Goal: Task Accomplishment & Management: Use online tool/utility

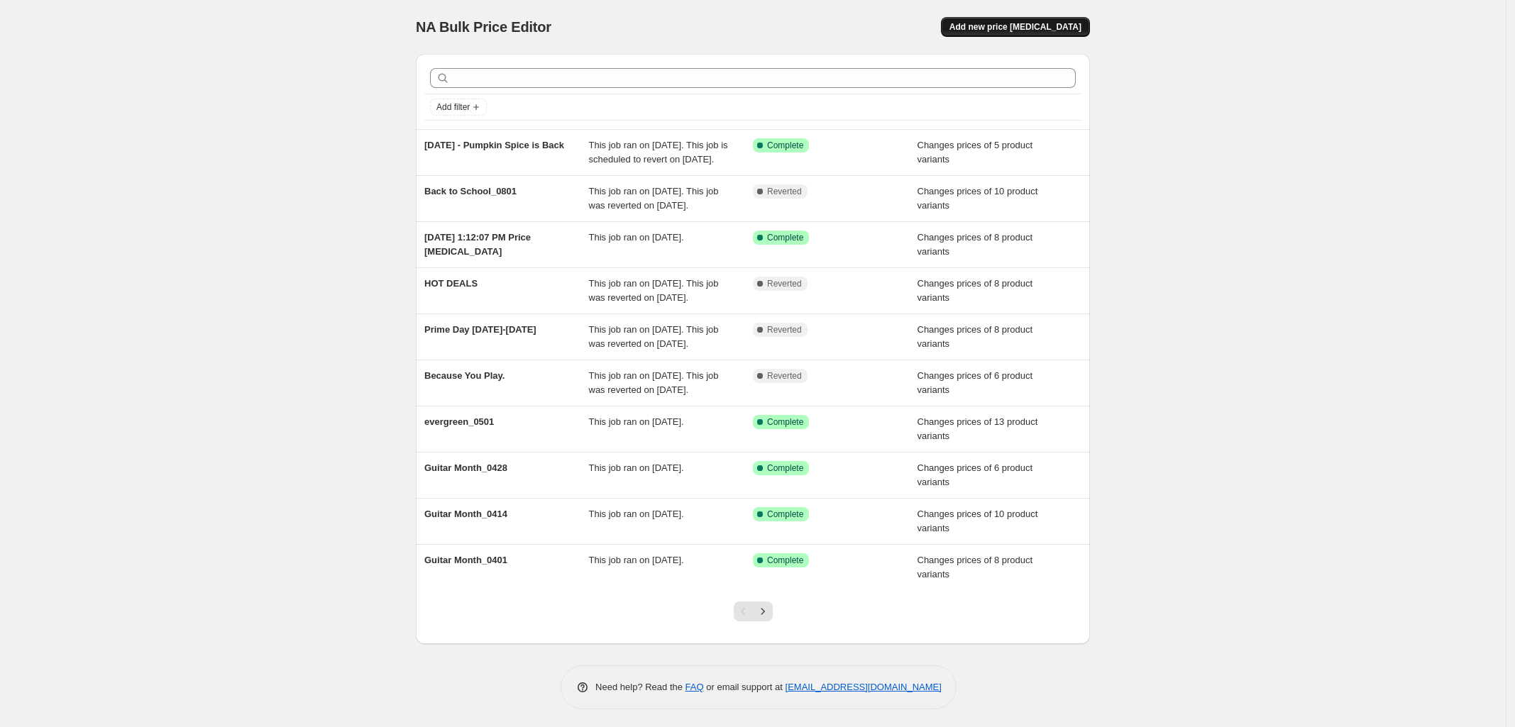
click at [1025, 21] on button "Add new price [MEDICAL_DATA]" at bounding box center [1015, 27] width 149 height 20
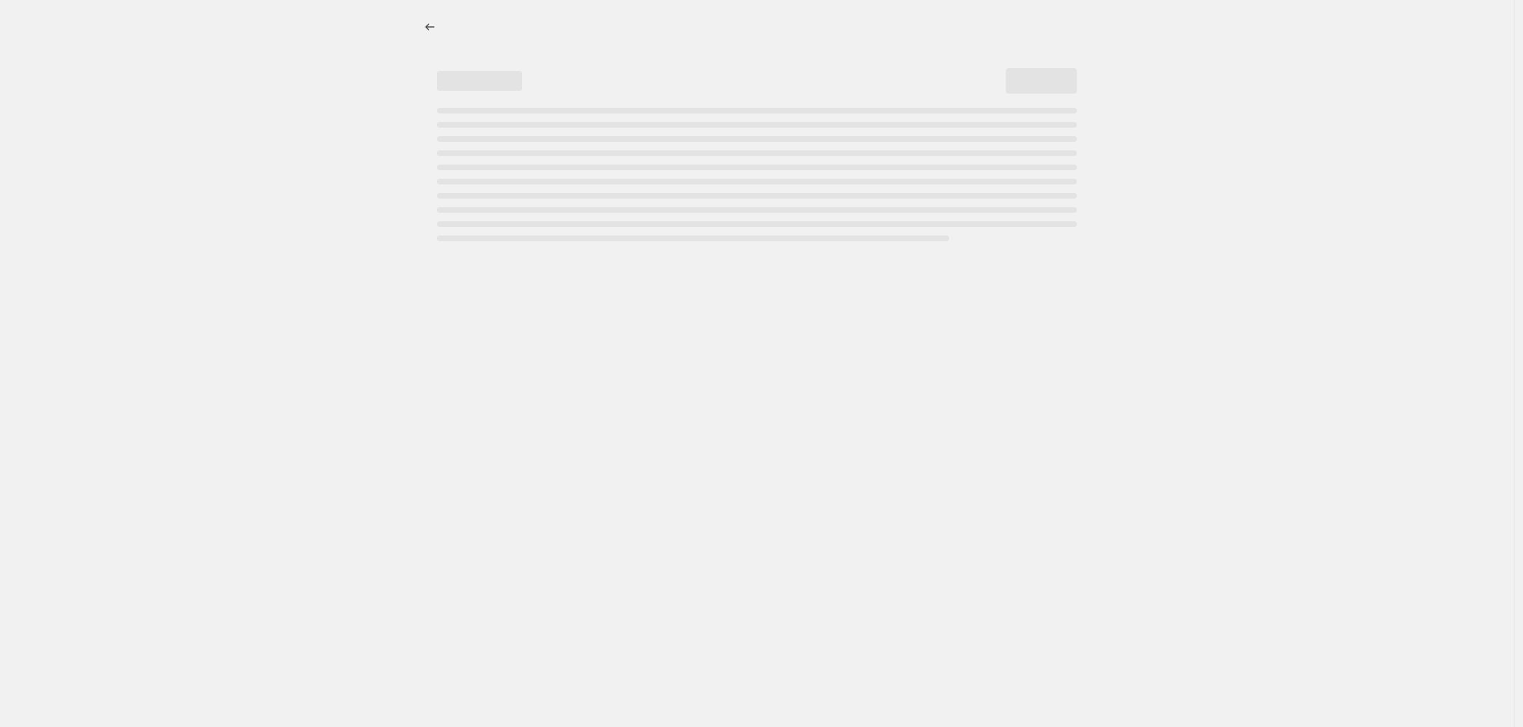
select select "percentage"
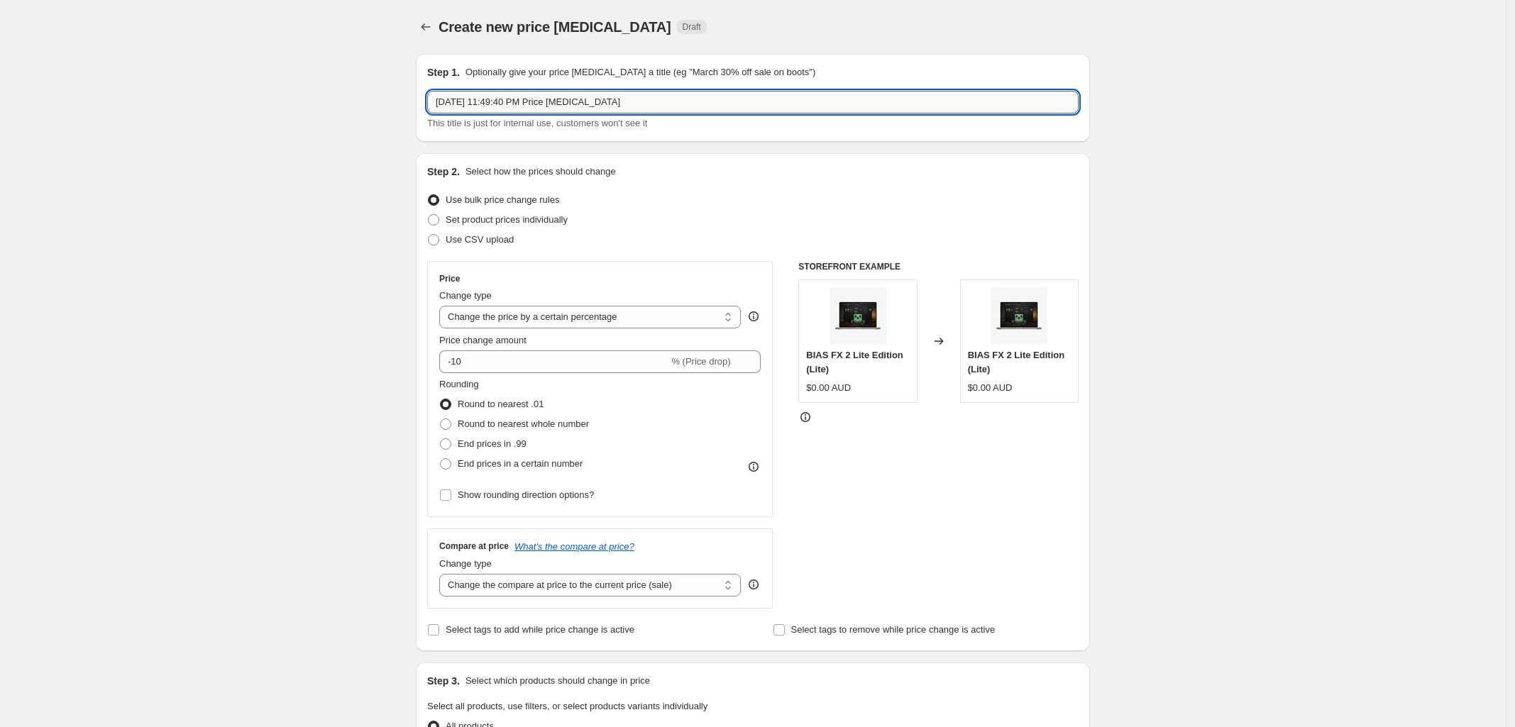
click at [527, 109] on input "[DATE] 11:49:40 PM Price [MEDICAL_DATA]" at bounding box center [752, 102] width 651 height 23
drag, startPoint x: 174, startPoint y: 96, endPoint x: -155, endPoint y: 96, distance: 328.5
click at [0, 96] on html "Home Settings Plans Skip to content Create new price [MEDICAL_DATA]. This page …" at bounding box center [757, 363] width 1515 height 727
type input "BIAS Legacy Products Update - 09182025"
click at [438, 219] on span at bounding box center [433, 219] width 11 height 11
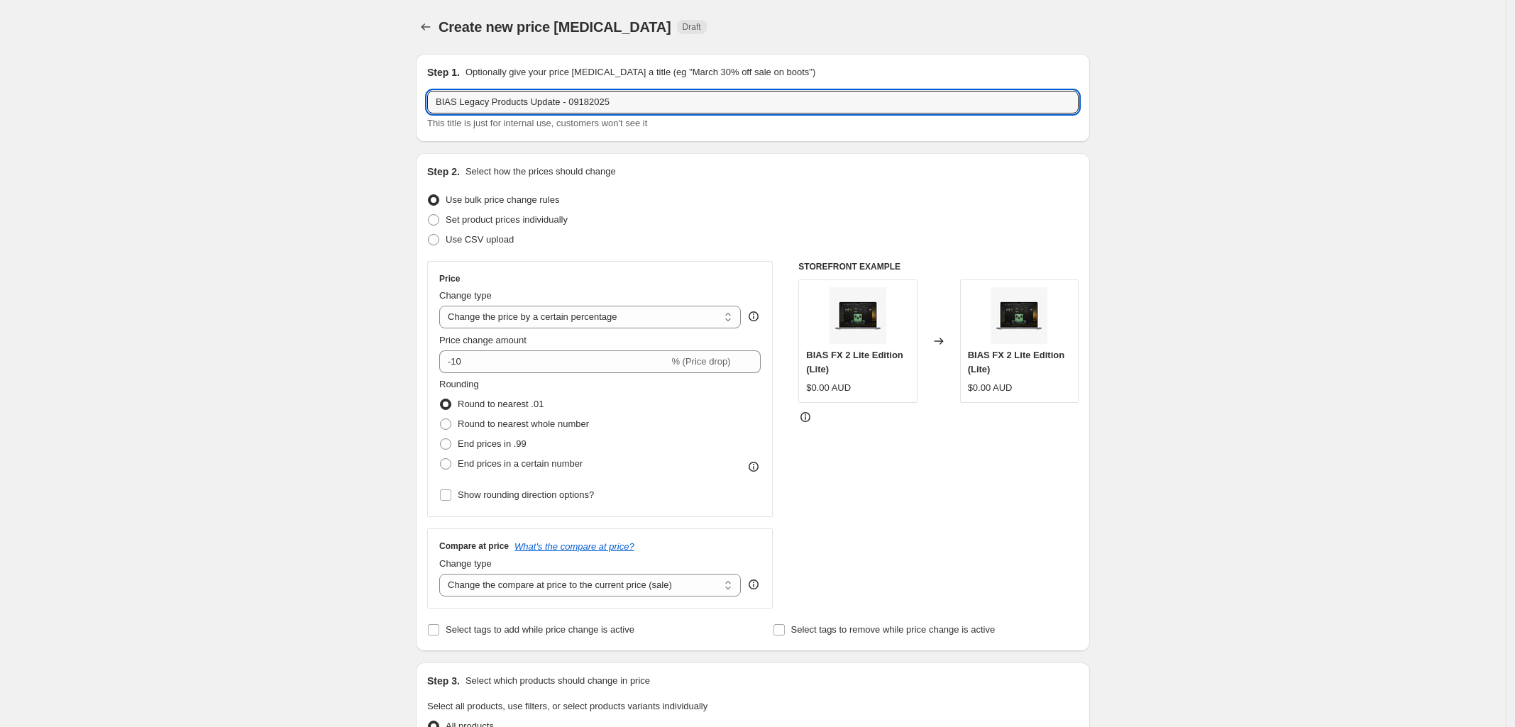
click at [429, 215] on input "Set product prices individually" at bounding box center [428, 214] width 1 height 1
radio input "true"
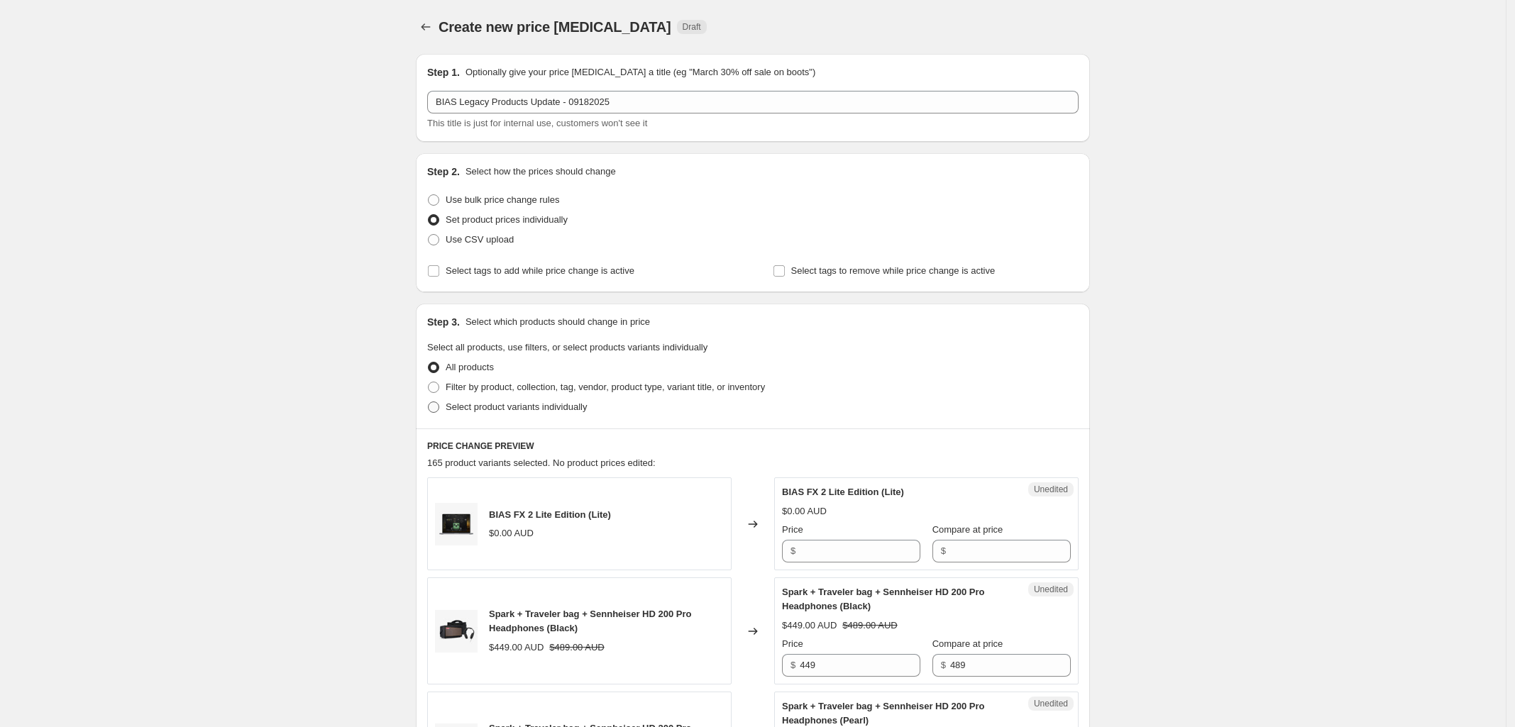
click at [437, 404] on span at bounding box center [433, 407] width 11 height 11
click at [429, 402] on input "Select product variants individually" at bounding box center [428, 402] width 1 height 1
radio input "true"
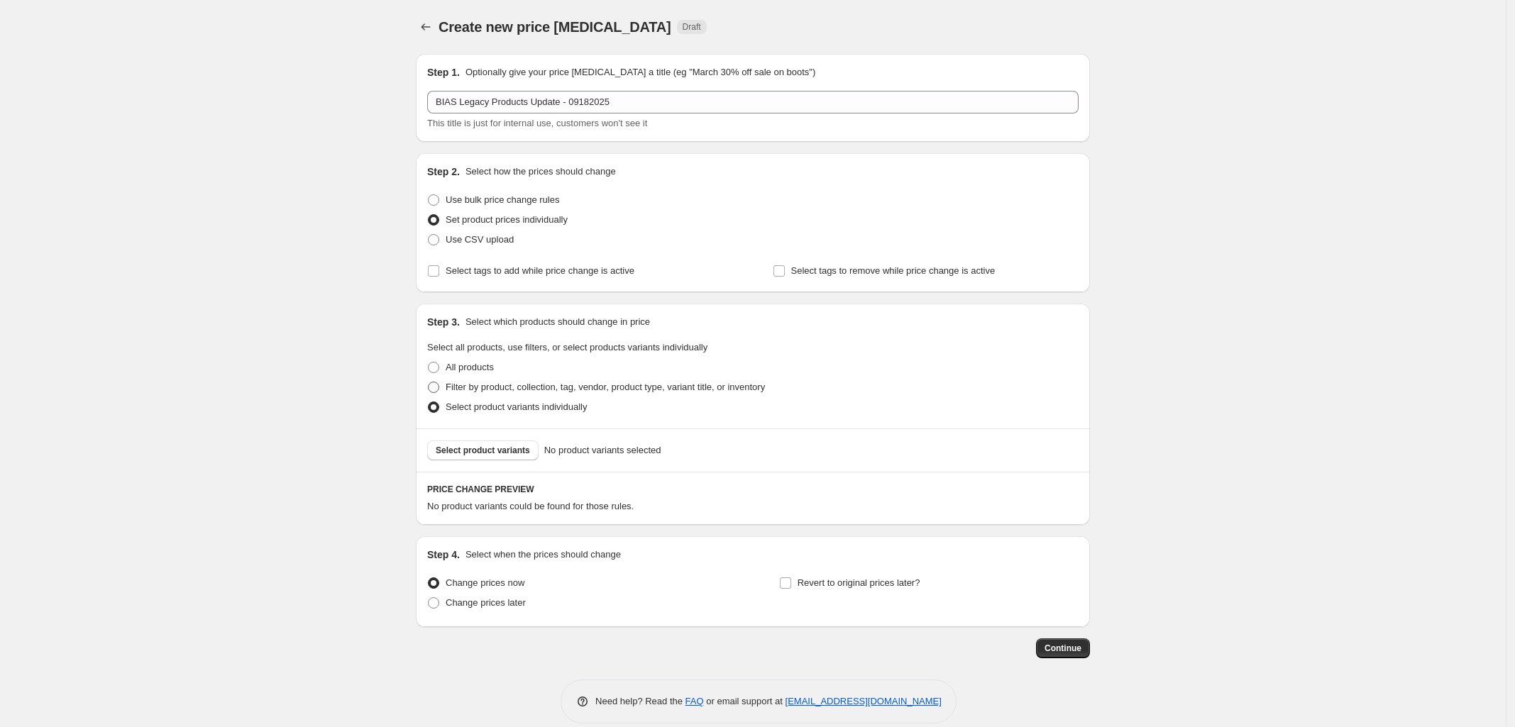
click at [438, 390] on span at bounding box center [433, 387] width 11 height 11
click at [429, 382] on input "Filter by product, collection, tag, vendor, product type, variant title, or inv…" at bounding box center [428, 382] width 1 height 1
radio input "true"
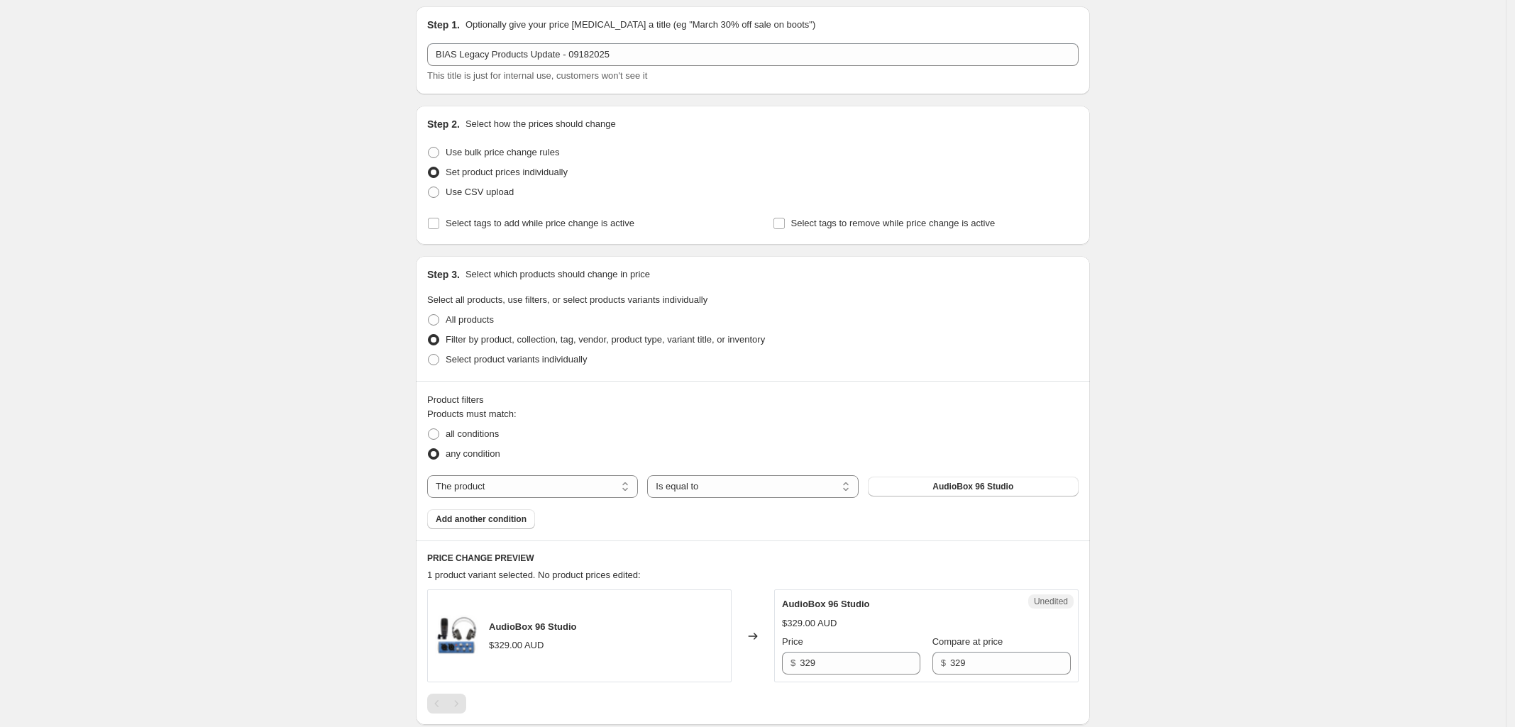
scroll to position [89, 0]
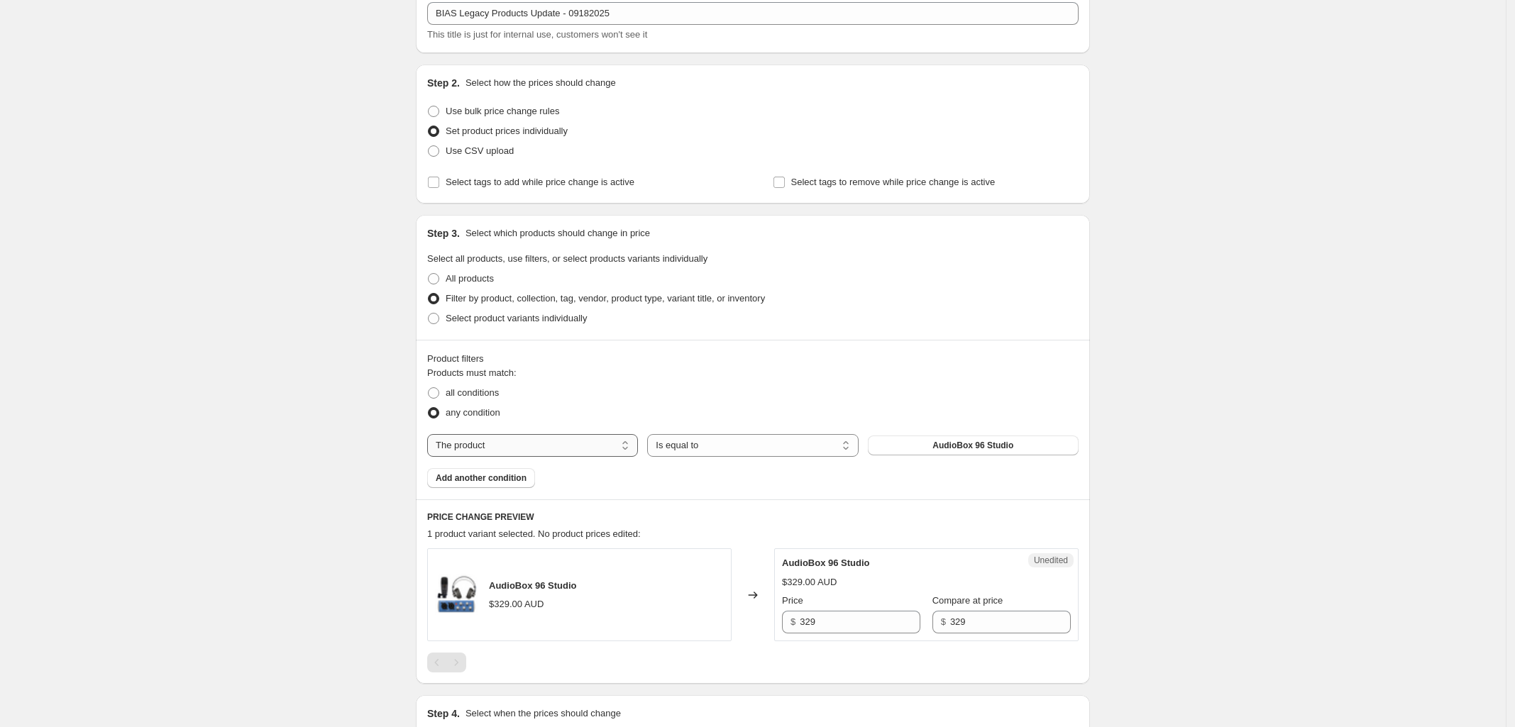
click at [609, 443] on select "The product The product's collection The product's tag The product's vendor The…" at bounding box center [532, 445] width 211 height 23
select select "collection"
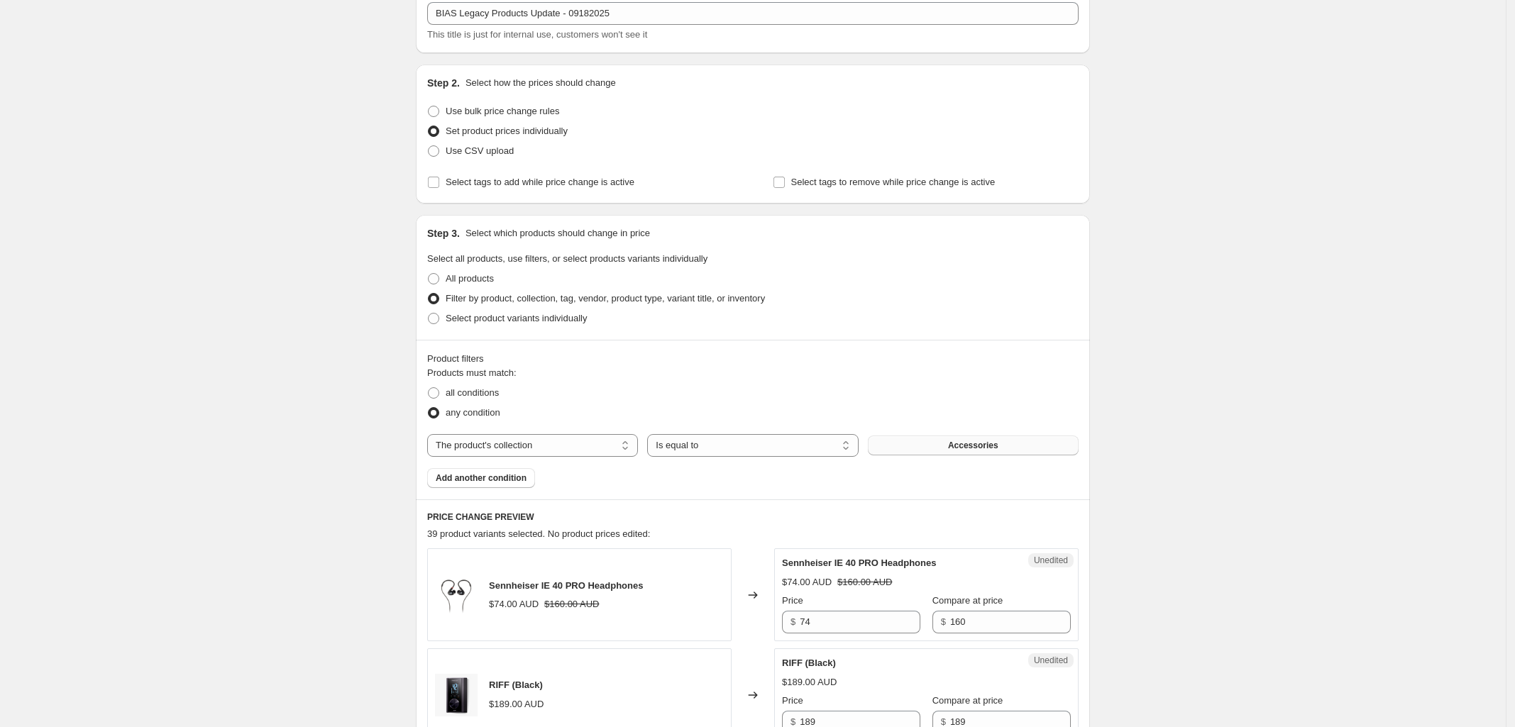
click at [924, 447] on button "Accessories" at bounding box center [973, 446] width 211 height 20
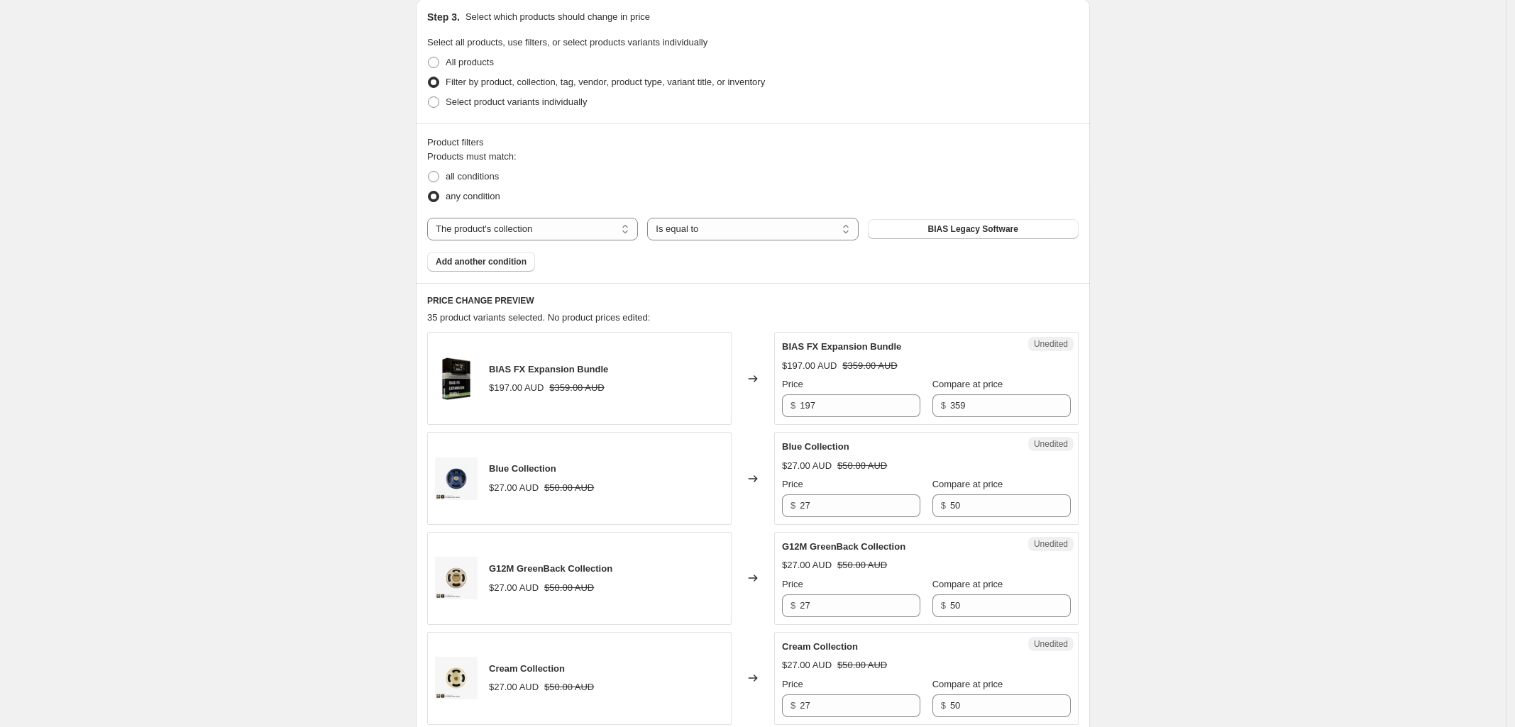
scroll to position [355, 0]
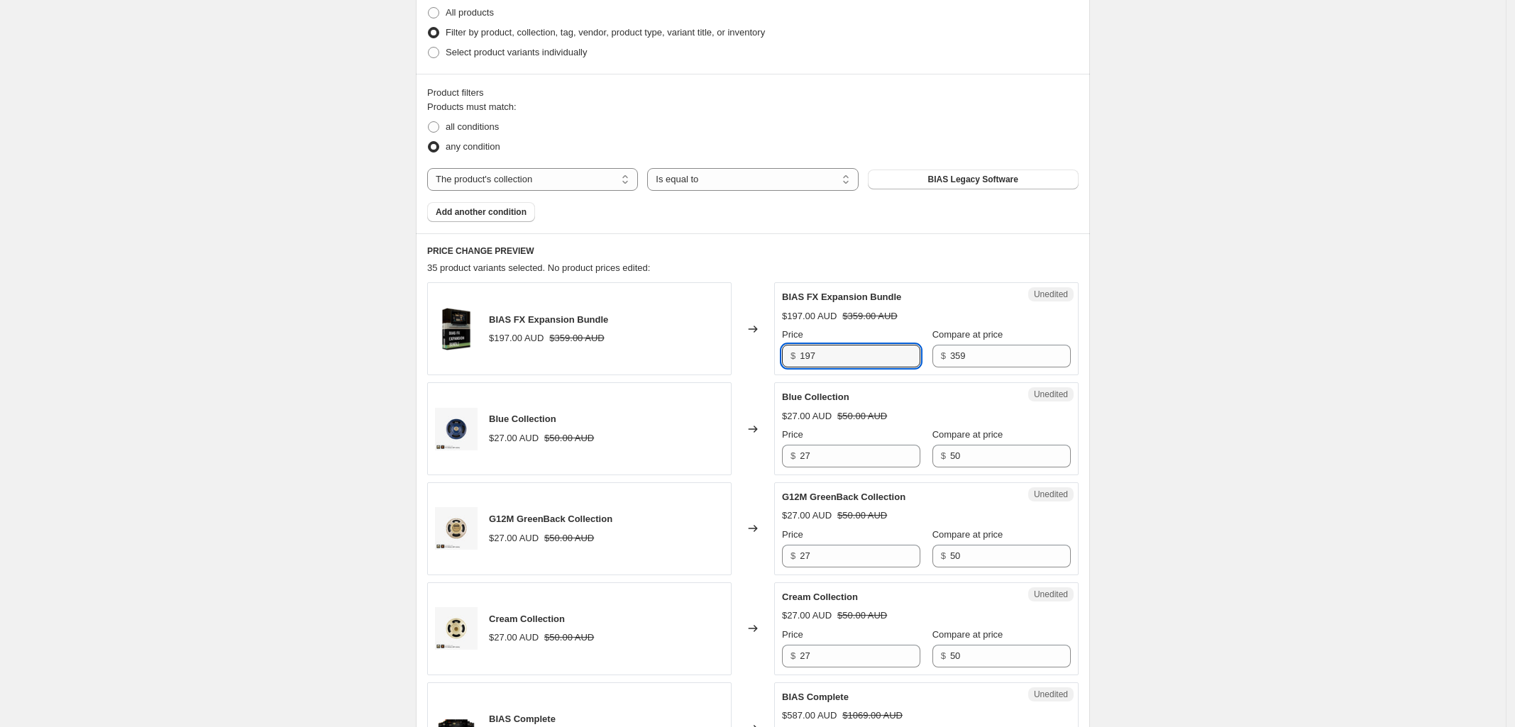
drag, startPoint x: 859, startPoint y: 360, endPoint x: 746, endPoint y: 352, distance: 113.1
click at [751, 353] on div "BIAS FX Expansion Bundle $197.00 AUD $359.00 AUD Changed to Unedited BIAS FX Ex…" at bounding box center [752, 328] width 651 height 93
type input "0"
drag, startPoint x: 978, startPoint y: 361, endPoint x: 914, endPoint y: 360, distance: 63.9
click at [914, 360] on div "Price $ 0 Compare at price $ 359" at bounding box center [926, 348] width 289 height 40
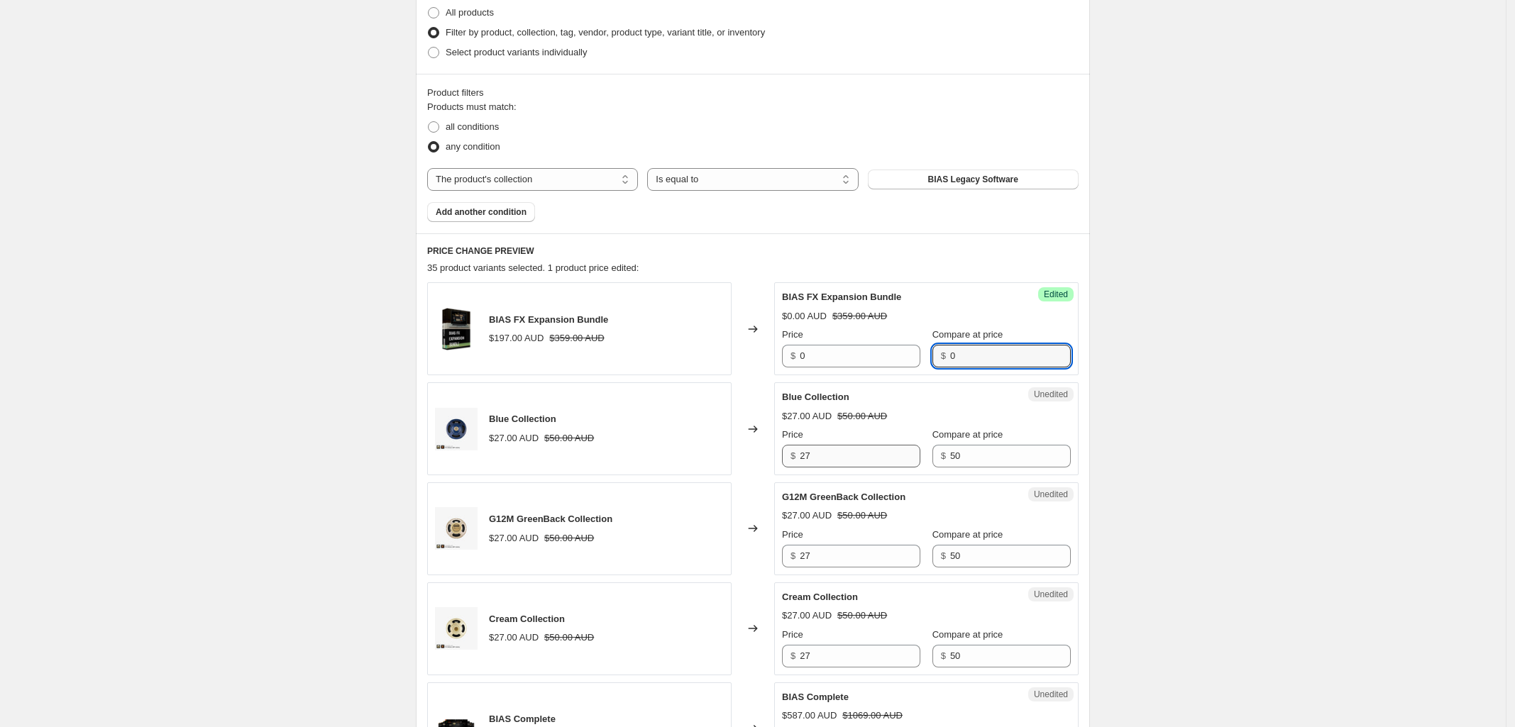
type input "0"
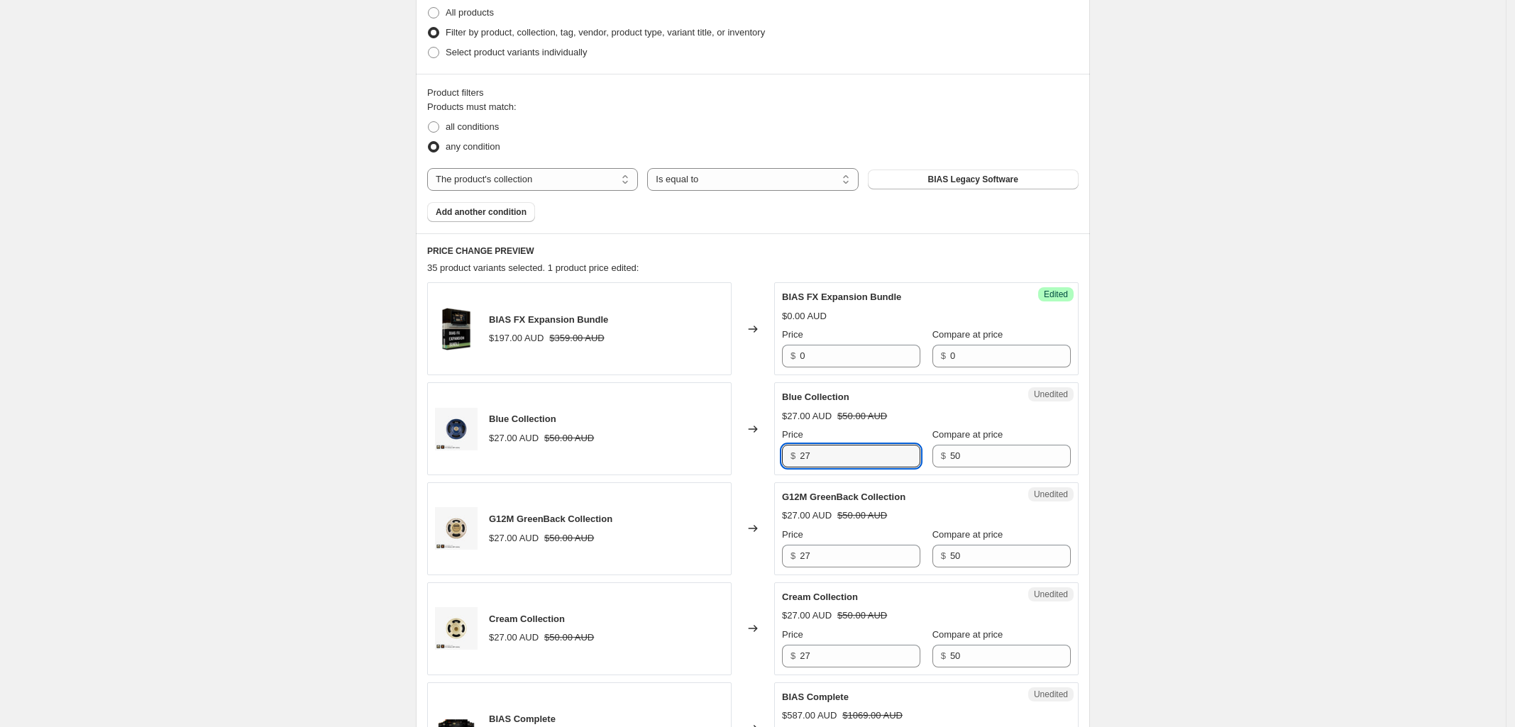
drag, startPoint x: 848, startPoint y: 455, endPoint x: 791, endPoint y: 455, distance: 56.8
click at [795, 455] on div "$ 27" at bounding box center [851, 456] width 138 height 23
type input "0"
drag, startPoint x: 959, startPoint y: 456, endPoint x: 856, endPoint y: 456, distance: 102.9
click at [869, 455] on div "Price $ 0 Compare at price $ 0" at bounding box center [926, 448] width 289 height 40
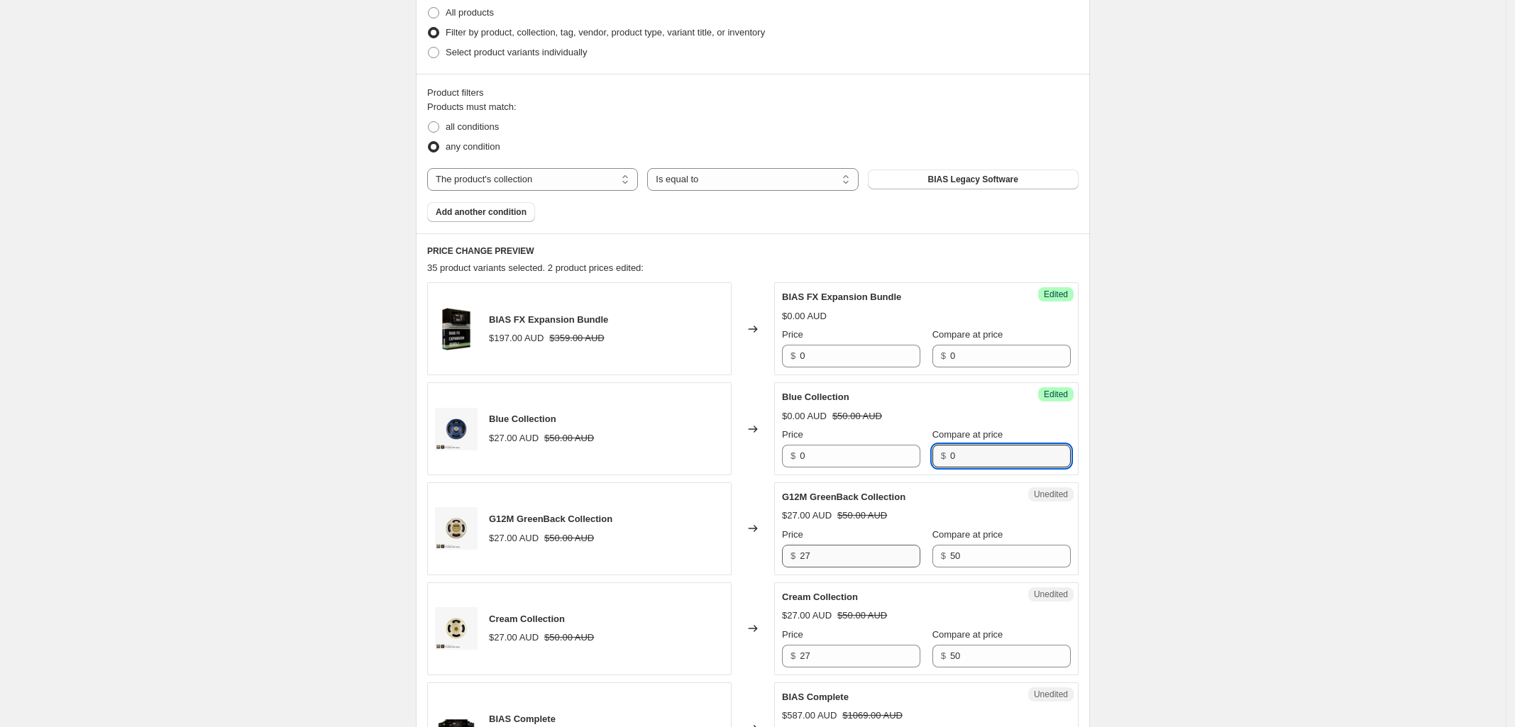
type input "0"
drag, startPoint x: 825, startPoint y: 553, endPoint x: 772, endPoint y: 553, distance: 53.2
click at [777, 553] on div "G12M GreenBack Collection $27.00 AUD $50.00 AUD Changed to Unedited G12M GreenB…" at bounding box center [752, 529] width 651 height 93
type input "0"
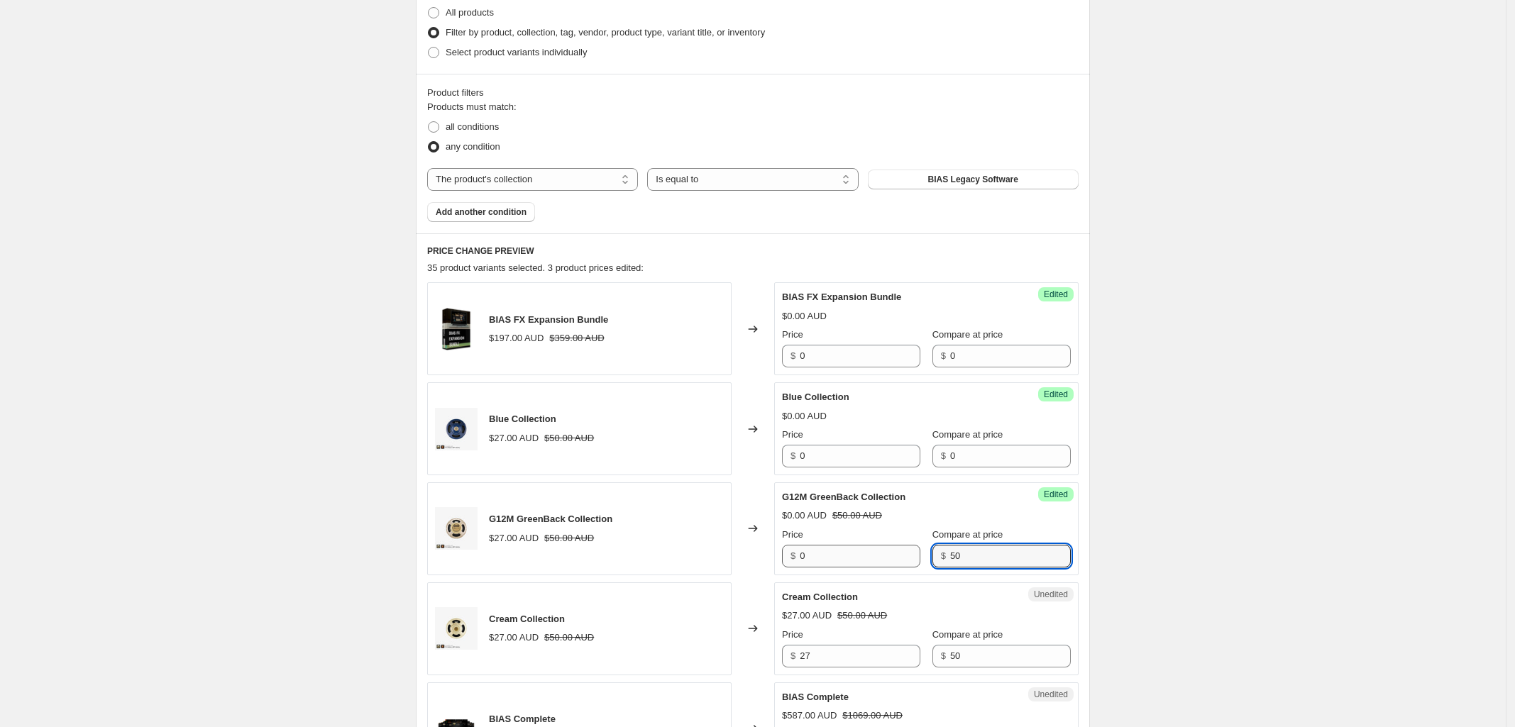
drag, startPoint x: 983, startPoint y: 557, endPoint x: 811, endPoint y: 568, distance: 172.8
click at [907, 557] on div "Price $ 0 Compare at price $ 50" at bounding box center [926, 548] width 289 height 40
type input "0"
drag, startPoint x: 828, startPoint y: 653, endPoint x: 768, endPoint y: 653, distance: 59.6
click at [773, 653] on div "Cream Collection $27.00 AUD $50.00 AUD Changed to Unedited Cream Collection $27…" at bounding box center [752, 629] width 651 height 93
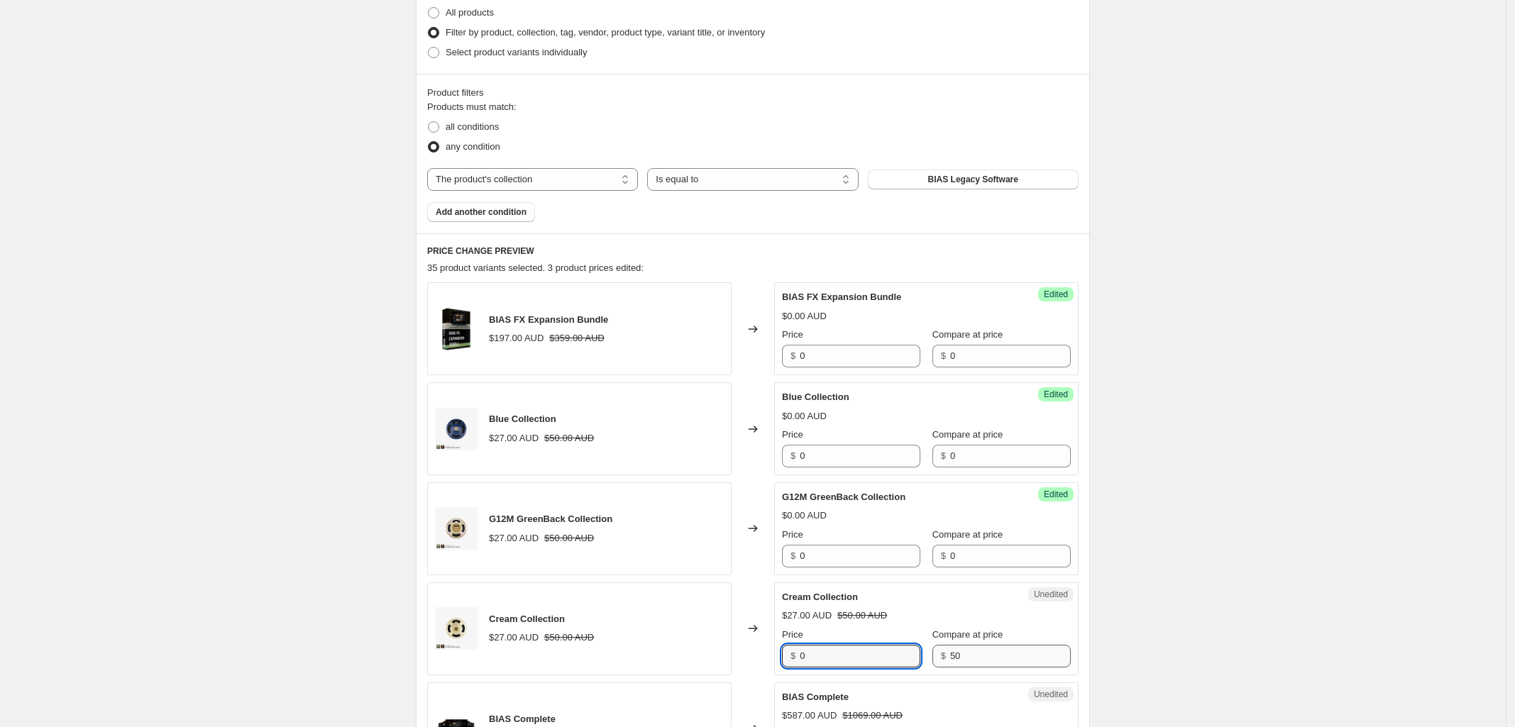
type input "0"
drag, startPoint x: 993, startPoint y: 656, endPoint x: 696, endPoint y: 656, distance: 297.3
click at [875, 655] on div "Price $ 0 Compare at price $ 50" at bounding box center [926, 648] width 289 height 40
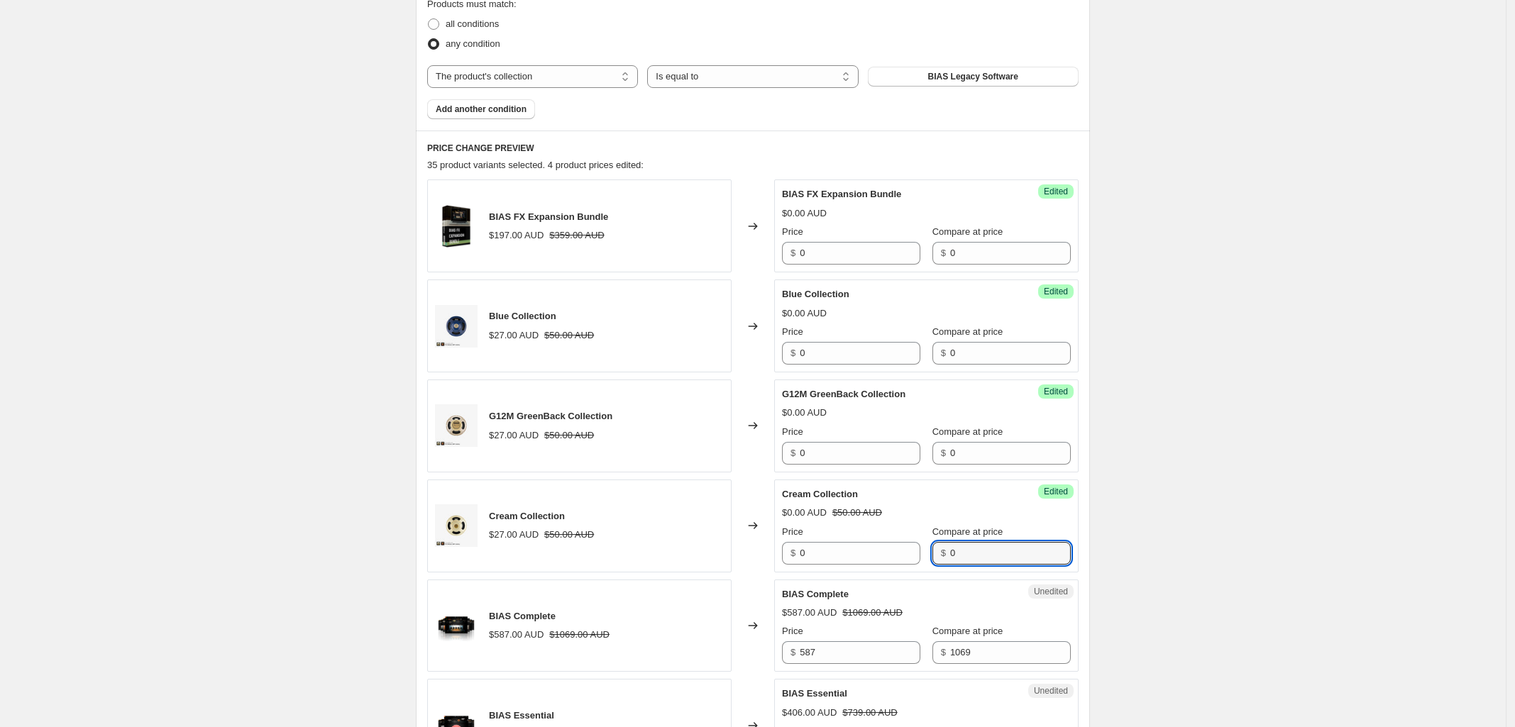
scroll to position [621, 0]
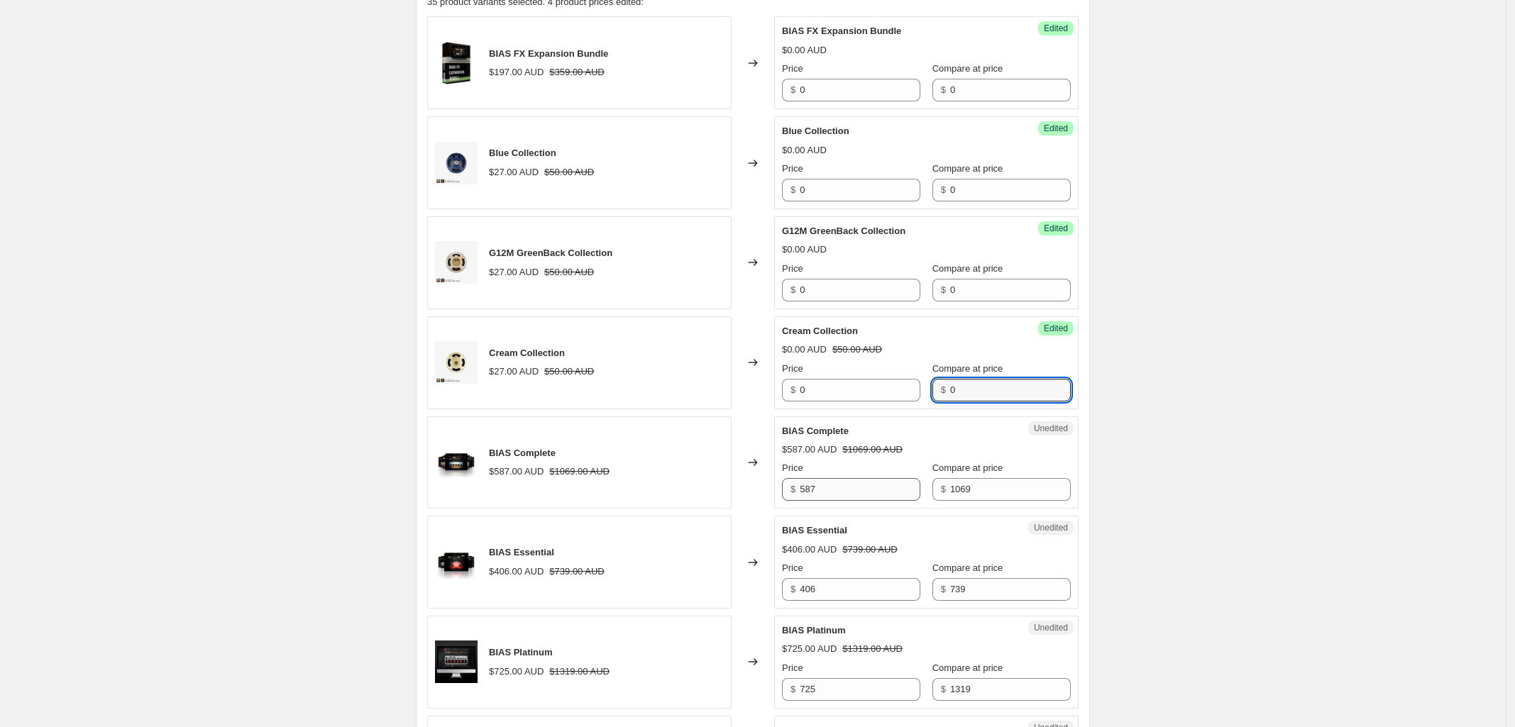
type input "0"
drag, startPoint x: 838, startPoint y: 497, endPoint x: 722, endPoint y: 497, distance: 115.7
click at [744, 493] on div "BIAS Complete $587.00 AUD $1069.00 AUD Changed to Unedited BIAS Complete $587.0…" at bounding box center [752, 463] width 651 height 93
type input "0"
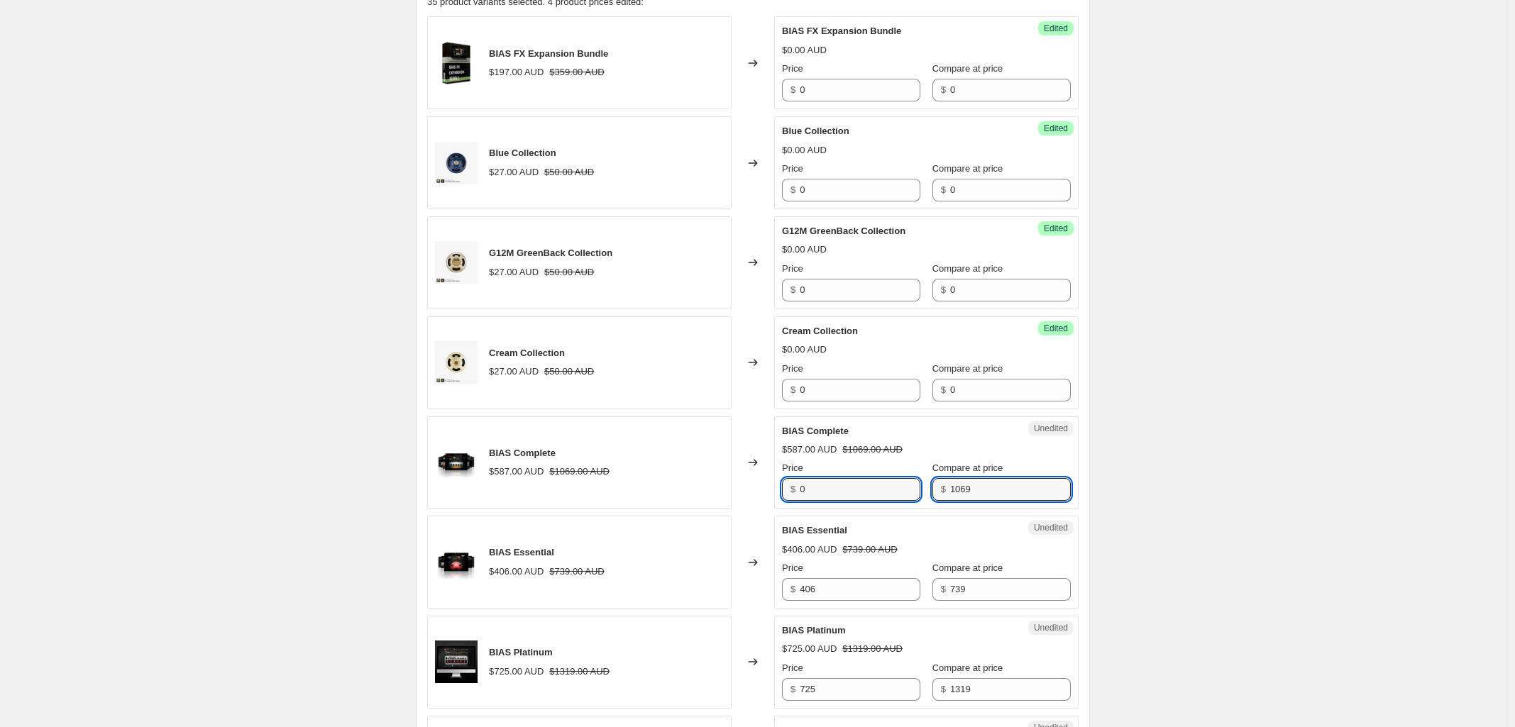
drag, startPoint x: 912, startPoint y: 490, endPoint x: 729, endPoint y: 512, distance: 185.1
click at [776, 507] on div "BIAS Complete $587.00 AUD $1069.00 AUD Changed to Unedited BIAS Complete $587.0…" at bounding box center [752, 463] width 651 height 93
type input "0"
drag, startPoint x: 838, startPoint y: 590, endPoint x: 448, endPoint y: 592, distance: 389.6
click at [717, 585] on div "BIAS Essential $406.00 AUD $739.00 AUD Changed to Unedited BIAS Essential $406.…" at bounding box center [752, 562] width 651 height 93
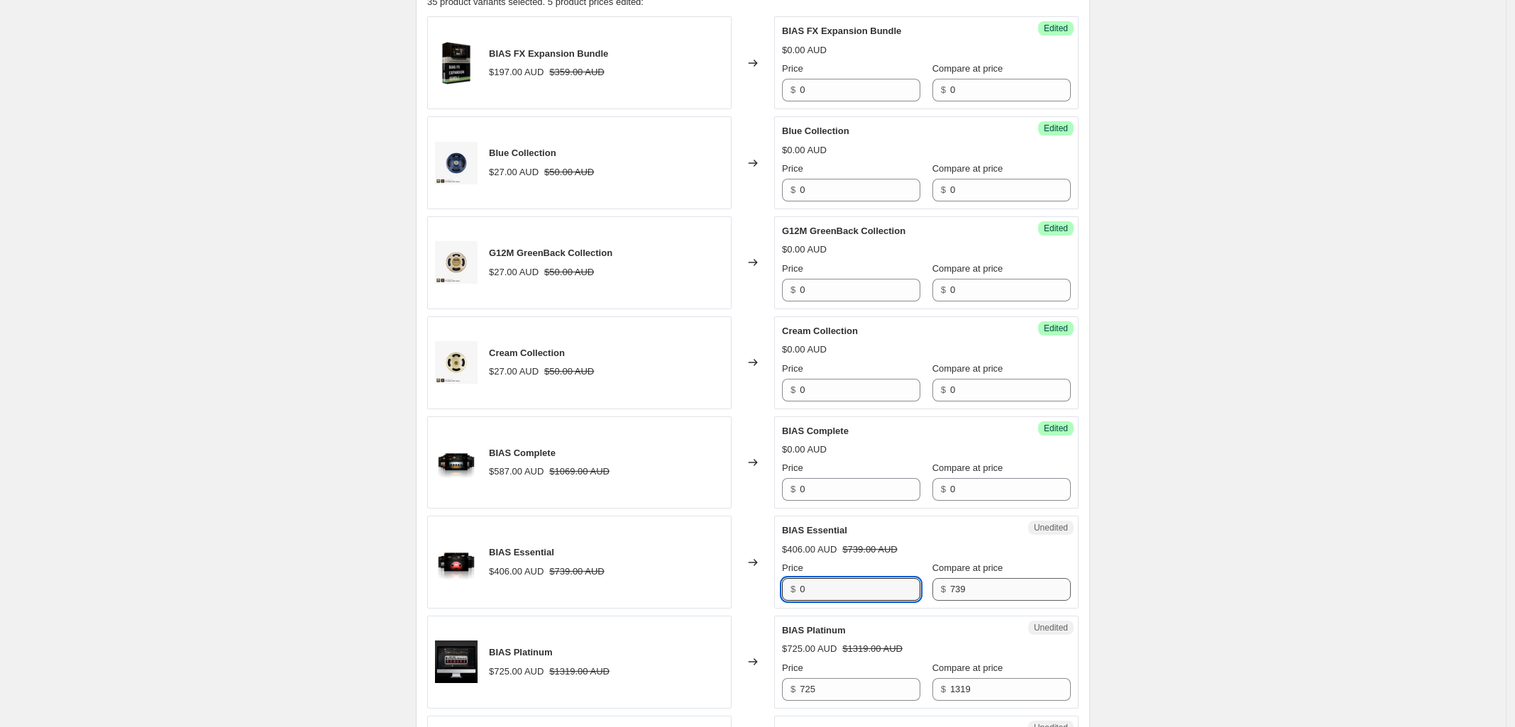
type input "0"
drag, startPoint x: 977, startPoint y: 593, endPoint x: 796, endPoint y: 593, distance: 180.9
click at [863, 593] on div "Price $ 0 Compare at price $ 0" at bounding box center [926, 581] width 289 height 40
type input "0"
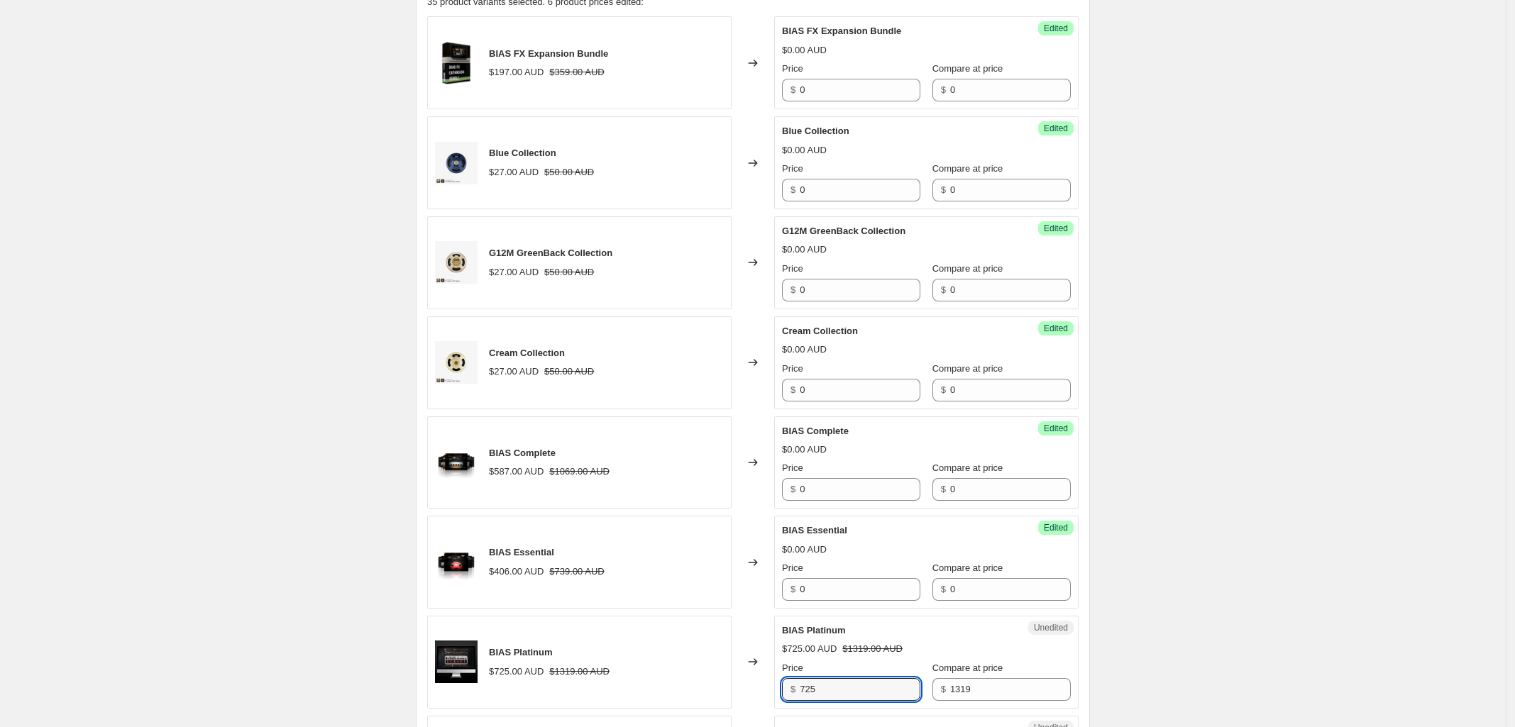
drag, startPoint x: 831, startPoint y: 693, endPoint x: 643, endPoint y: 688, distance: 188.1
click at [689, 690] on div "BIAS Platinum $725.00 AUD $1319.00 AUD Changed to Unedited BIAS Platinum $725.0…" at bounding box center [752, 662] width 651 height 93
type input "0"
drag, startPoint x: 891, startPoint y: 693, endPoint x: 839, endPoint y: 696, distance: 51.9
click at [866, 693] on div "Price $ 0 Compare at price $ 1319" at bounding box center [926, 681] width 289 height 40
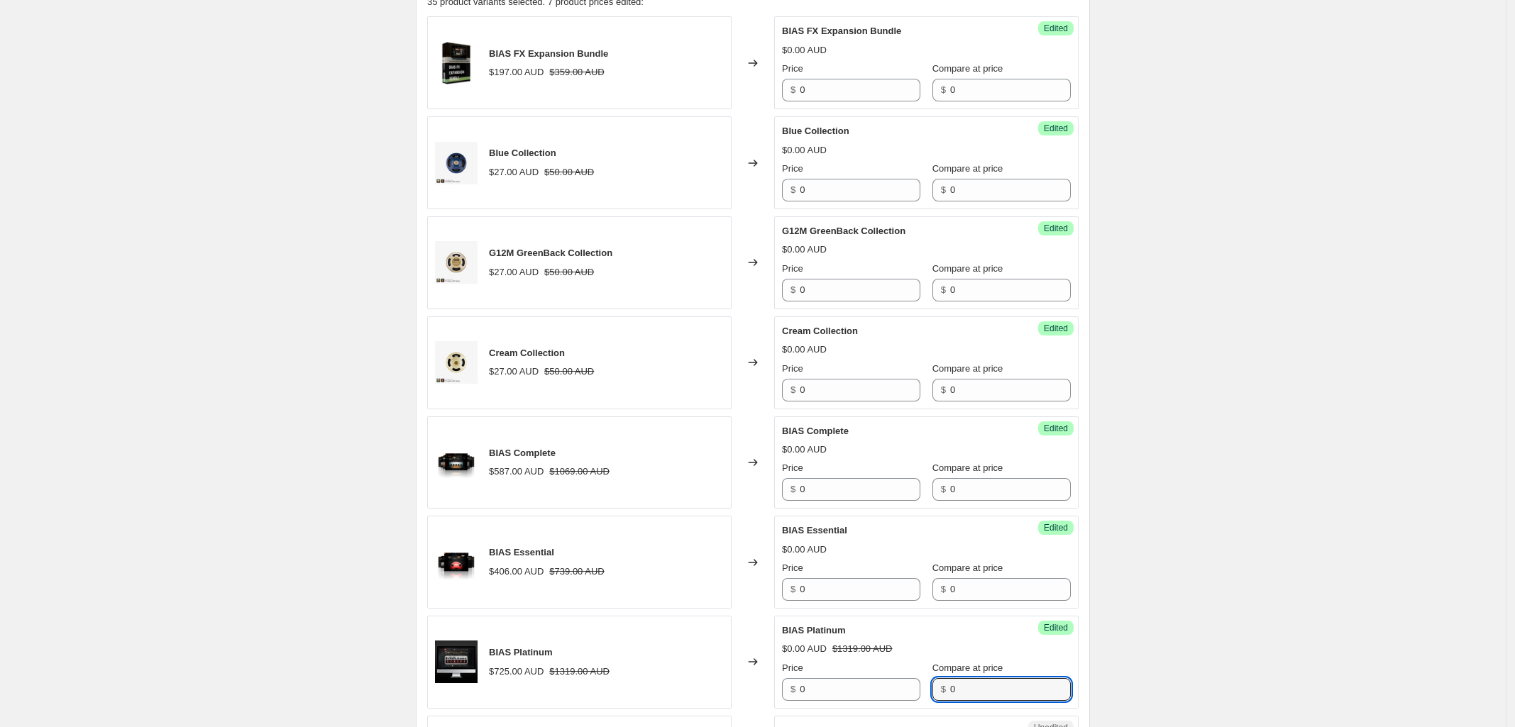
scroll to position [976, 0]
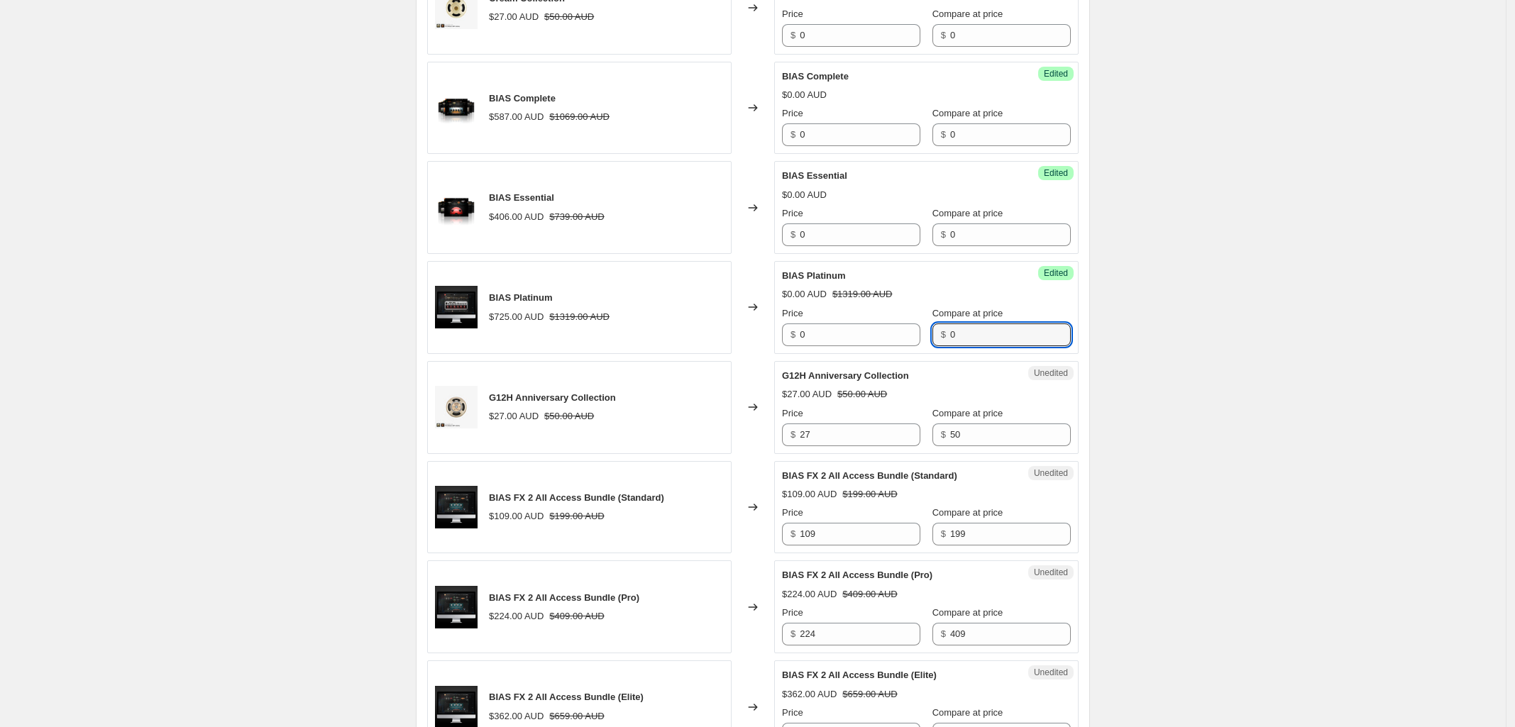
type input "0"
drag, startPoint x: 778, startPoint y: 441, endPoint x: 731, endPoint y: 444, distance: 46.9
click at [731, 444] on div "G12H Anniversary Collection $27.00 AUD $50.00 AUD Changed to Unedited G12H Anni…" at bounding box center [752, 407] width 651 height 93
type input "0"
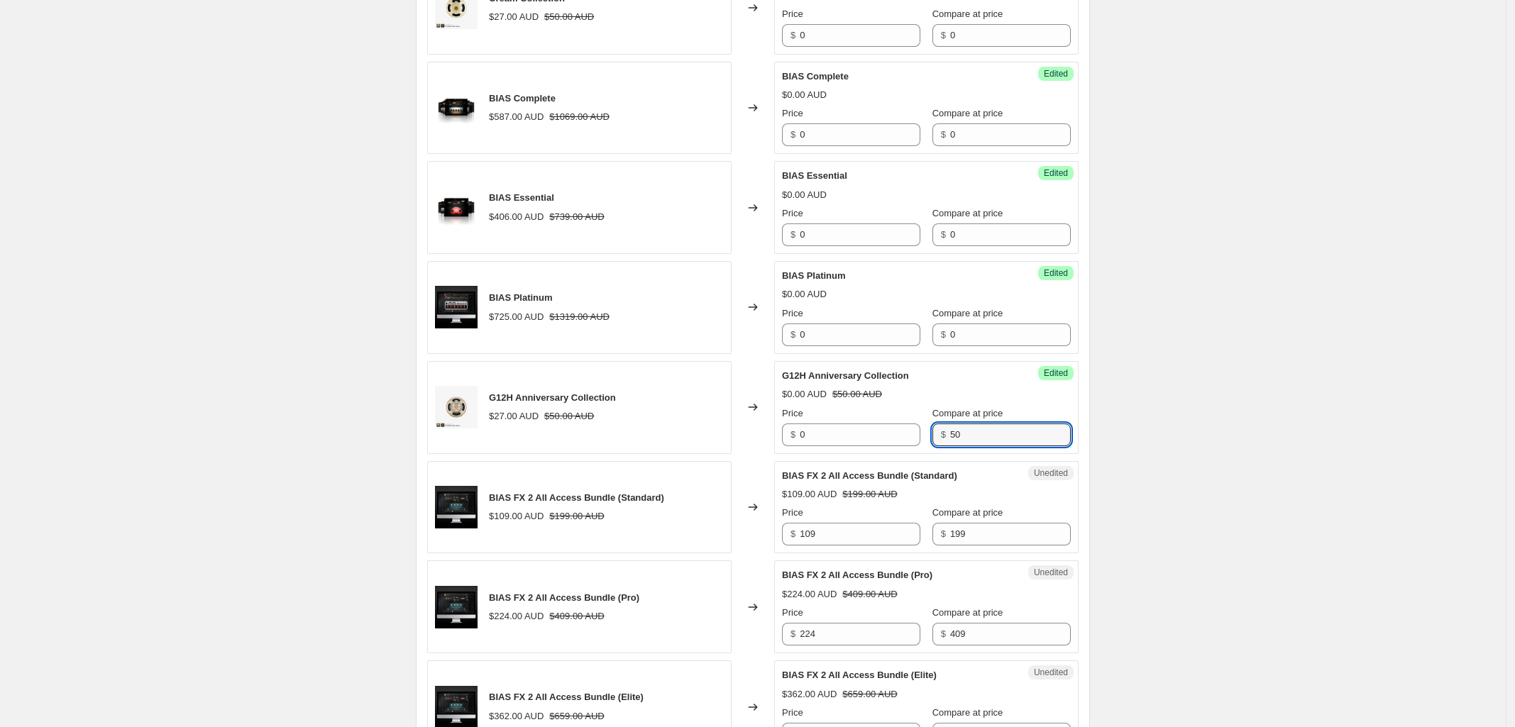
drag, startPoint x: 931, startPoint y: 435, endPoint x: 802, endPoint y: 460, distance: 131.5
click at [859, 436] on div "Price $ 0 Compare at price $ 50" at bounding box center [926, 427] width 289 height 40
type input "0"
drag, startPoint x: 836, startPoint y: 532, endPoint x: 725, endPoint y: 534, distance: 110.7
click at [725, 534] on div "BIAS FX 2 All Access Bundle (Standard) $109.00 AUD $199.00 AUD Changed to Unedi…" at bounding box center [752, 507] width 651 height 93
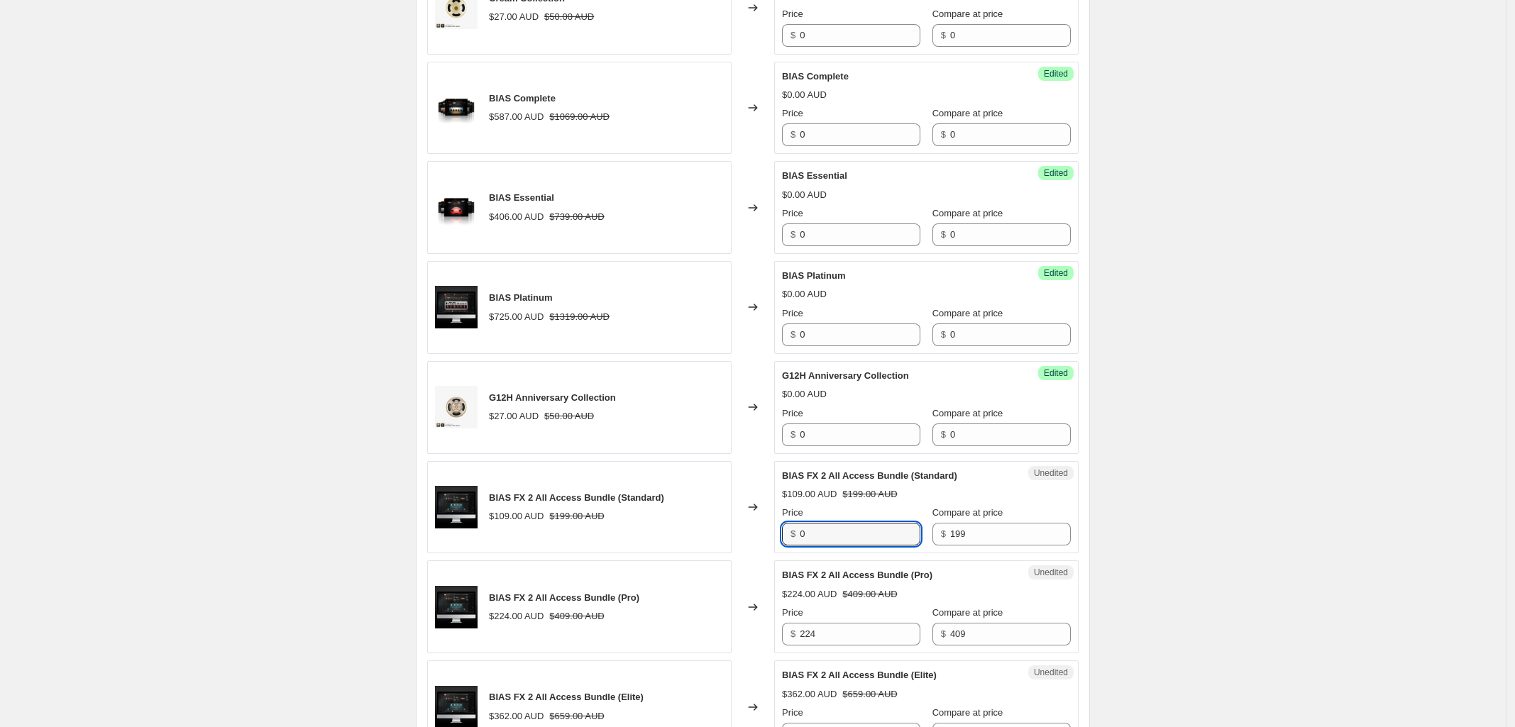
type input "0"
drag, startPoint x: 915, startPoint y: 538, endPoint x: 556, endPoint y: 574, distance: 361.6
click at [715, 552] on div "BIAS FX 2 All Access Bundle (Standard) $109.00 AUD $199.00 AUD Changed to Unedi…" at bounding box center [752, 507] width 651 height 93
type input "0"
drag, startPoint x: 761, startPoint y: 640, endPoint x: 600, endPoint y: 648, distance: 162.0
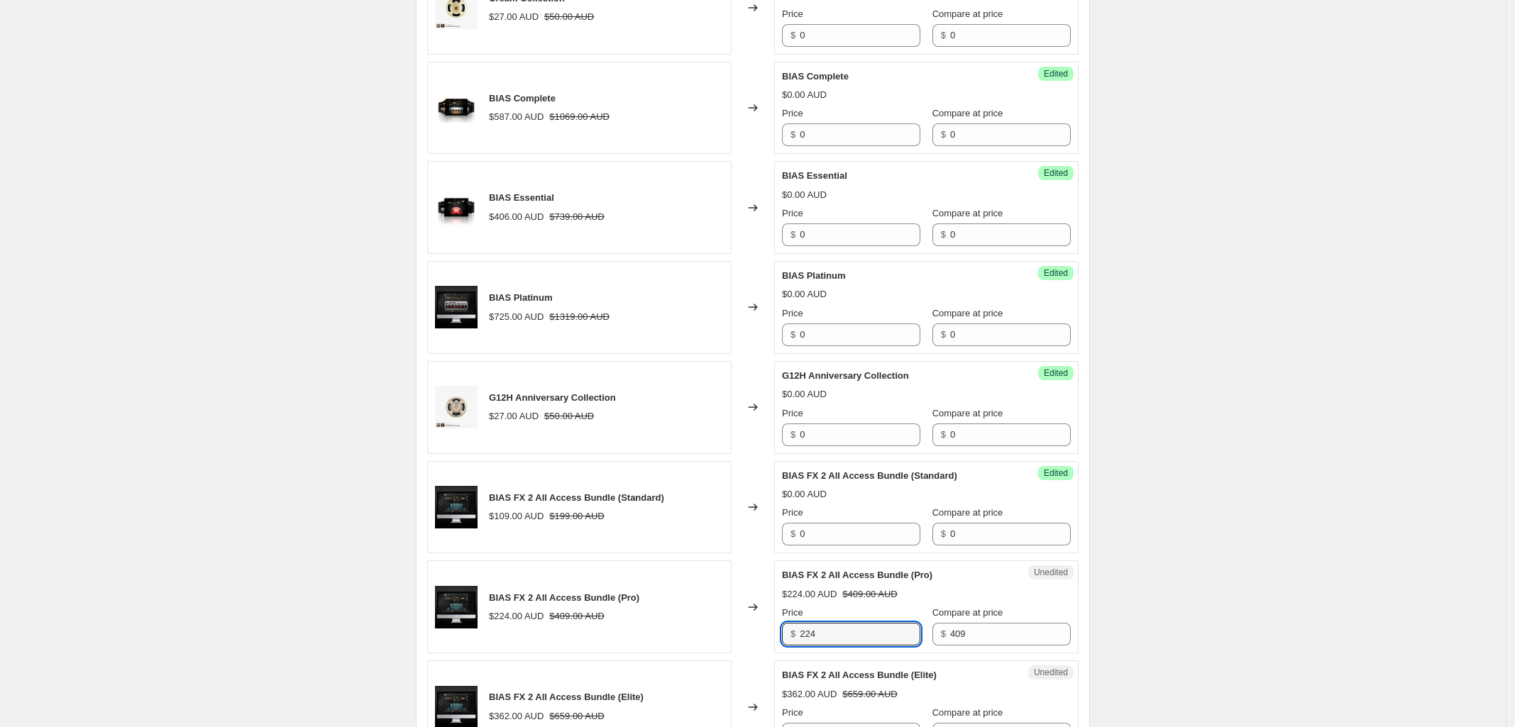
click at [653, 640] on div "BIAS FX 2 All Access Bundle (Pro) $224.00 AUD $409.00 AUD Changed to Unedited B…" at bounding box center [752, 607] width 651 height 93
type input "0"
drag, startPoint x: 958, startPoint y: 640, endPoint x: 781, endPoint y: 656, distance: 177.4
click at [869, 640] on div "Price $ 0 Compare at price $ 409" at bounding box center [926, 626] width 289 height 40
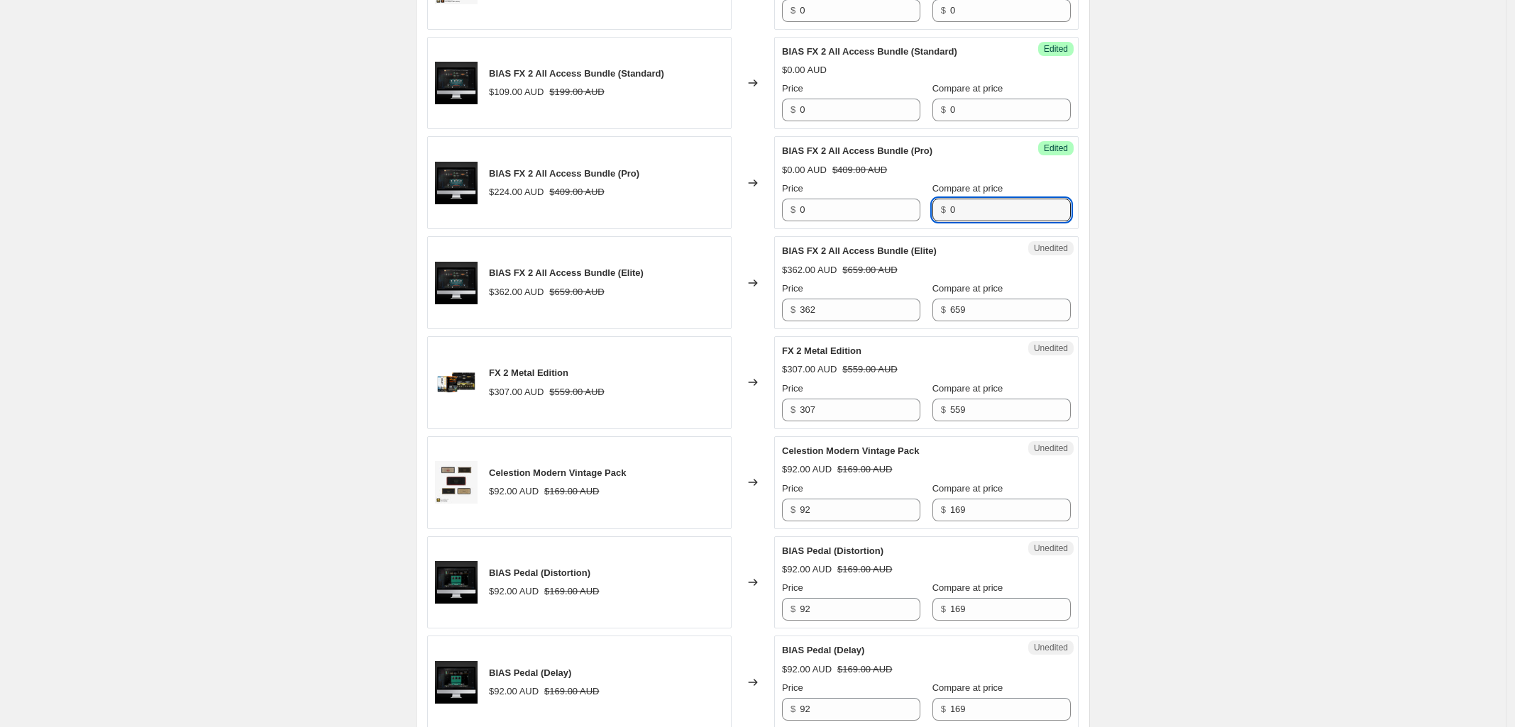
scroll to position [1419, 0]
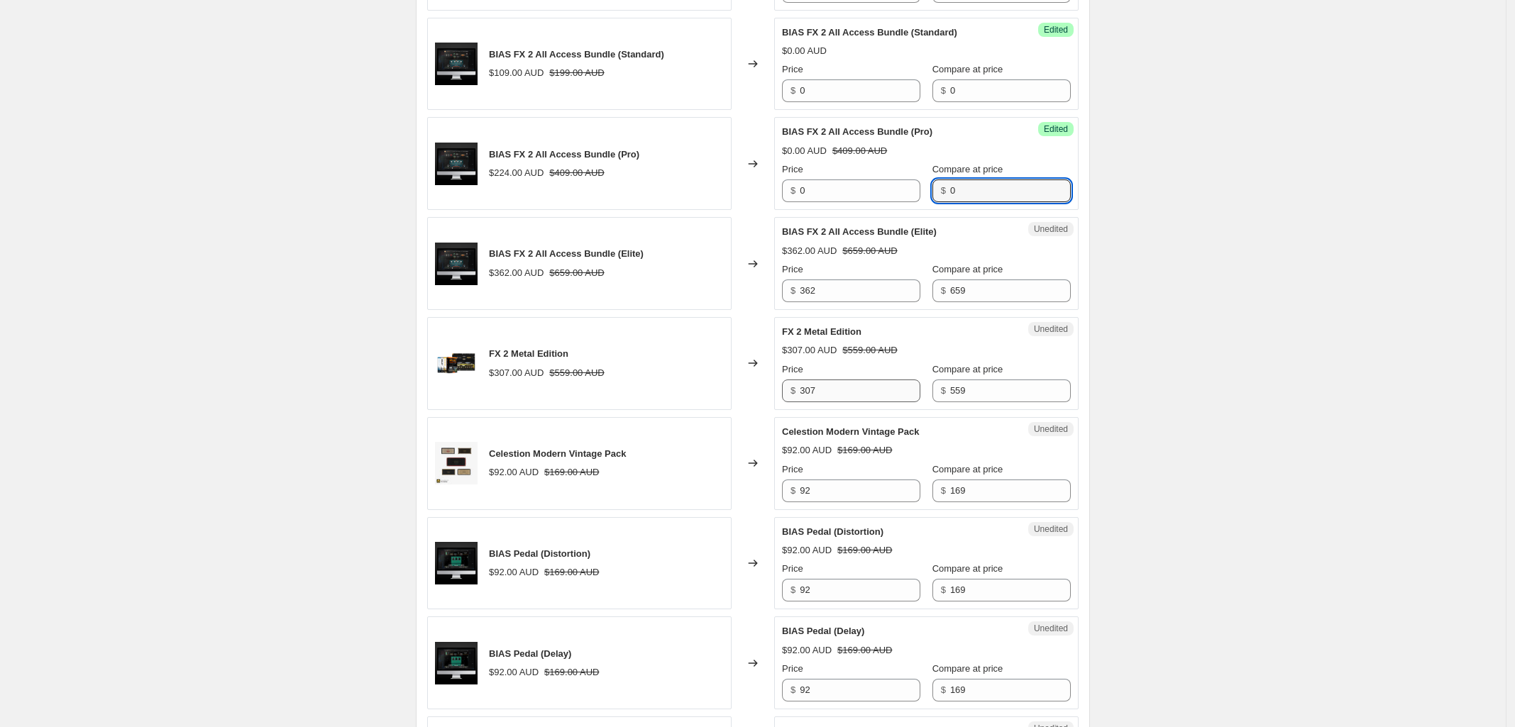
type input "0"
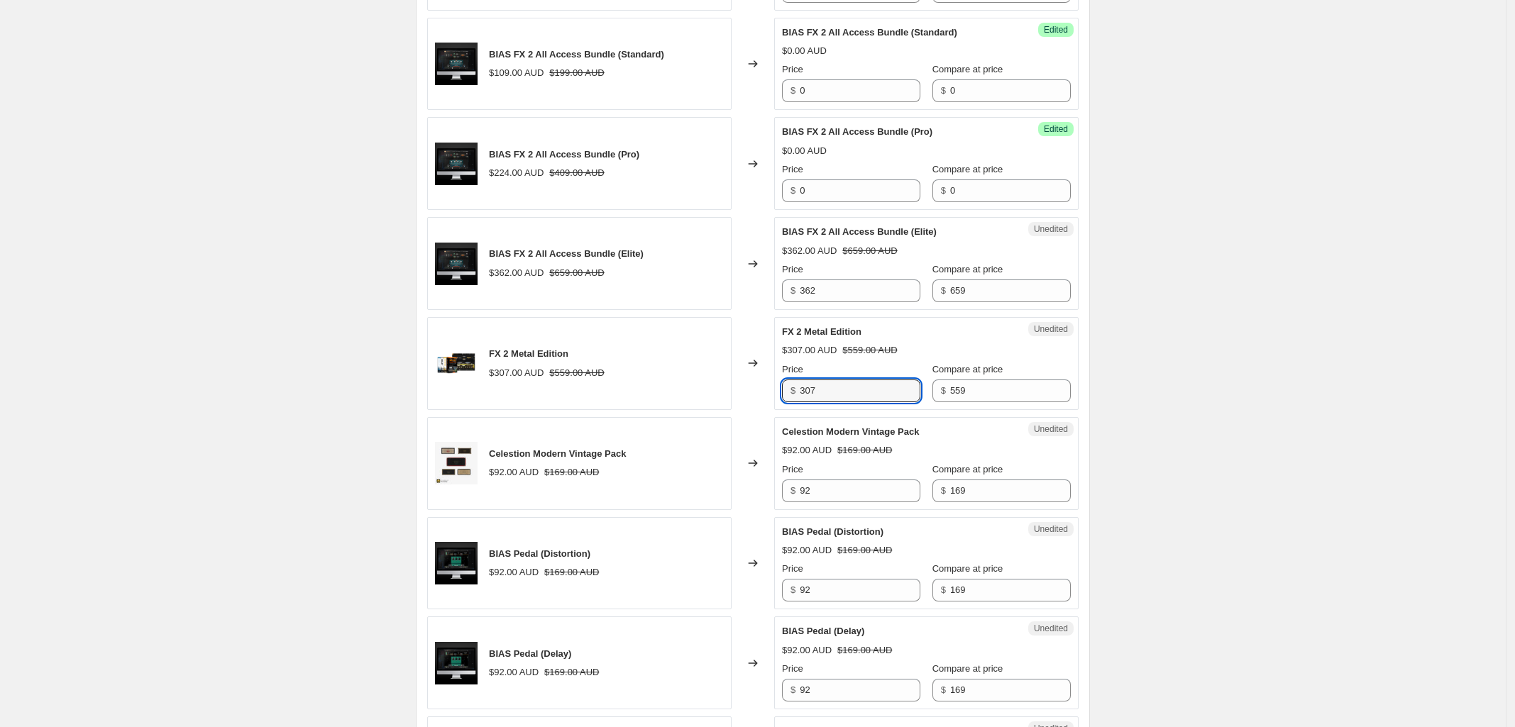
drag, startPoint x: 837, startPoint y: 391, endPoint x: 529, endPoint y: 421, distance: 310.1
click at [582, 410] on div "FX 2 Metal Edition $307.00 AUD $559.00 AUD Changed to Unedited FX 2 Metal Editi…" at bounding box center [752, 363] width 651 height 93
type input "0"
drag, startPoint x: 976, startPoint y: 391, endPoint x: 823, endPoint y: 404, distance: 153.1
click at [894, 392] on div "Price $ 0 Compare at price $ 559" at bounding box center [926, 383] width 289 height 40
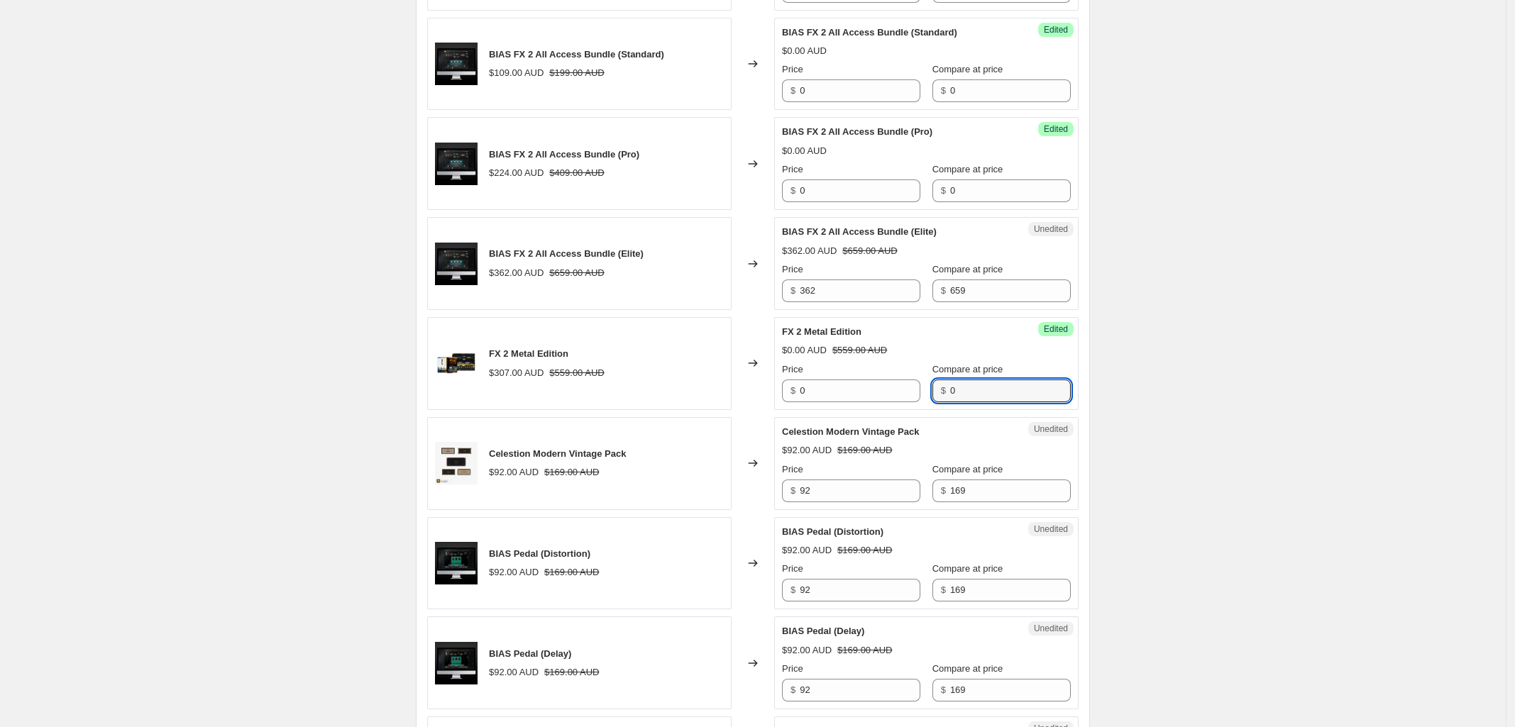
type input "0"
drag, startPoint x: 795, startPoint y: 497, endPoint x: 576, endPoint y: 517, distance: 220.2
click at [683, 499] on div "Celestion Modern Vintage Pack $92.00 AUD $169.00 AUD Changed to Unedited Celest…" at bounding box center [752, 463] width 651 height 93
type input "0"
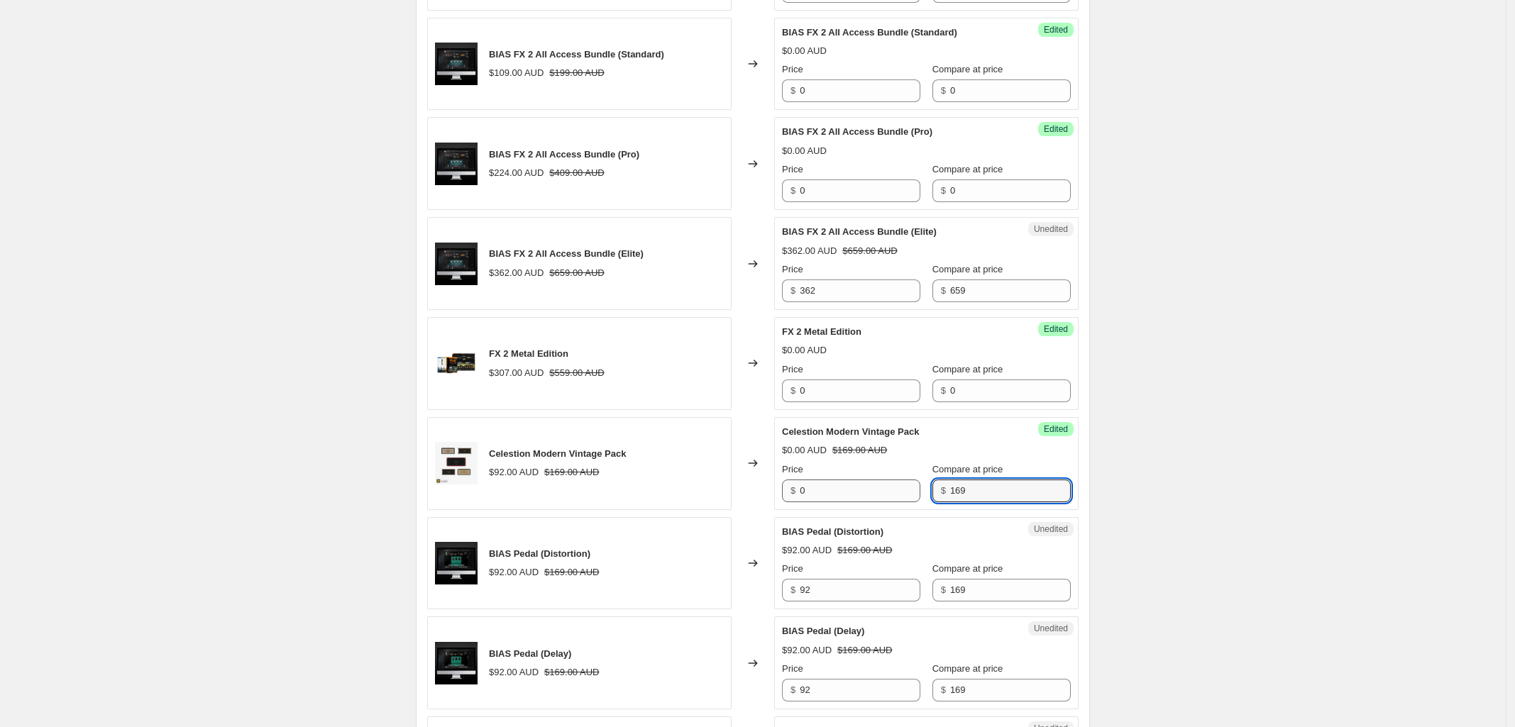
drag, startPoint x: 959, startPoint y: 495, endPoint x: 838, endPoint y: 497, distance: 120.6
click at [861, 495] on div "Price $ 0 Compare at price $ 169" at bounding box center [926, 483] width 289 height 40
type input "0"
drag, startPoint x: 734, startPoint y: 601, endPoint x: 600, endPoint y: 639, distance: 140.0
click at [686, 601] on div "BIAS Pedal (Distortion) $92.00 AUD $169.00 AUD Changed to Unedited BIAS Pedal (…" at bounding box center [752, 563] width 651 height 93
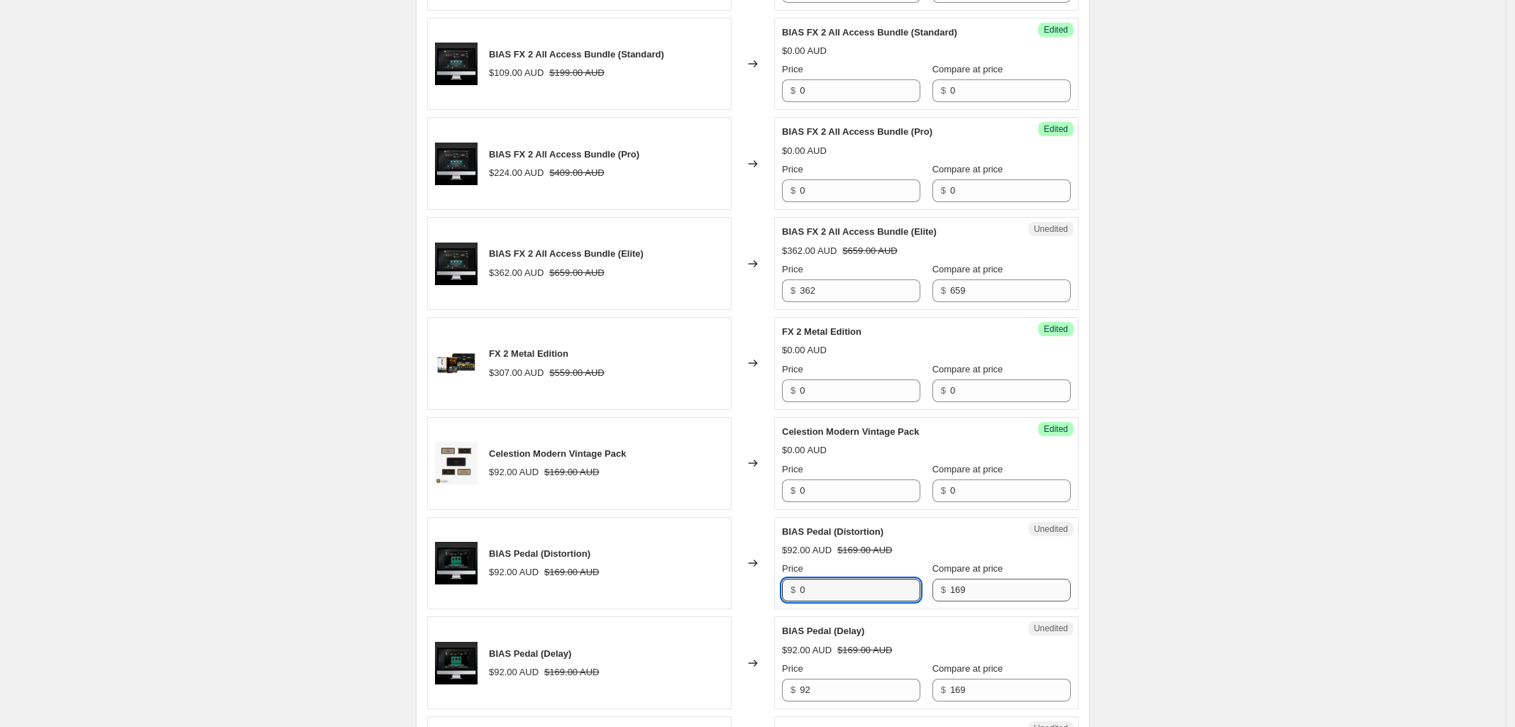
type input "0"
drag, startPoint x: 977, startPoint y: 598, endPoint x: 681, endPoint y: 602, distance: 295.9
click at [878, 597] on div "Price $ 0 Compare at price $ 169" at bounding box center [926, 582] width 289 height 40
type input "0"
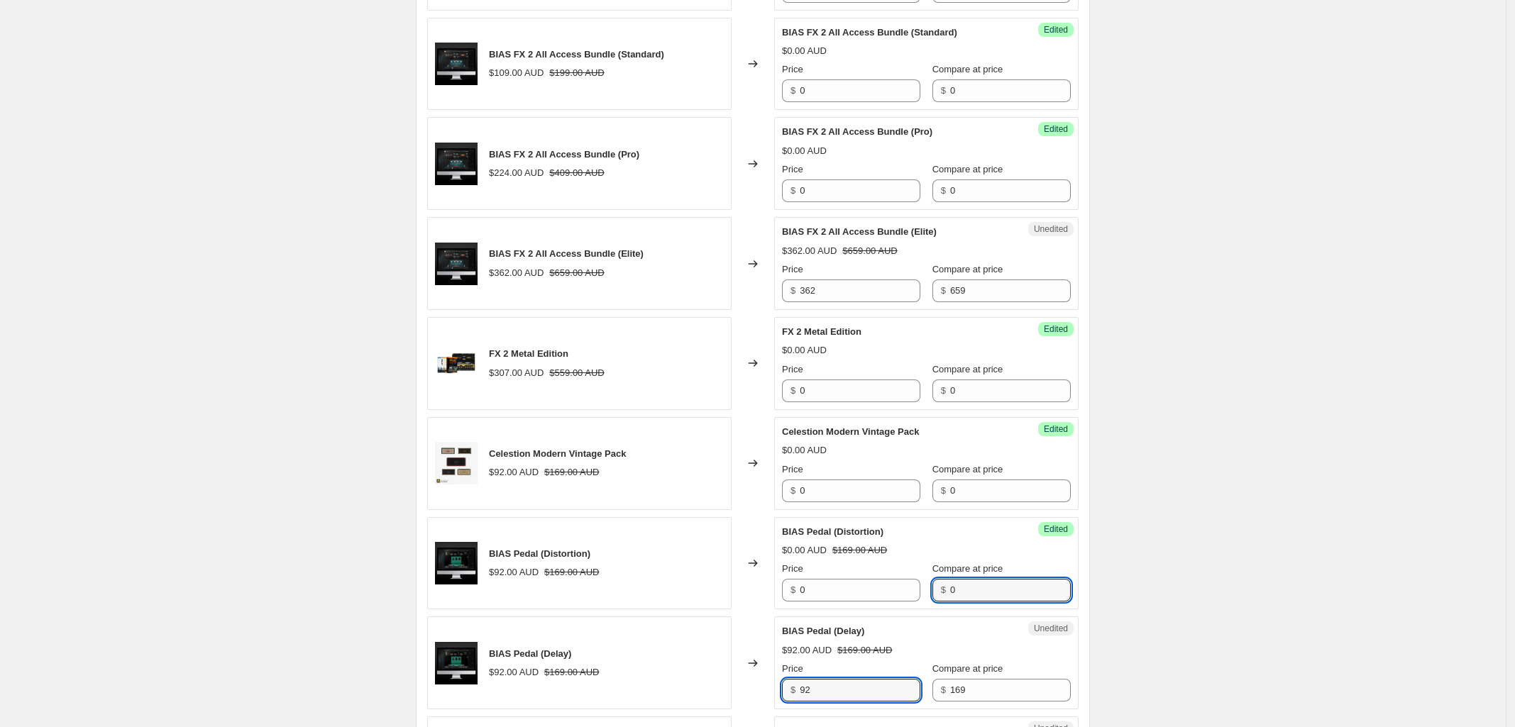
click at [654, 700] on div "BIAS Pedal (Delay) $92.00 AUD $169.00 AUD Changed to Unedited BIAS Pedal (Delay…" at bounding box center [752, 663] width 651 height 93
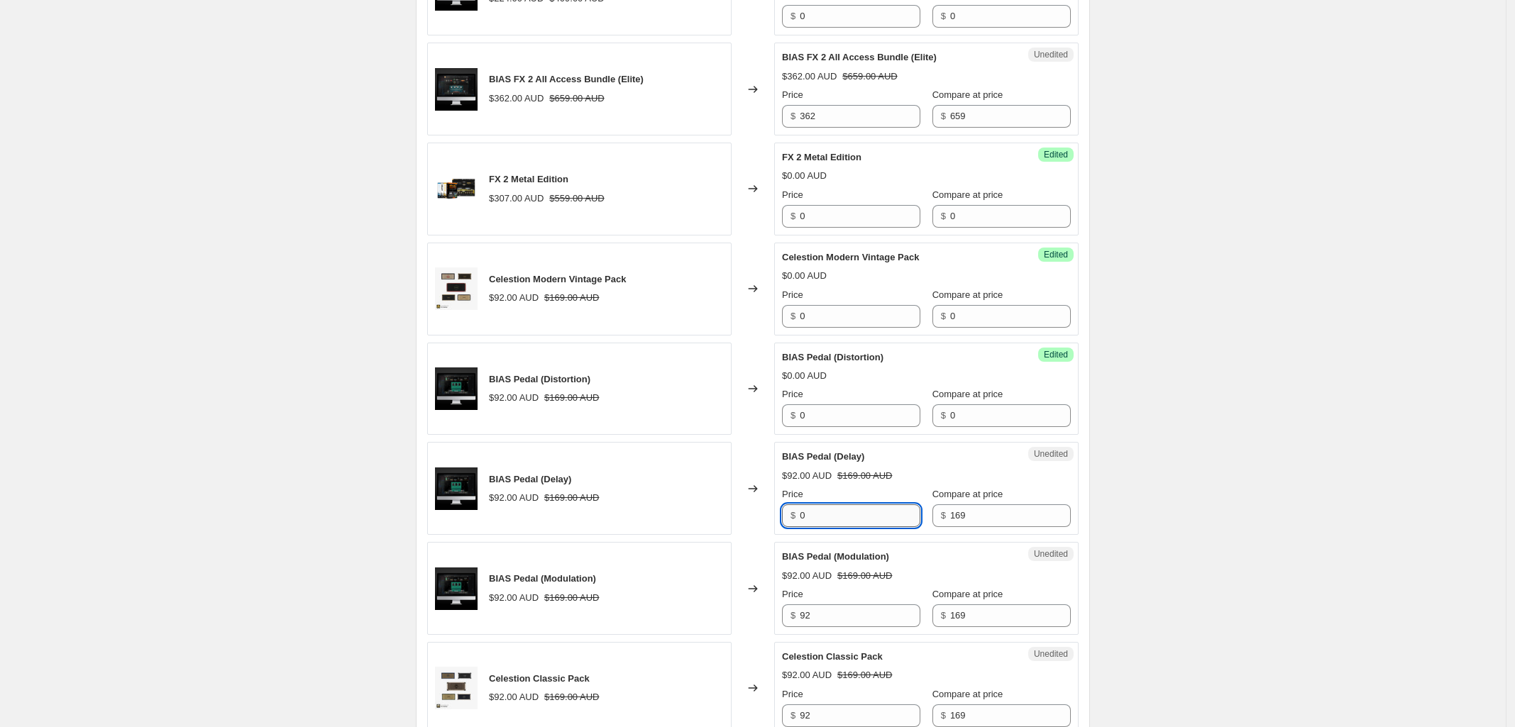
scroll to position [1863, 0]
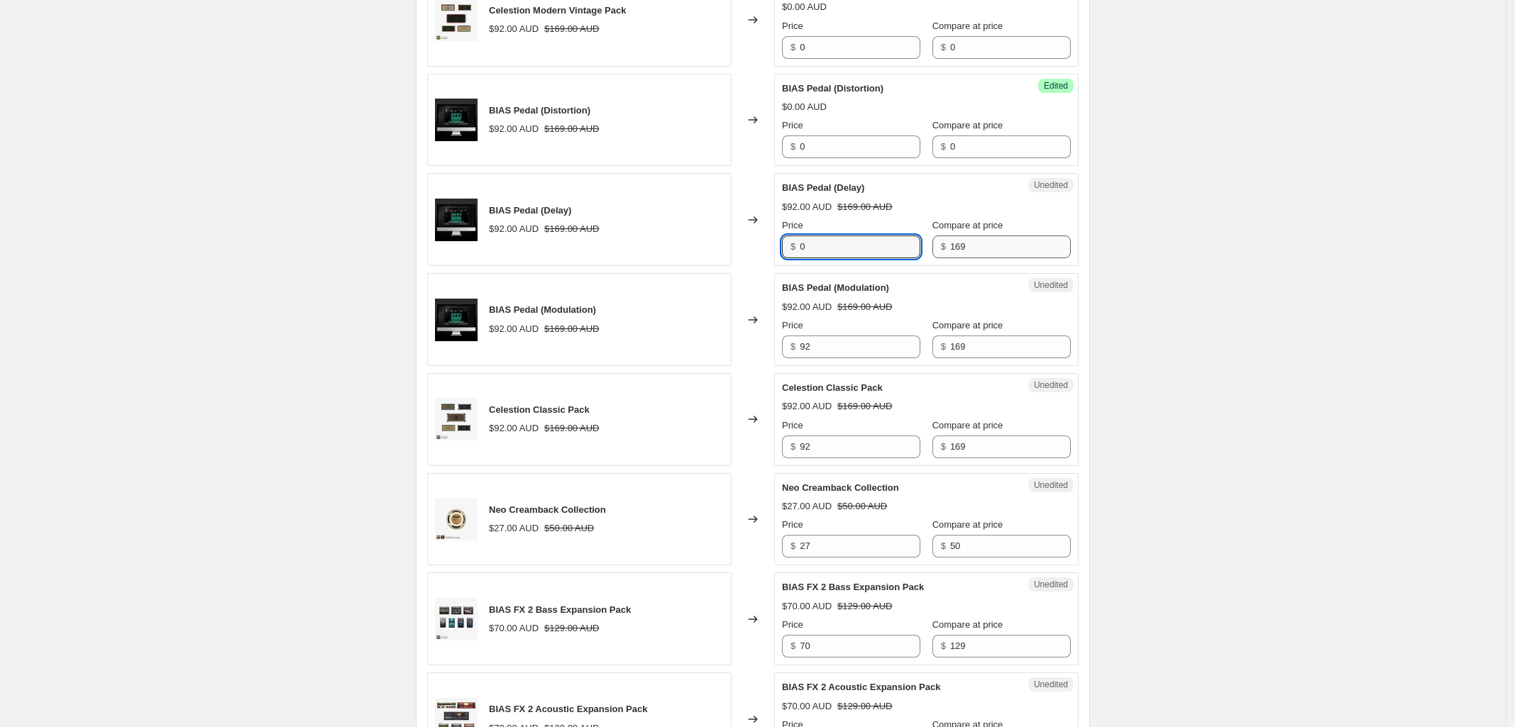
type input "0"
drag, startPoint x: 971, startPoint y: 252, endPoint x: 849, endPoint y: 262, distance: 121.7
click at [863, 258] on div "Price $ 0 Compare at price $ 0" at bounding box center [926, 239] width 289 height 40
type input "0"
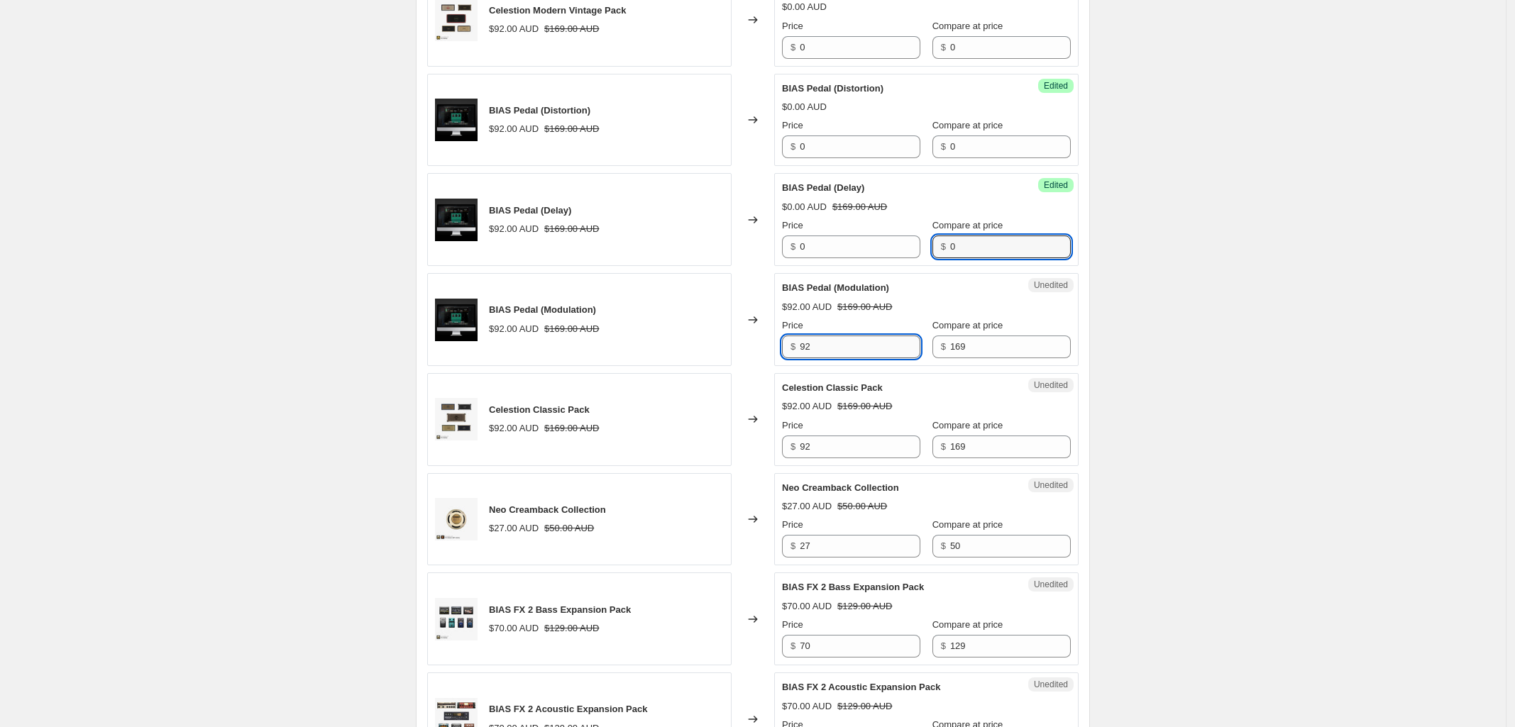
click at [856, 355] on input "92" at bounding box center [860, 347] width 121 height 23
click at [856, 353] on input "92" at bounding box center [860, 347] width 121 height 23
drag, startPoint x: 660, startPoint y: 378, endPoint x: 552, endPoint y: 399, distance: 109.9
type input "0"
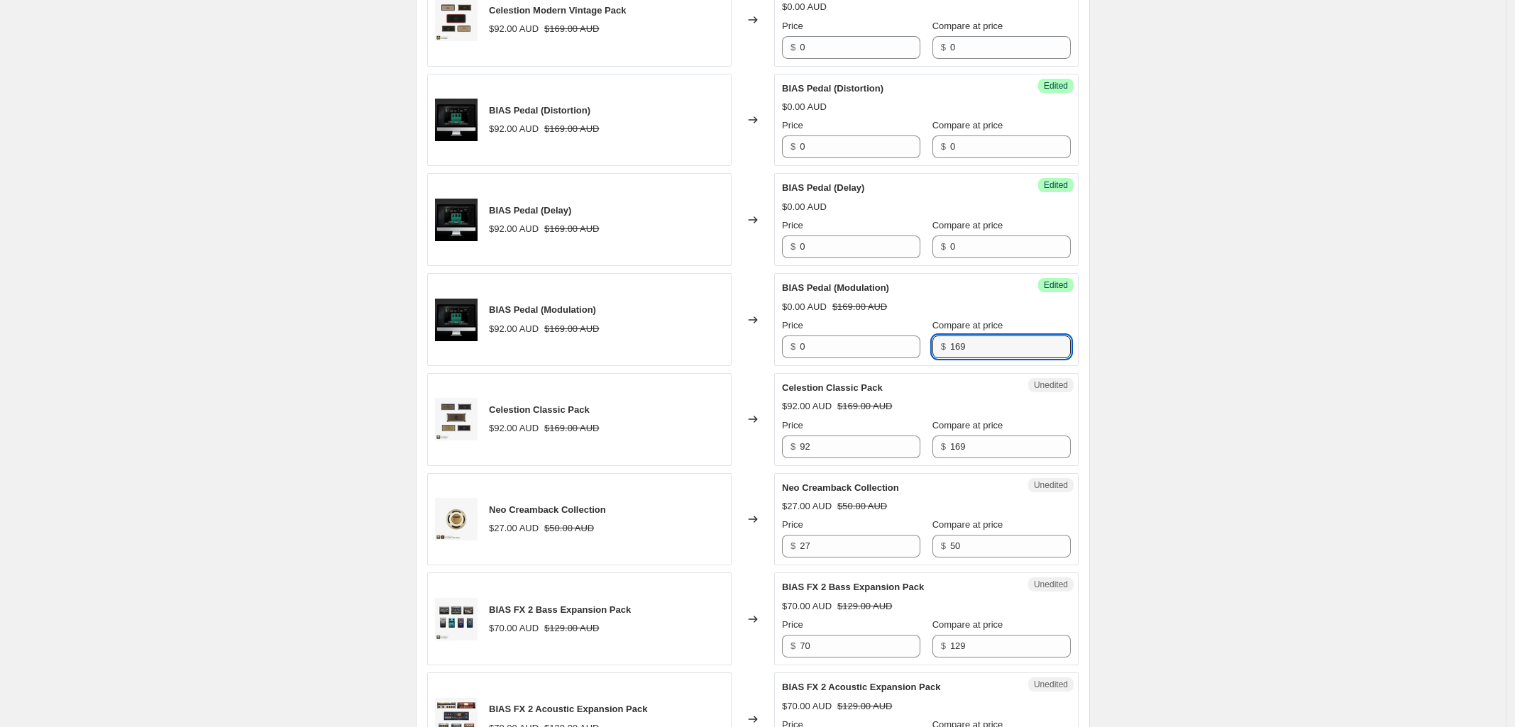
drag, startPoint x: 976, startPoint y: 355, endPoint x: 784, endPoint y: 355, distance: 192.3
click at [813, 355] on div "Price $ 0 Compare at price $ 169" at bounding box center [926, 339] width 289 height 40
type input "0"
drag, startPoint x: 820, startPoint y: 448, endPoint x: 392, endPoint y: 564, distance: 442.5
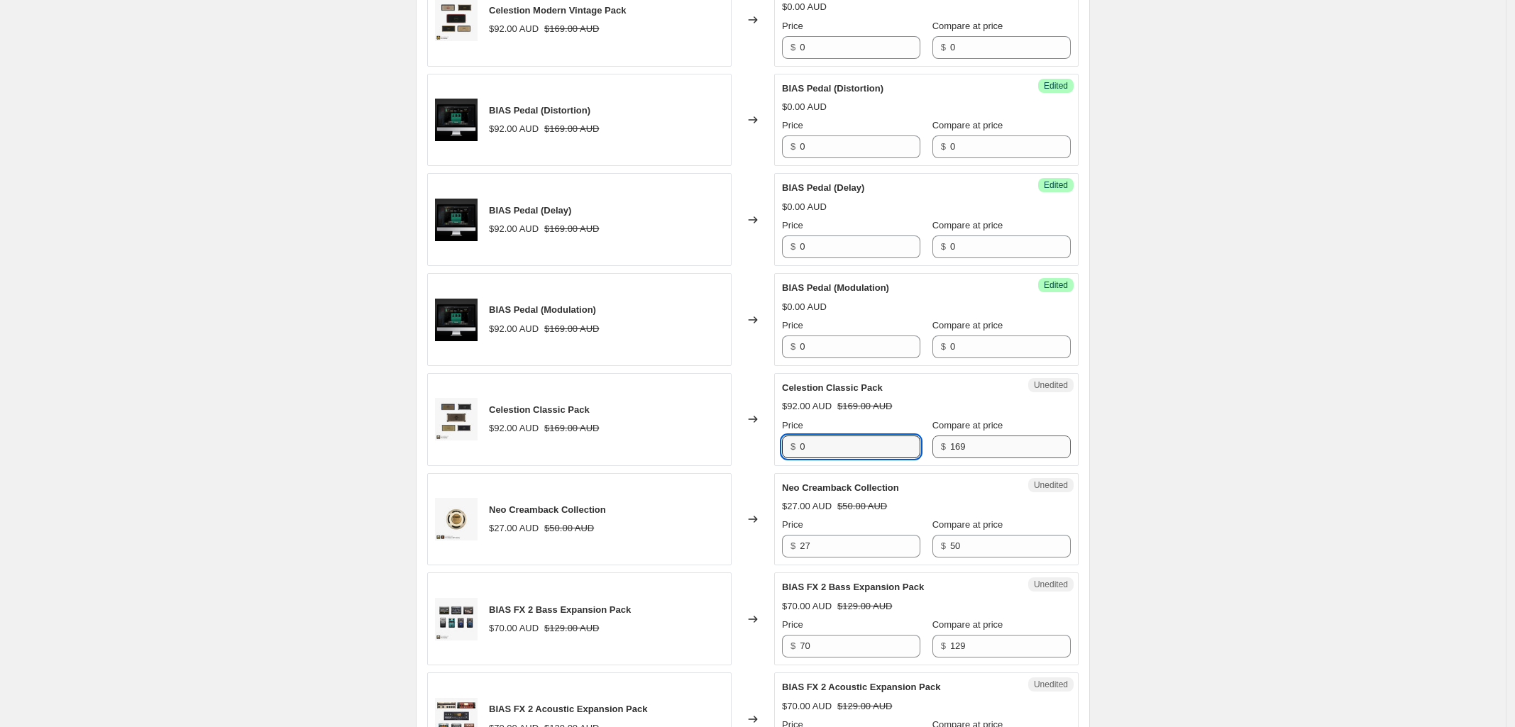
type input "0"
drag
click at [782, 448] on div "Unedited Celestion Classic Pack $92.00 AUD $169.00 AUD Price $ 0 Compare at pri…" at bounding box center [926, 419] width 304 height 93
type input "0"
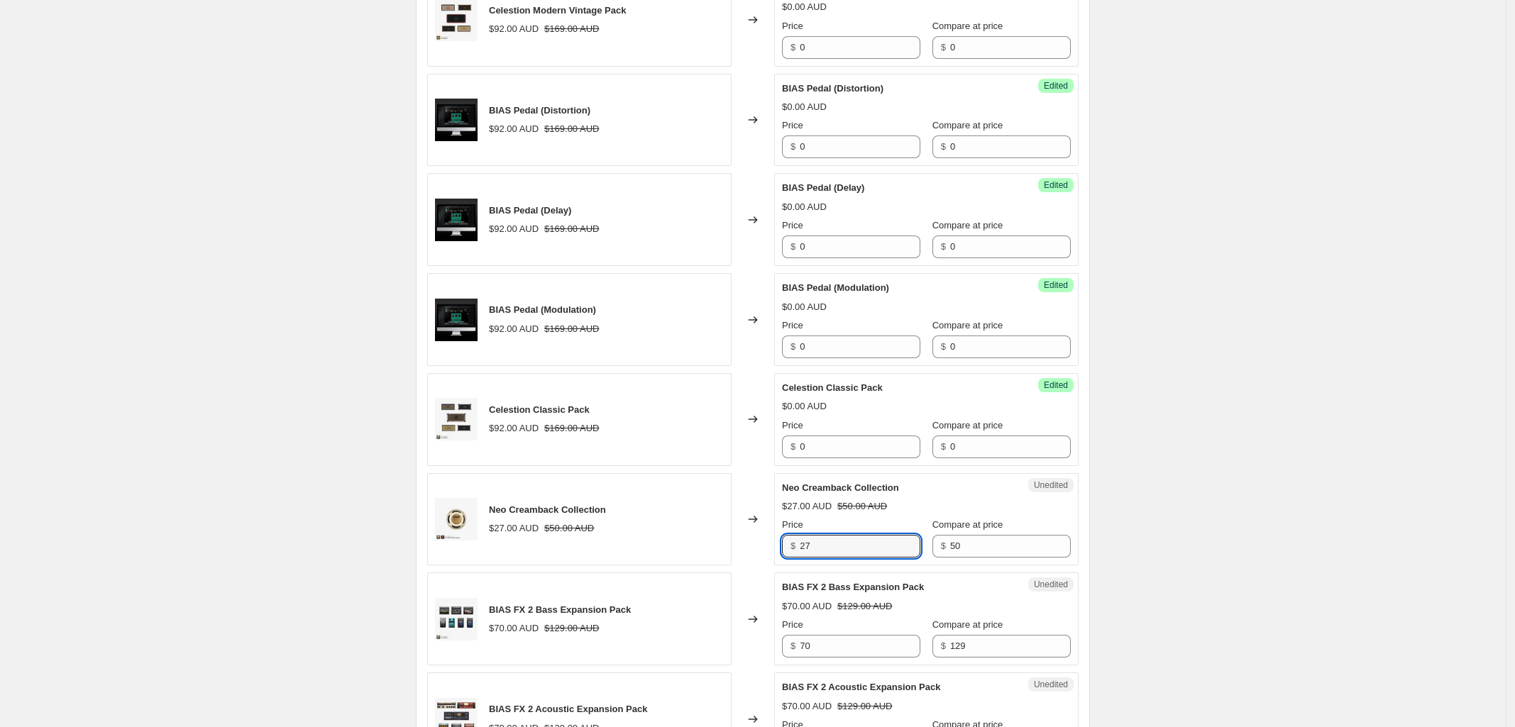
click at [735, 544] on div "Neo Creamback Collection $27.00 AUD $50.00 AUD Changed to Unedited Neo Creambac…" at bounding box center [752, 519] width 651 height 93
type input "0"
click at [873, 554] on div "Price $ 0 Compare at price $ 50" at bounding box center [926, 538] width 289 height 40
type input "0"
click at [639, 658] on div "BIAS FX 2 Bass Expansion Pack $70.00 AUD $129.00 AUD Changed to Unedited BIAS F…" at bounding box center [752, 619] width 651 height 93
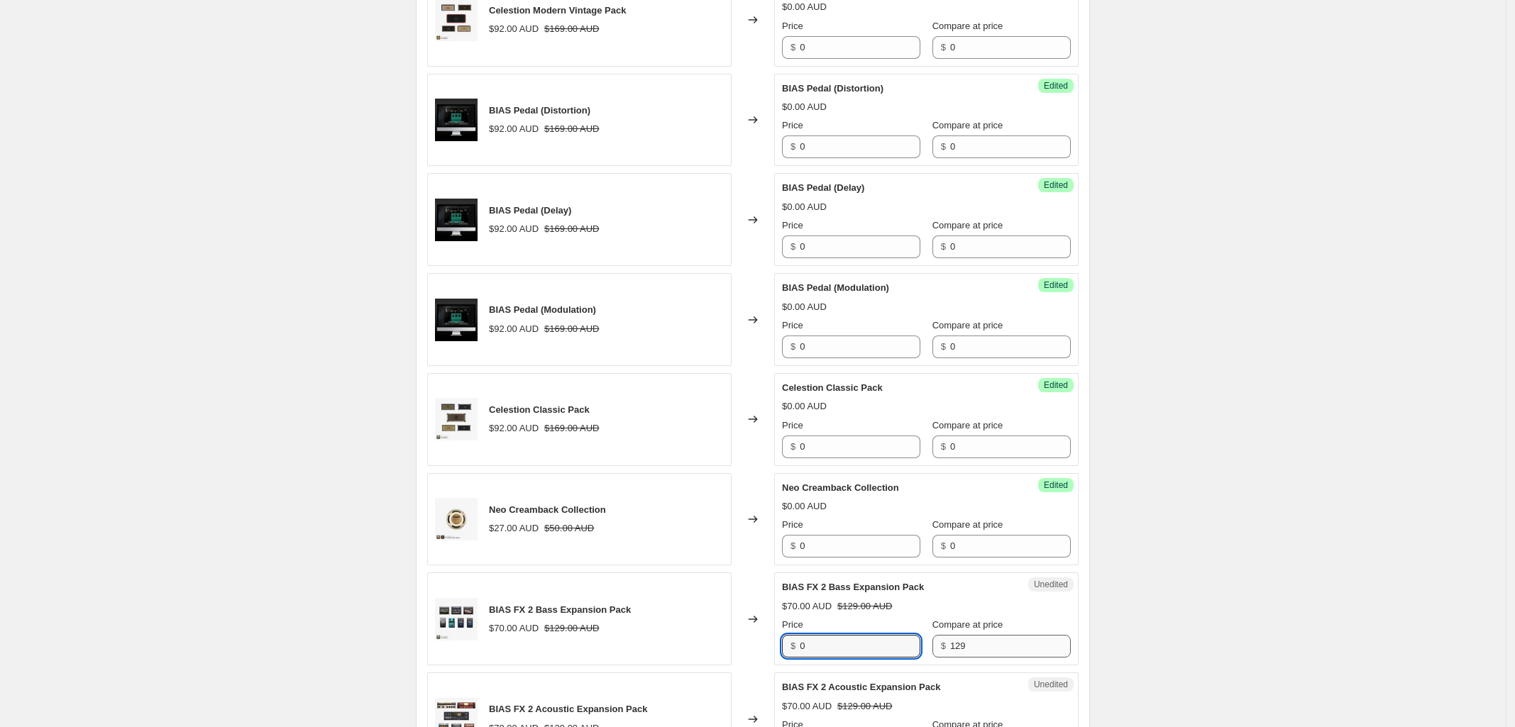
type input "0"
click at [844, 654] on div "Price $ 0 Compare at price $ 129" at bounding box center [926, 638] width 289 height 40
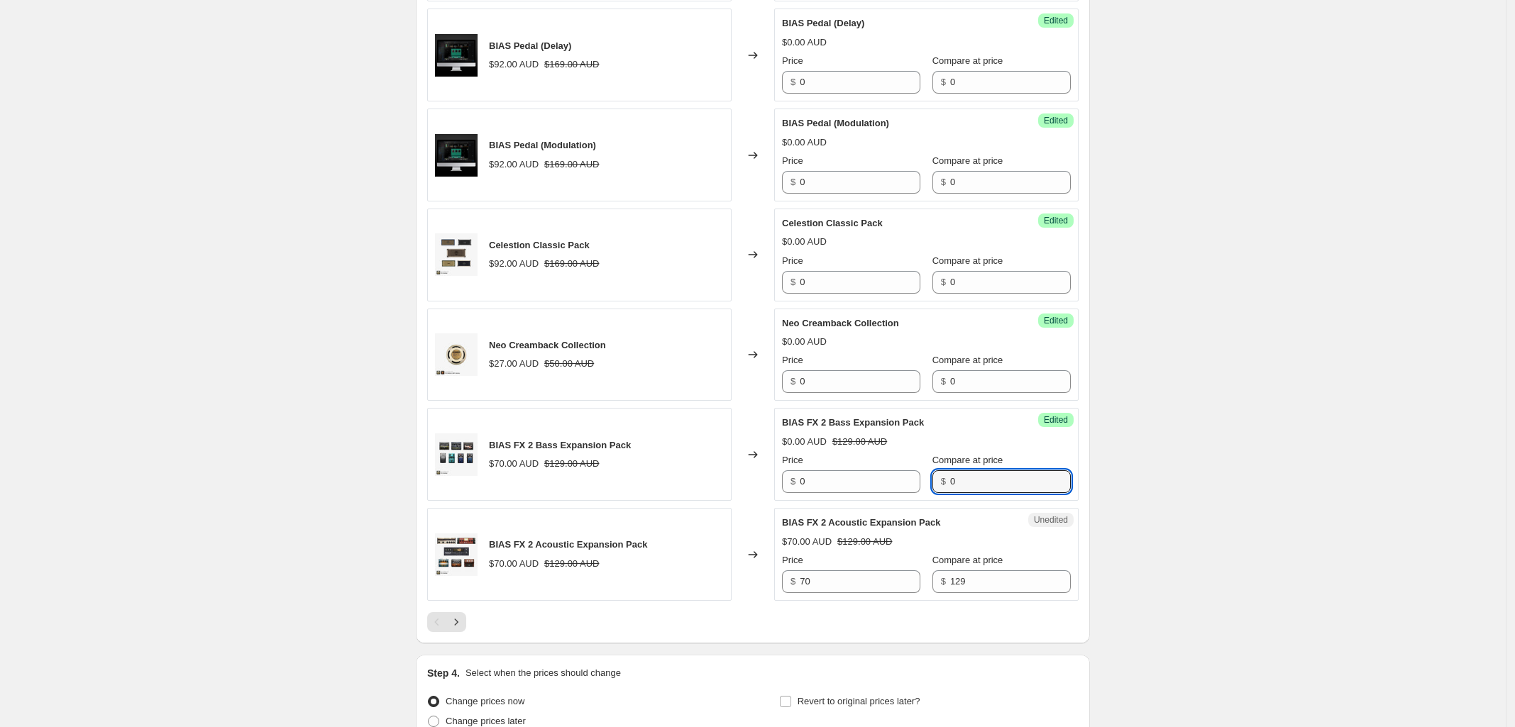
scroll to position [2170, 0]
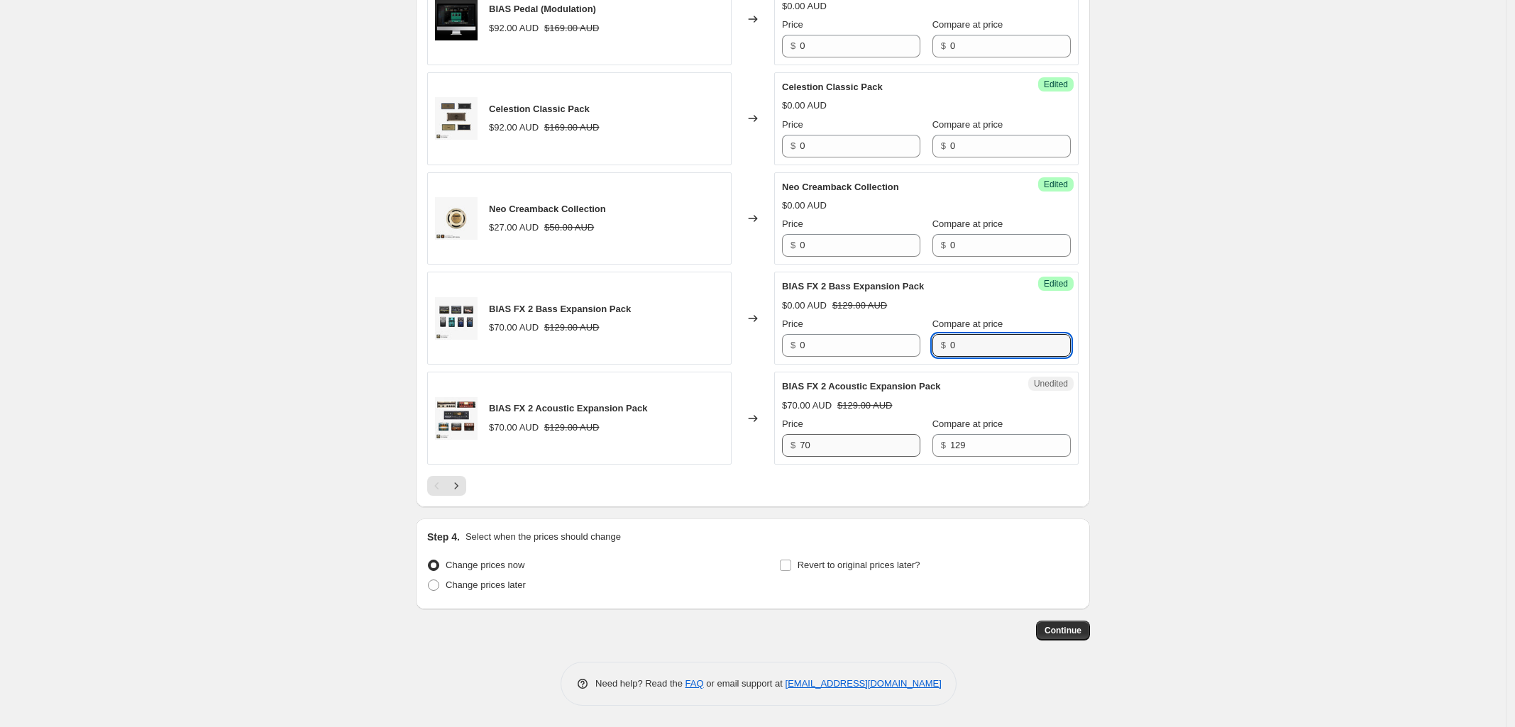
type input "0"
click at [706, 446] on div "BIAS FX 2 Acoustic Expansion Pack $70.00 AUD $129.00 AUD Changed to Unedited BI…" at bounding box center [752, 418] width 651 height 93
type input "0"
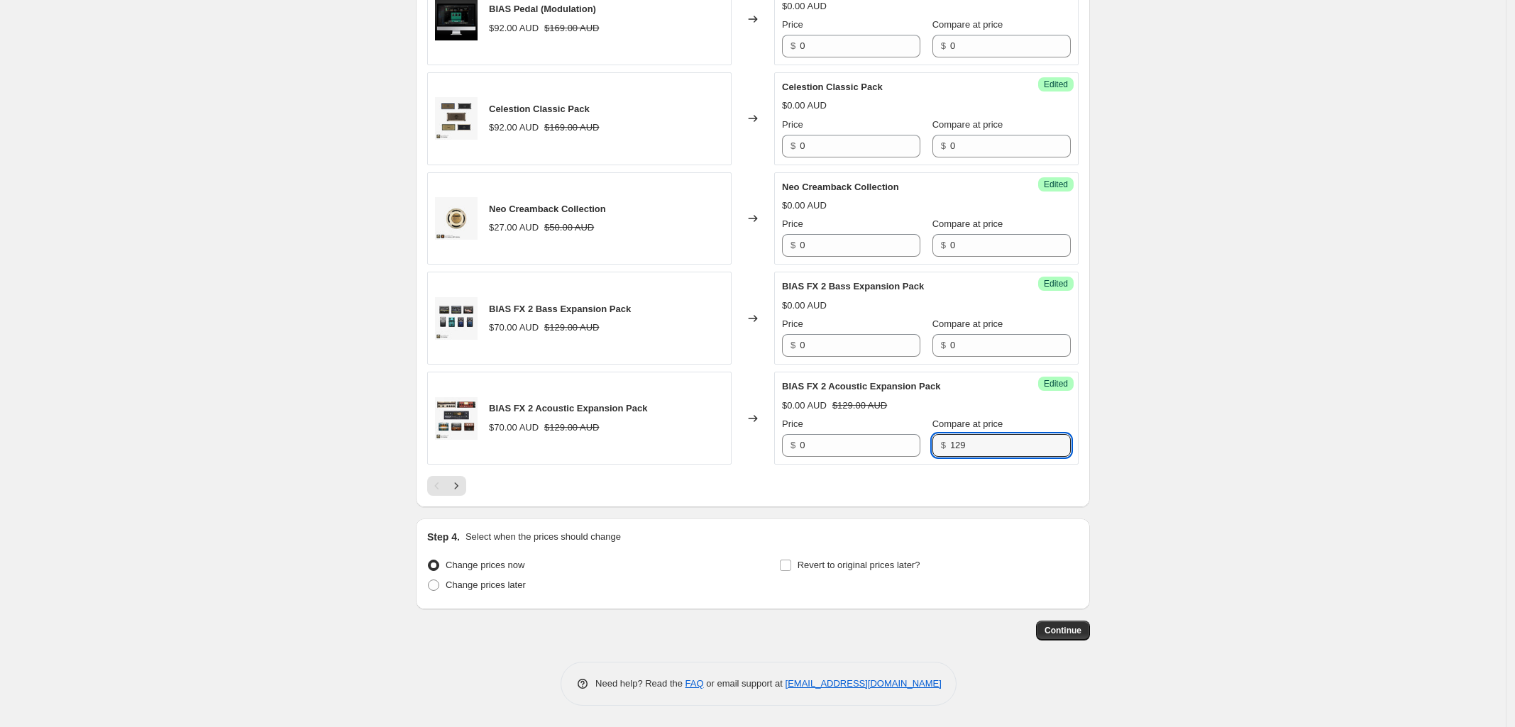
click at [839, 455] on div "Price $ 0 Compare at price $ 129" at bounding box center [926, 437] width 289 height 40
type input "0"
click at [462, 485] on icon "Next" at bounding box center [456, 486] width 14 height 14
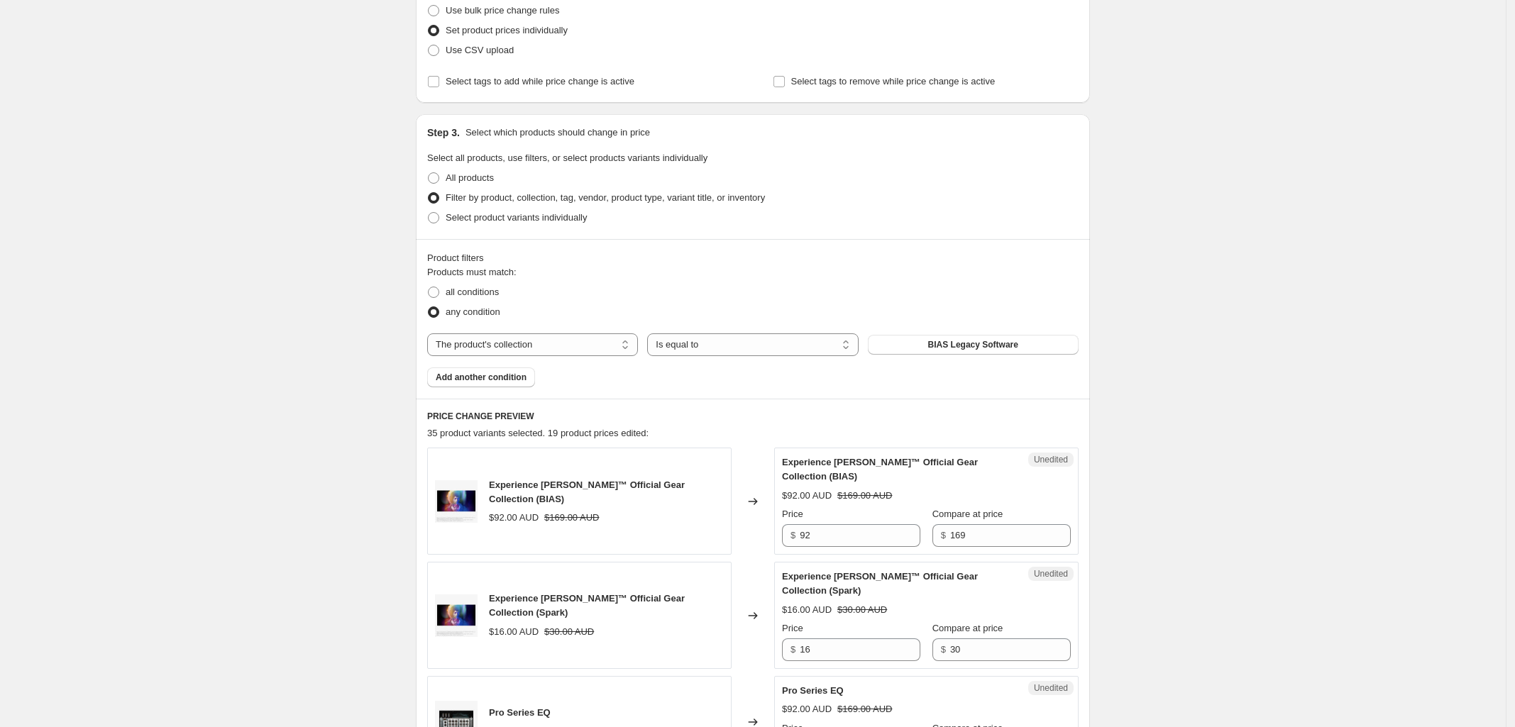
scroll to position [367, 0]
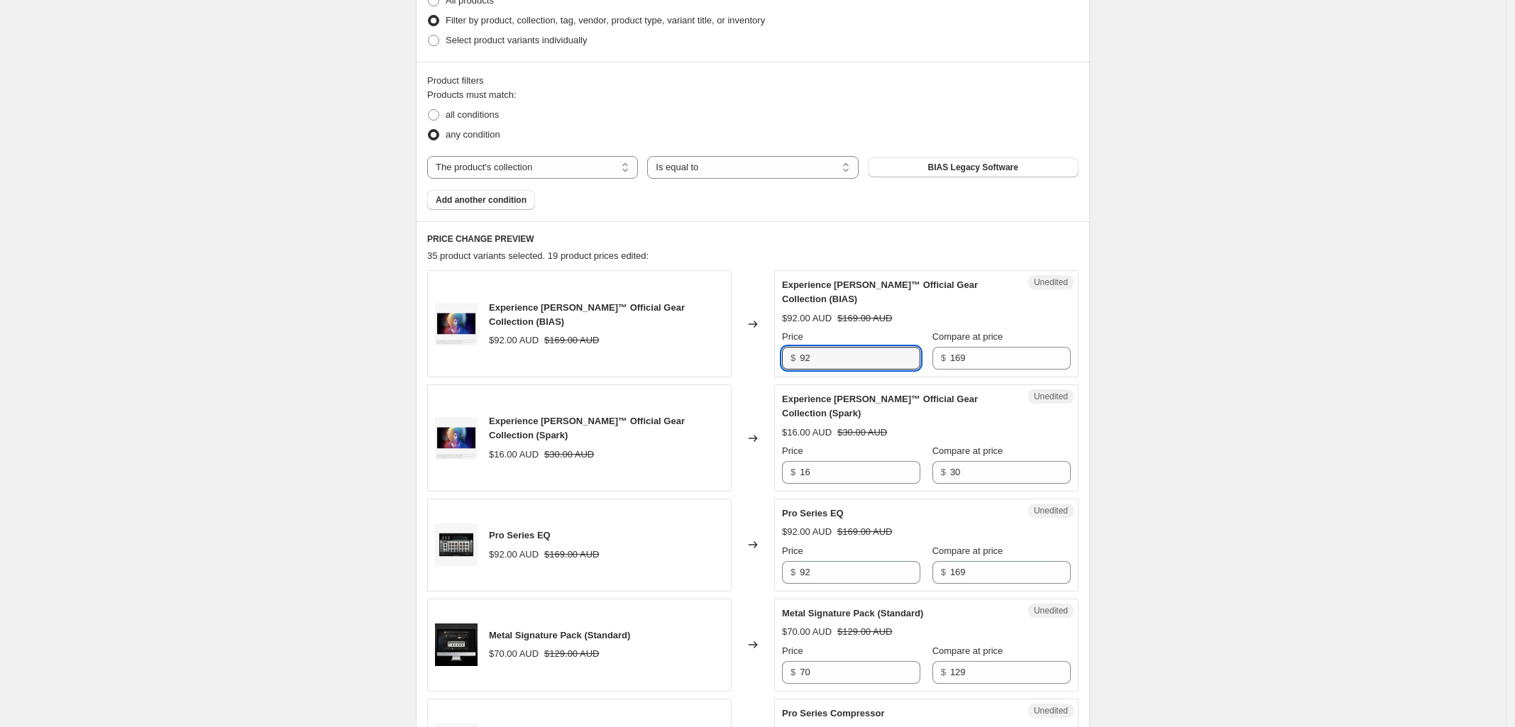
click at [679, 368] on div "Experience [PERSON_NAME]™ Official Gear Collection (BIAS) $92.00 AUD $169.00 AU…" at bounding box center [752, 323] width 651 height 107
type input "0"
click at [881, 363] on div "Price $ 0 Compare at price $ 169" at bounding box center [926, 350] width 289 height 40
type input "0"
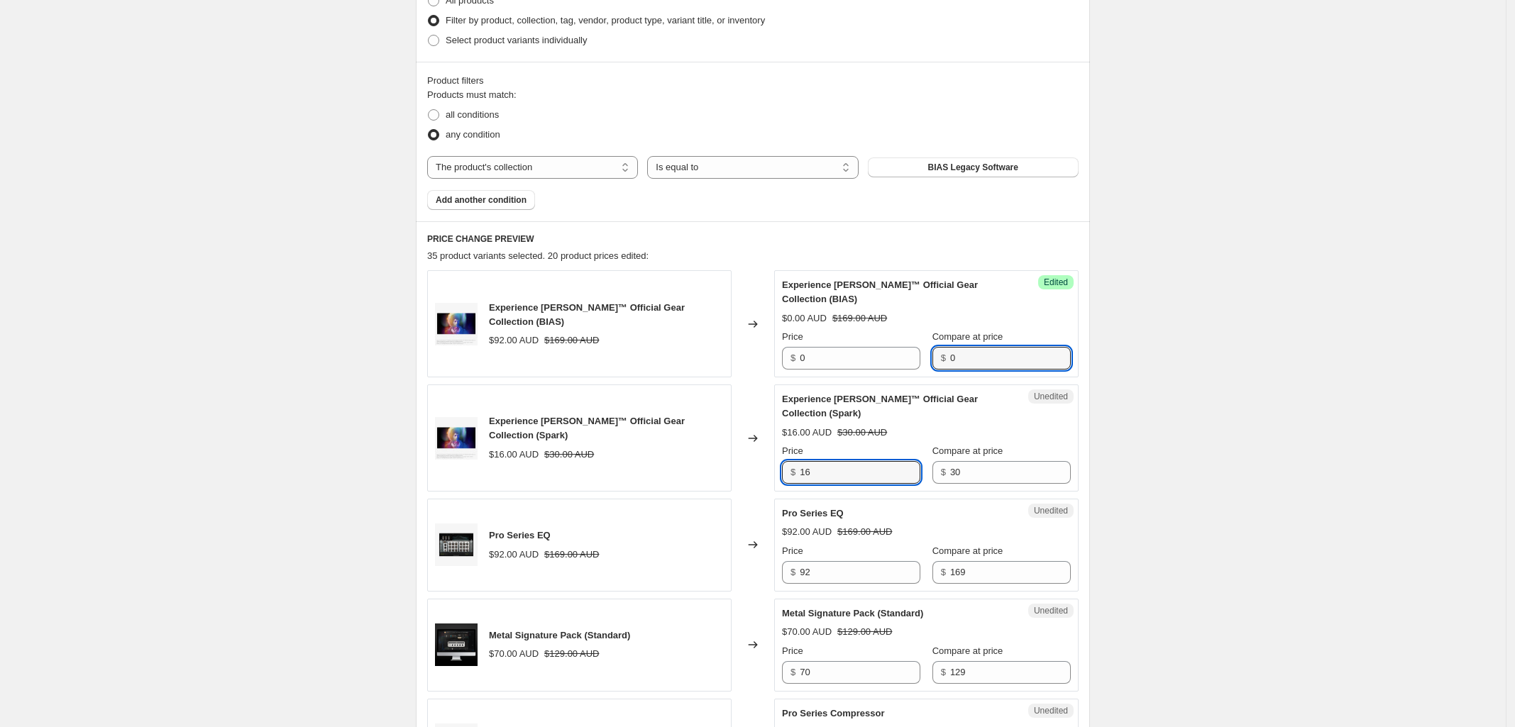
click at [676, 470] on div "Experience [PERSON_NAME]™ Official Gear Collection (Spark) $16.00 AUD $30.00 AU…" at bounding box center [752, 438] width 651 height 107
type input "0"
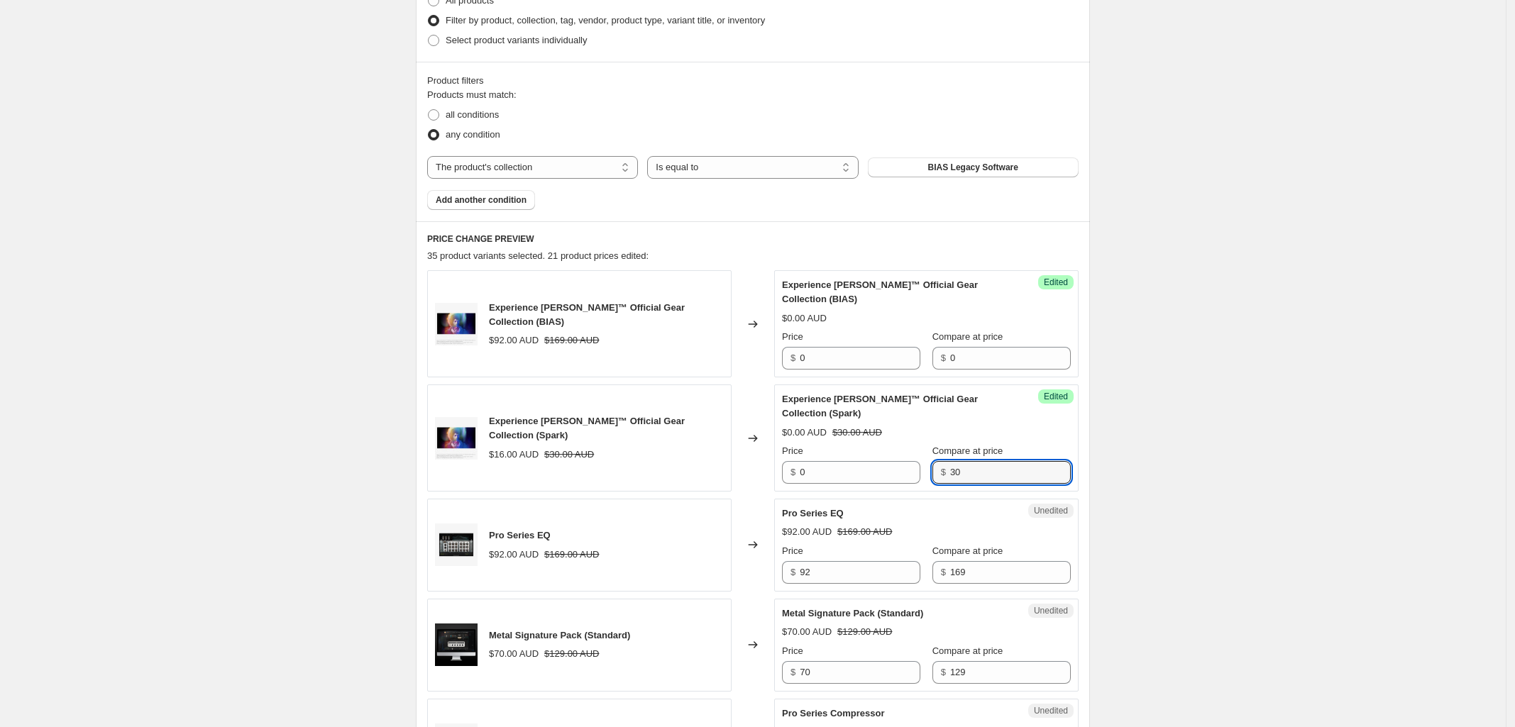
click at [692, 475] on div "Experience [PERSON_NAME]™ Official Gear Collection (Spark) $16.00 AUD $30.00 AU…" at bounding box center [752, 438] width 651 height 107
type input "0"
click at [722, 572] on div "Pro Series EQ $92.00 AUD $169.00 AUD Changed to Unedited Pro Series EQ $92.00 A…" at bounding box center [752, 545] width 651 height 93
type input "0"
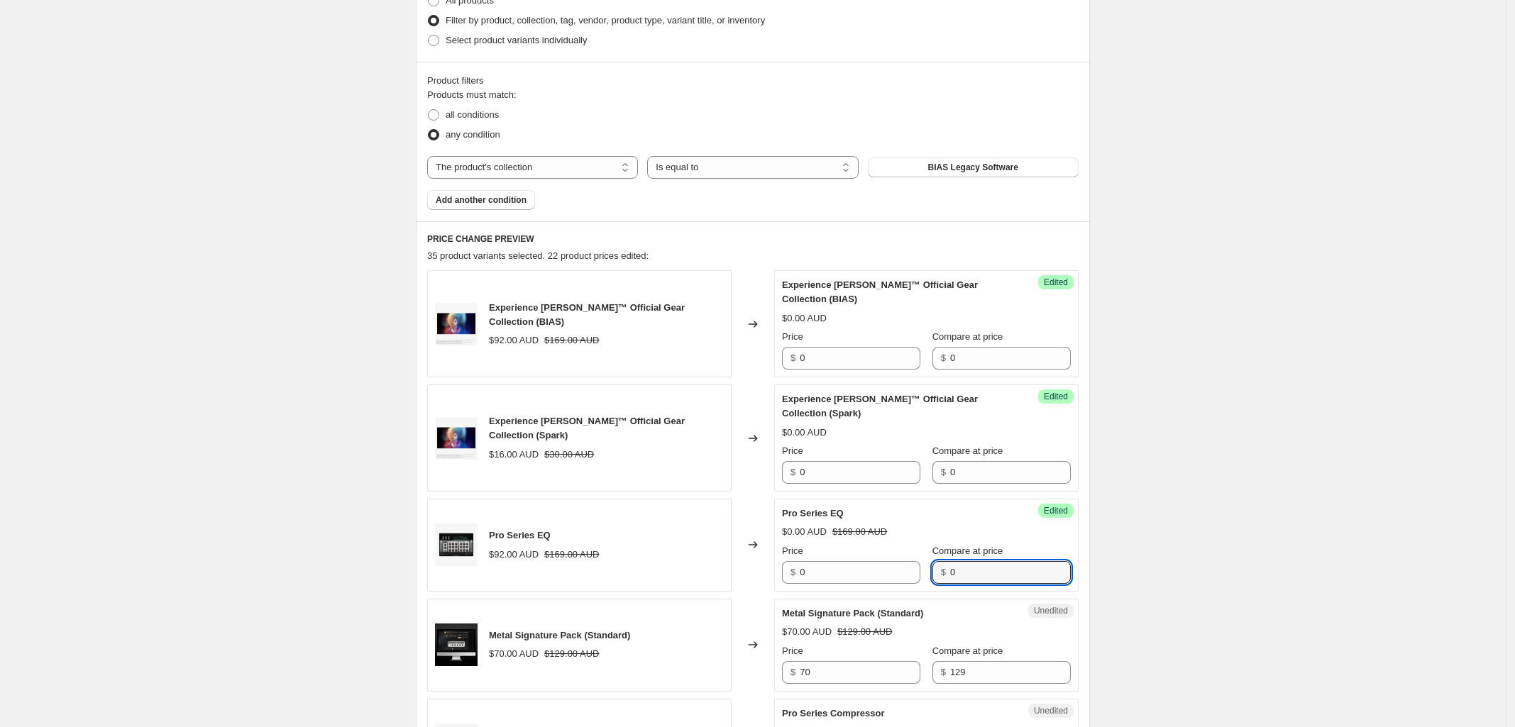
click at [892, 579] on div "Price $ 0 Compare at price $ 0" at bounding box center [926, 564] width 289 height 40
type input "0"
click at [786, 674] on div "$ 70" at bounding box center [851, 672] width 138 height 23
type input "0"
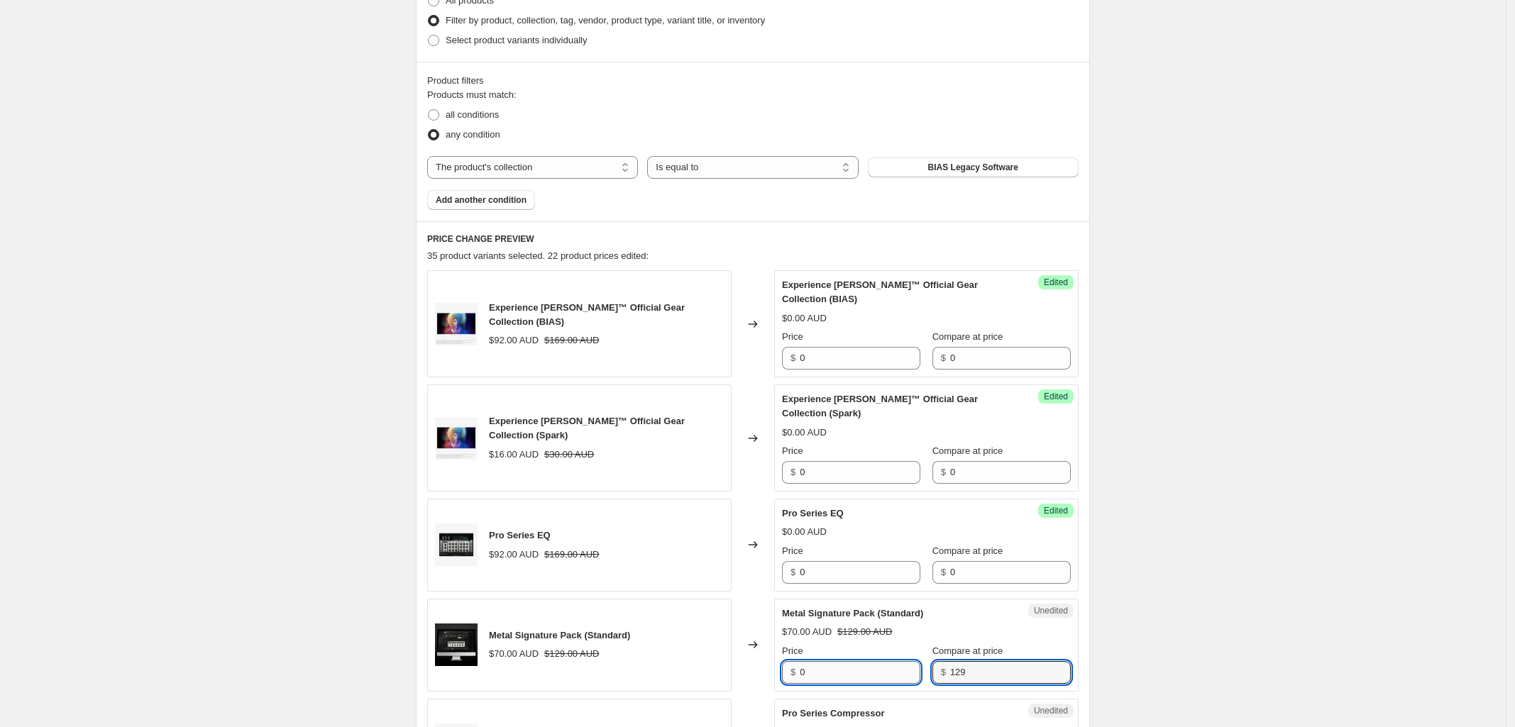
click at [842, 680] on div "Price $ 0 Compare at price $ 129" at bounding box center [926, 664] width 289 height 40
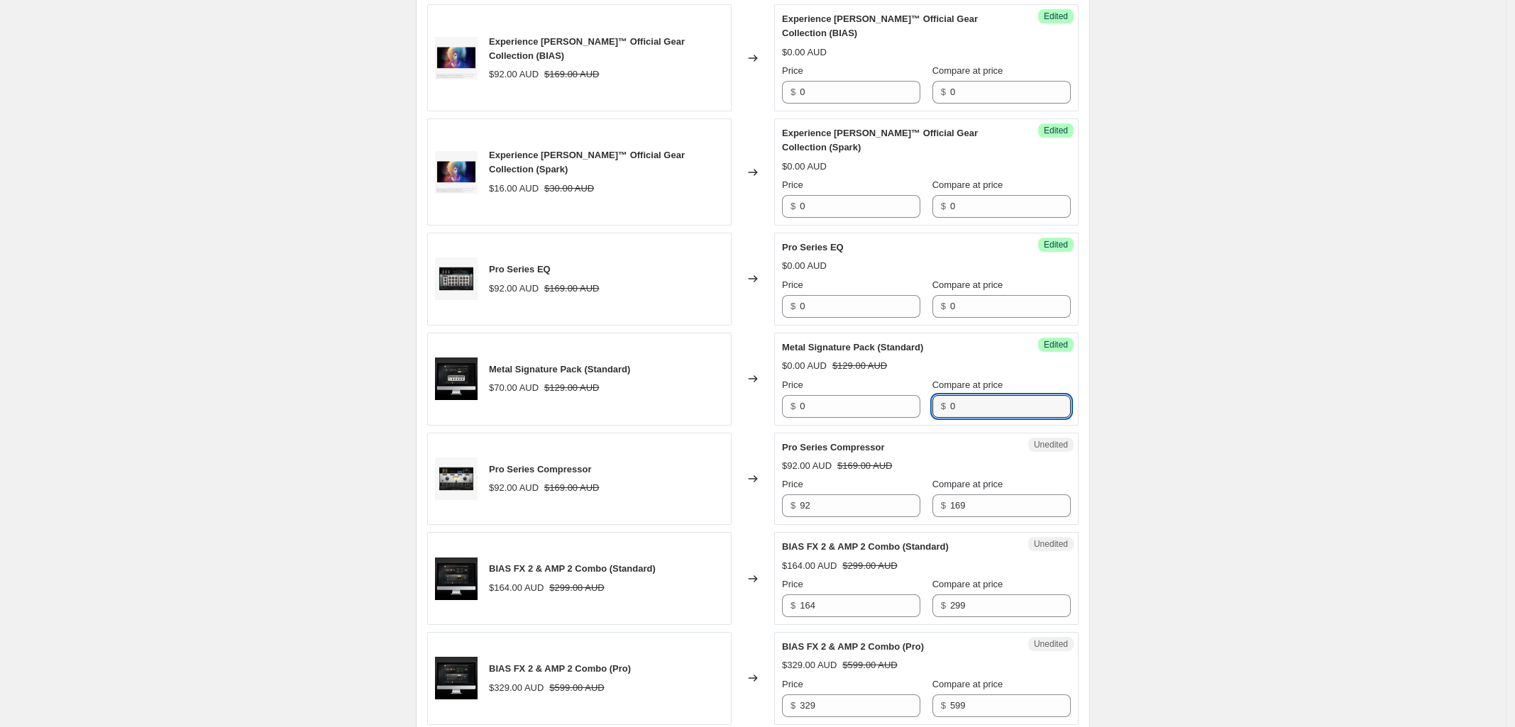
type input "0"
click at [759, 512] on div "Pro Series Compressor $92.00 AUD $169.00 AUD Changed to Unedited Pro Series Com…" at bounding box center [752, 479] width 651 height 93
type input "0"
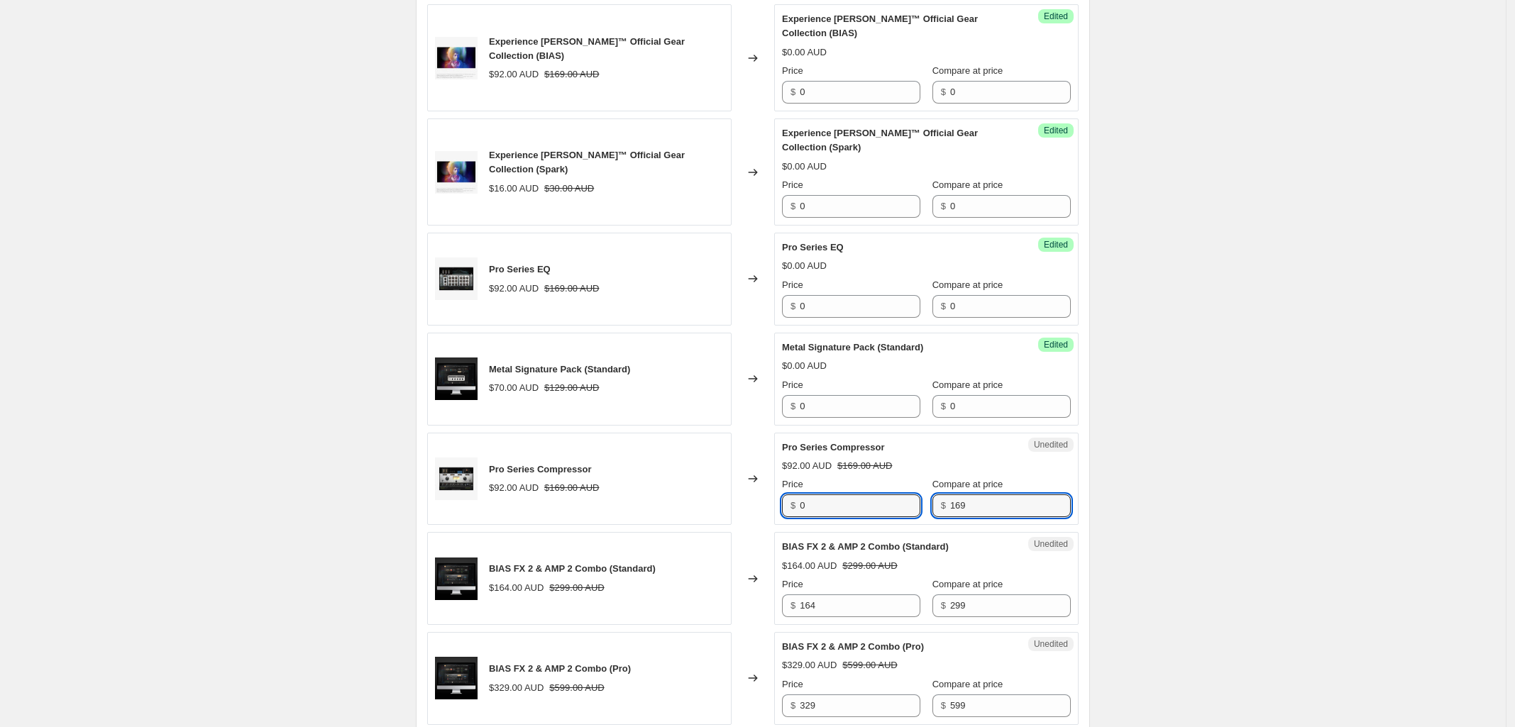
click at [850, 511] on div "Price $ 0 Compare at price $ 169" at bounding box center [926, 498] width 289 height 40
type input "0"
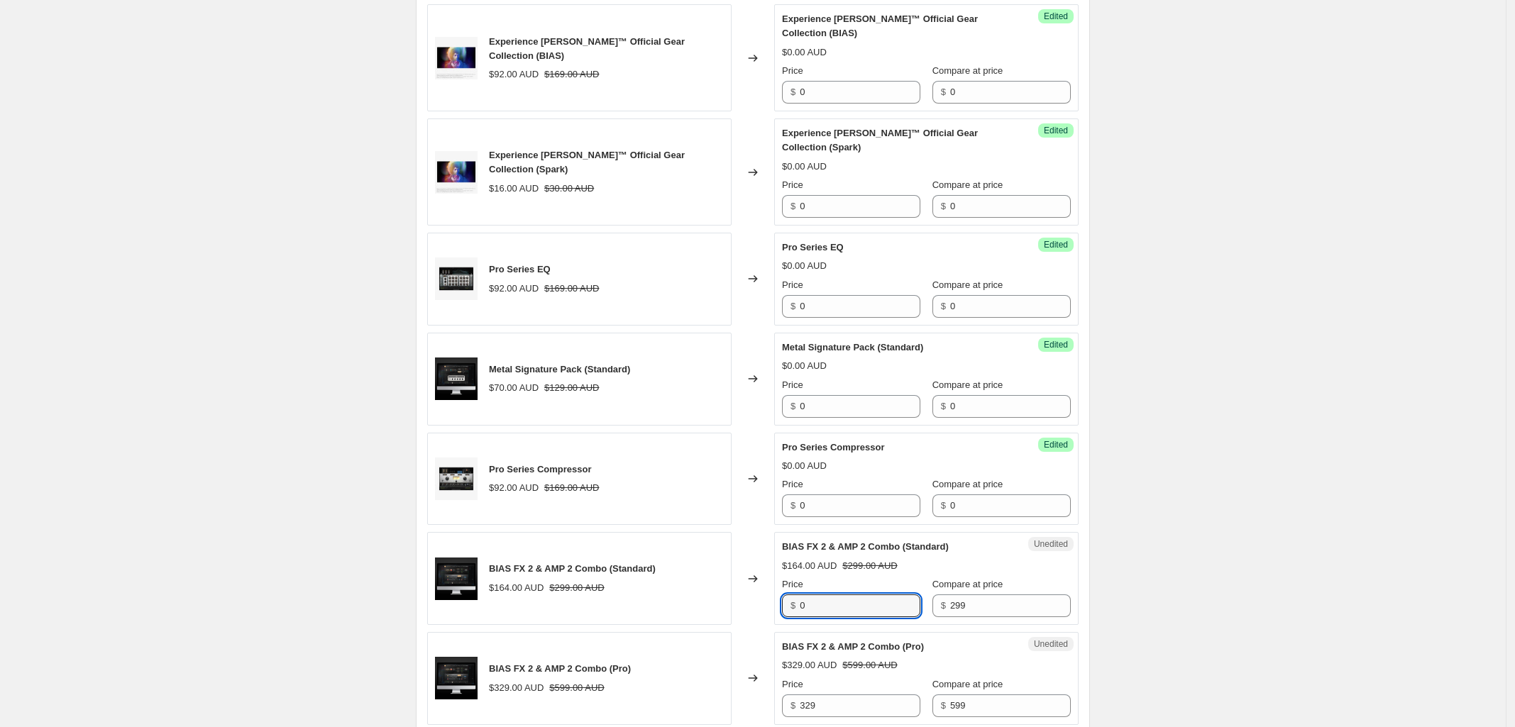
click at [721, 609] on div "BIAS FX 2 & AMP 2 Combo (Standard) $164.00 AUD $299.00 AUD Changed to Unedited …" at bounding box center [752, 578] width 651 height 93
type input "0"
click at [770, 608] on div "BIAS FX 2 & AMP 2 Combo (Standard) $164.00 AUD $299.00 AUD Changed to Success E…" at bounding box center [752, 578] width 651 height 93
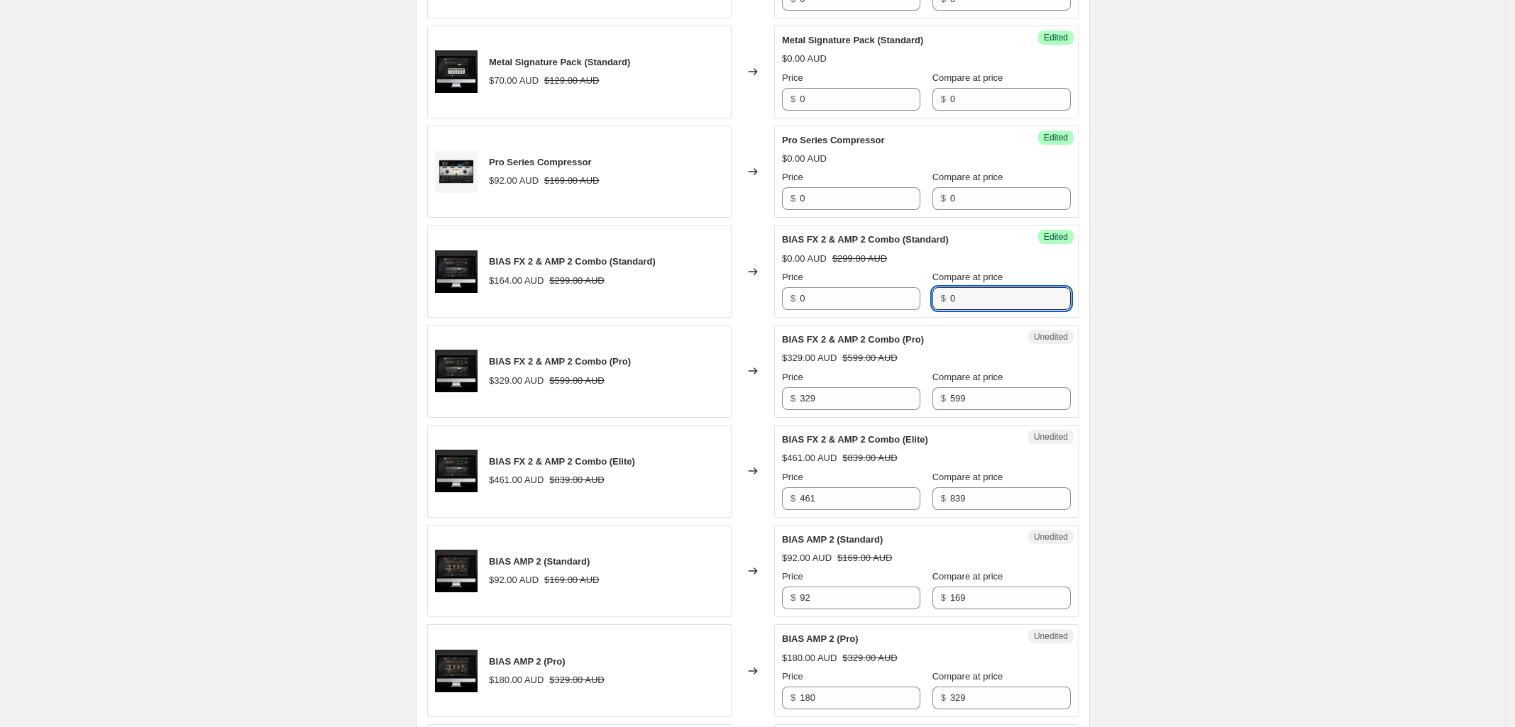
scroll to position [988, 0]
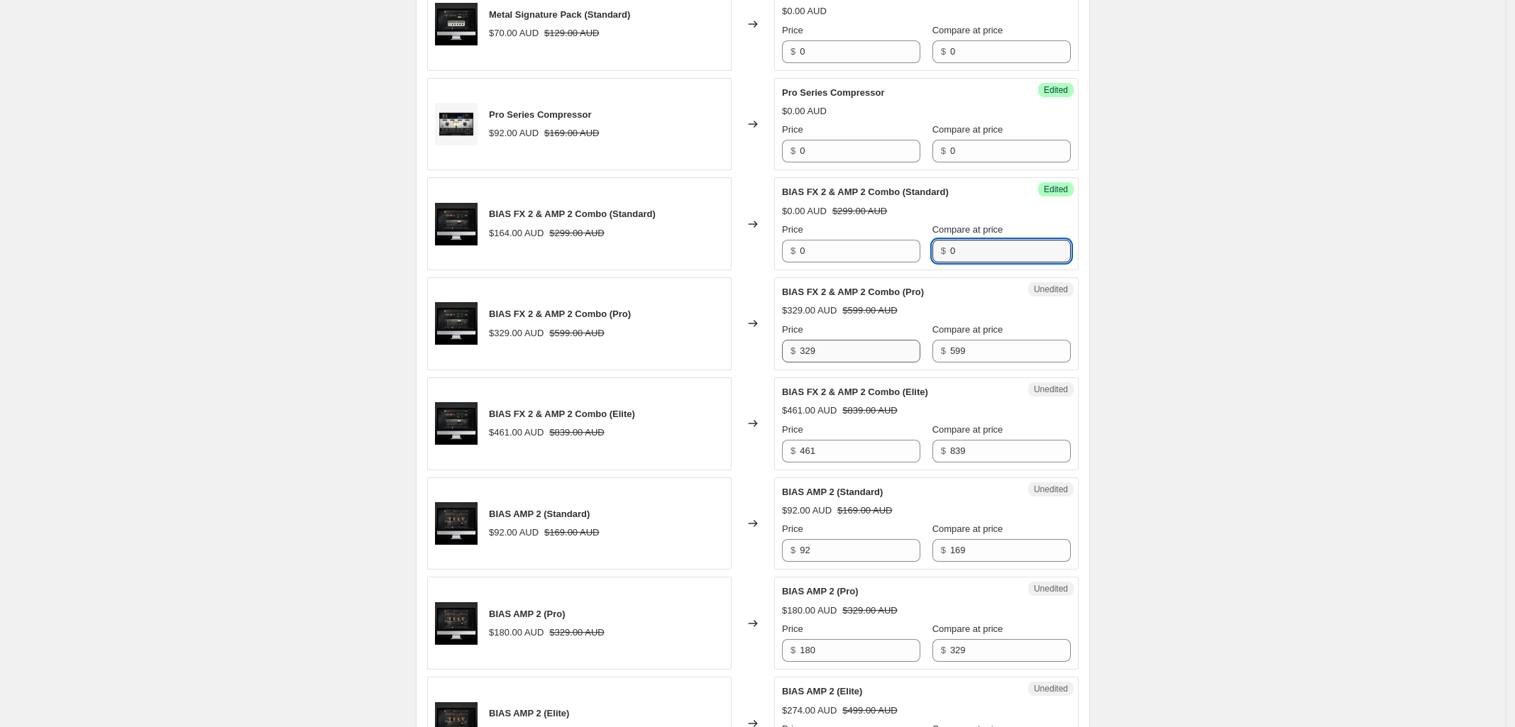
type input "0"
click at [724, 369] on div "BIAS FX 2 & AMP 2 Combo (Pro) $329.00 AUD $599.00 AUD Changed to Unedited BIAS …" at bounding box center [752, 323] width 651 height 93
type input "0"
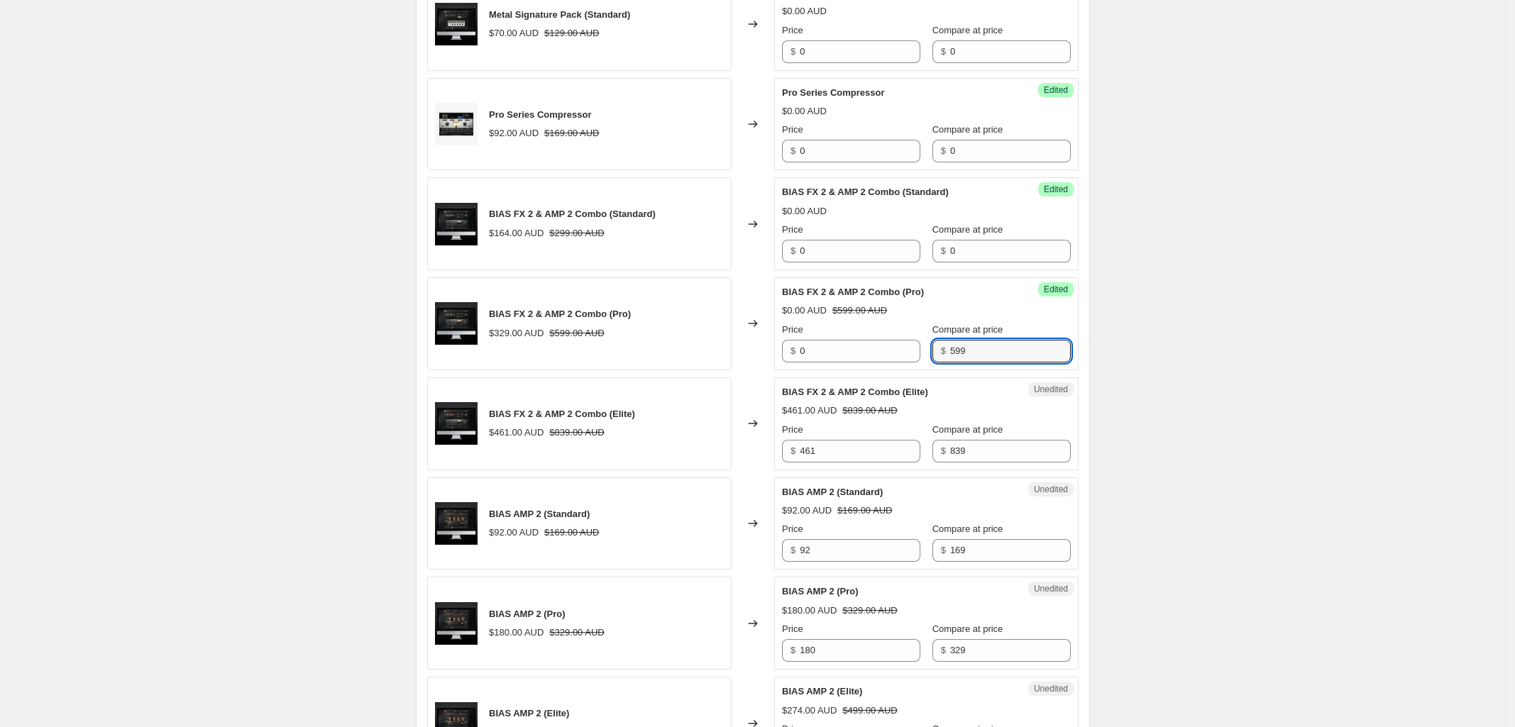
click at [919, 353] on div "Price $ 0 Compare at price $ 599" at bounding box center [926, 343] width 289 height 40
type input "0"
click at [720, 463] on div "BIAS FX 2 & AMP 2 Combo (Elite) $461.00 AUD $839.00 AUD Changed to Unedited BIA…" at bounding box center [752, 423] width 651 height 93
type input "0"
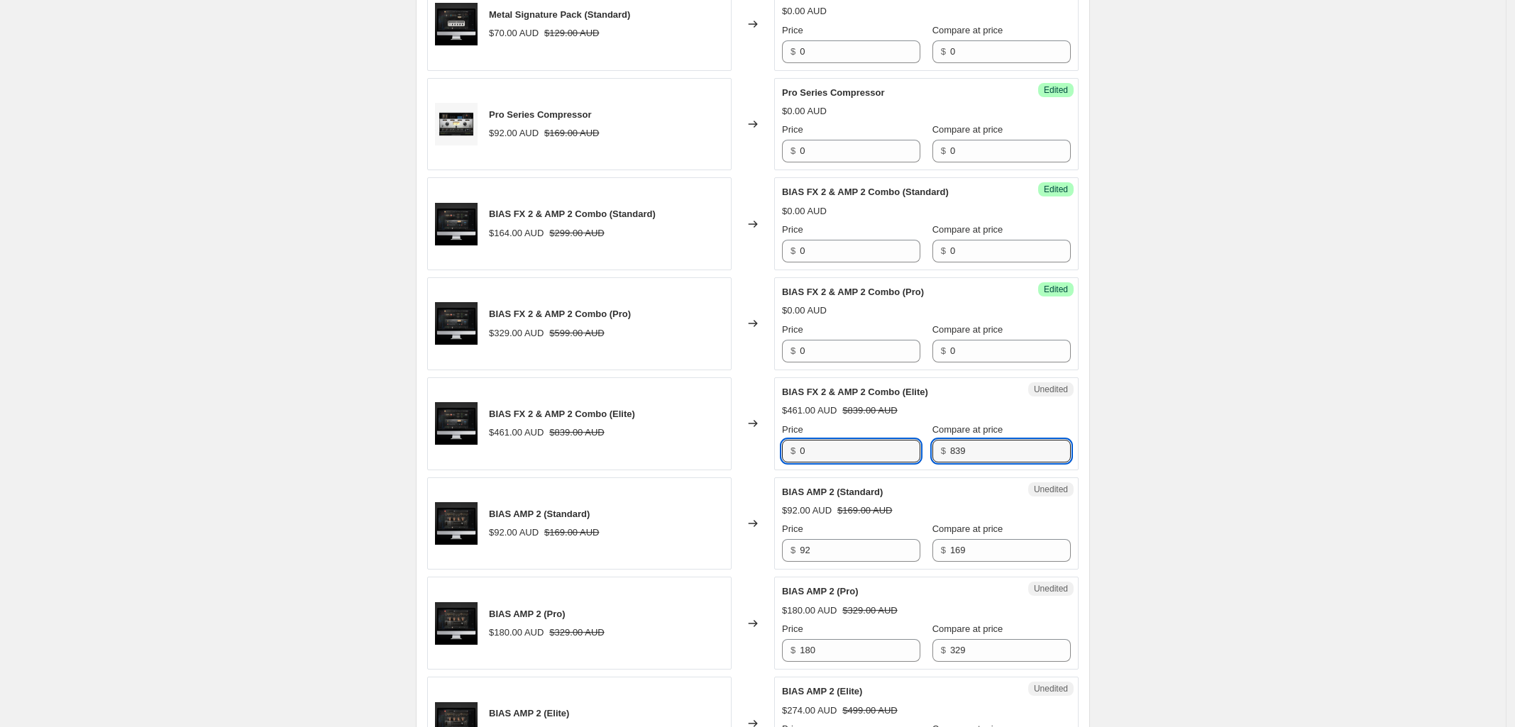
click at [851, 465] on div "Unedited BIAS FX 2 & AMP 2 Combo (Elite) $461.00 AUD $839.00 AUD Price $ 0 Comp…" at bounding box center [926, 423] width 304 height 93
type input "0"
click at [745, 561] on div "BIAS AMP 2 (Standard) $92.00 AUD $169.00 AUD Changed to Unedited BIAS AMP 2 (St…" at bounding box center [752, 524] width 651 height 93
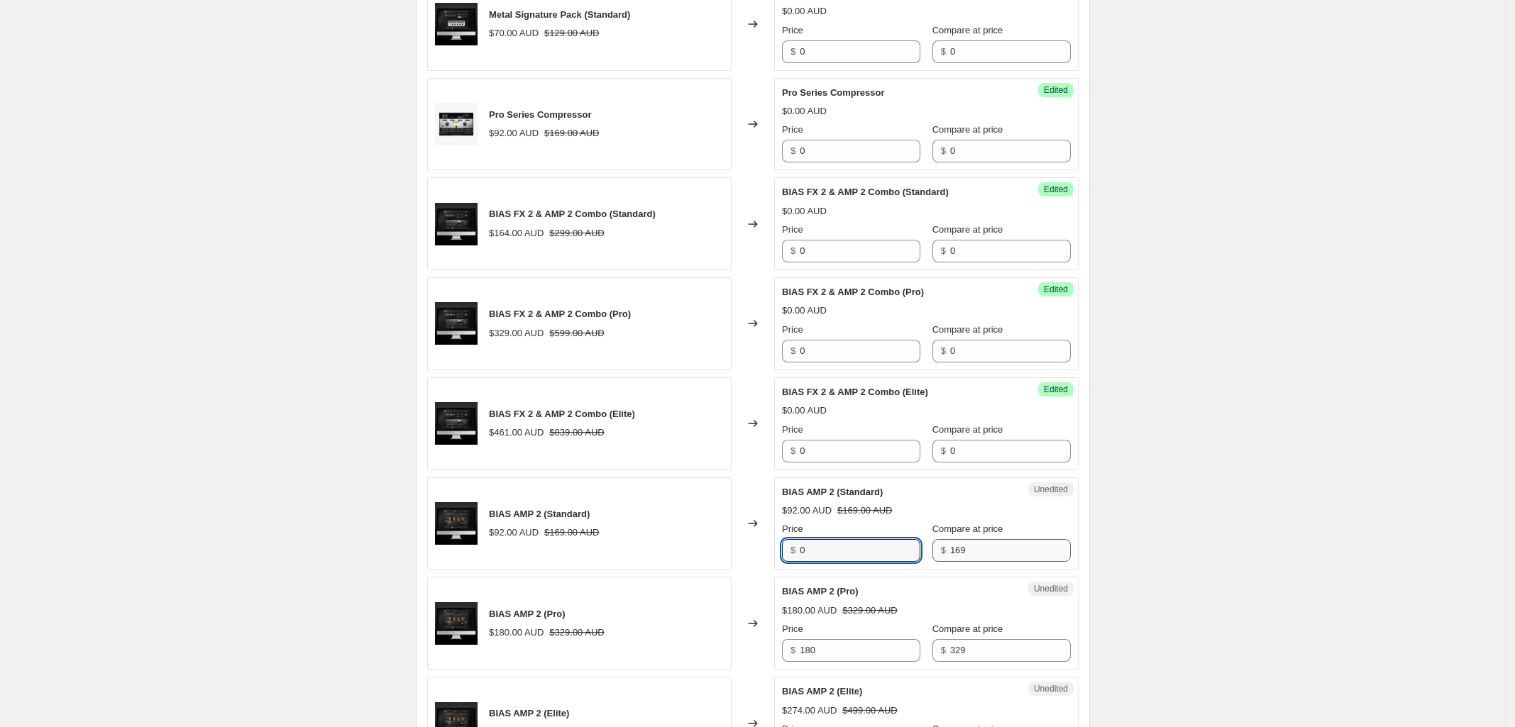
type input "0"
click at [850, 548] on div "Price $ 0 Compare at price $ 169" at bounding box center [926, 542] width 289 height 40
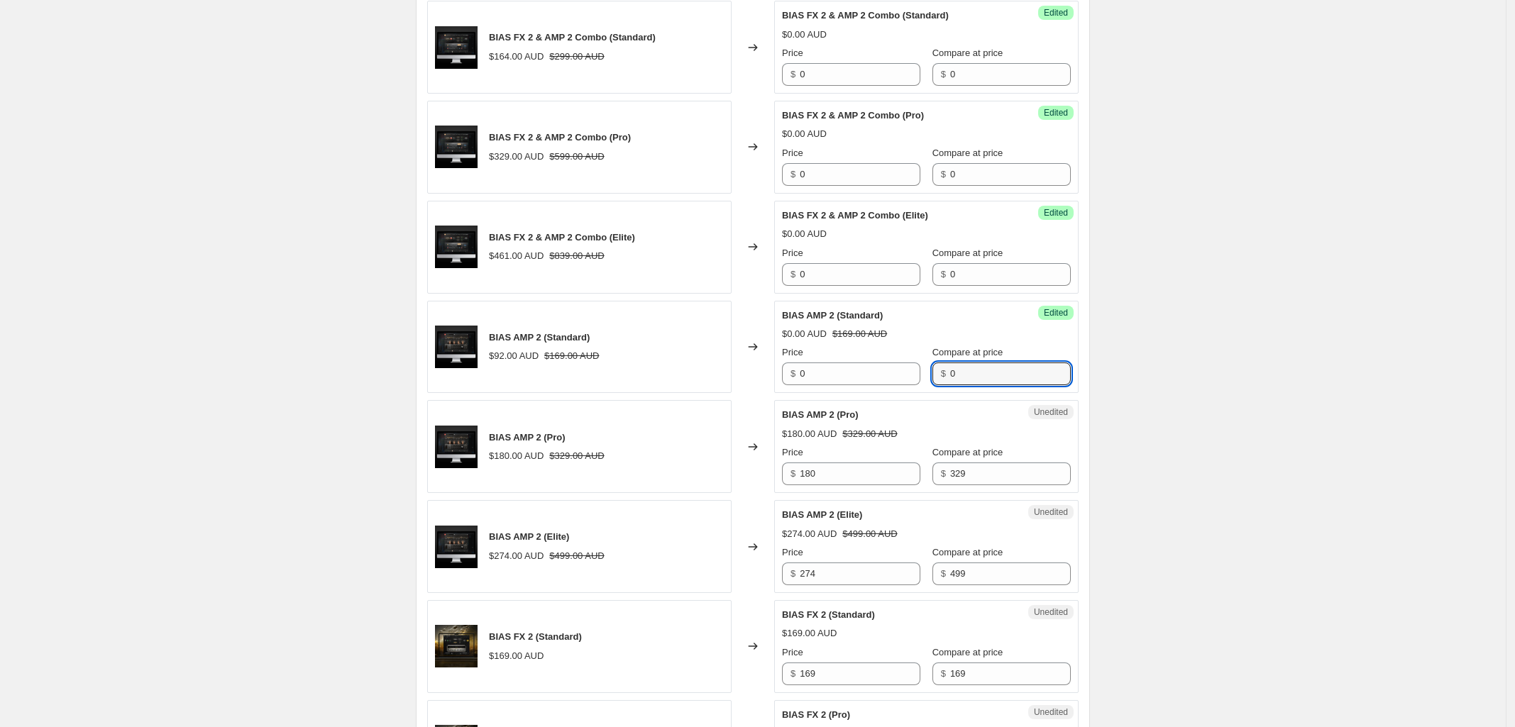
scroll to position [1165, 0]
type input "0"
click at [722, 486] on div "BIAS AMP 2 (Pro) $180.00 AUD $329.00 AUD Changed to Unedited BIAS AMP 2 (Pro) $…" at bounding box center [752, 445] width 651 height 93
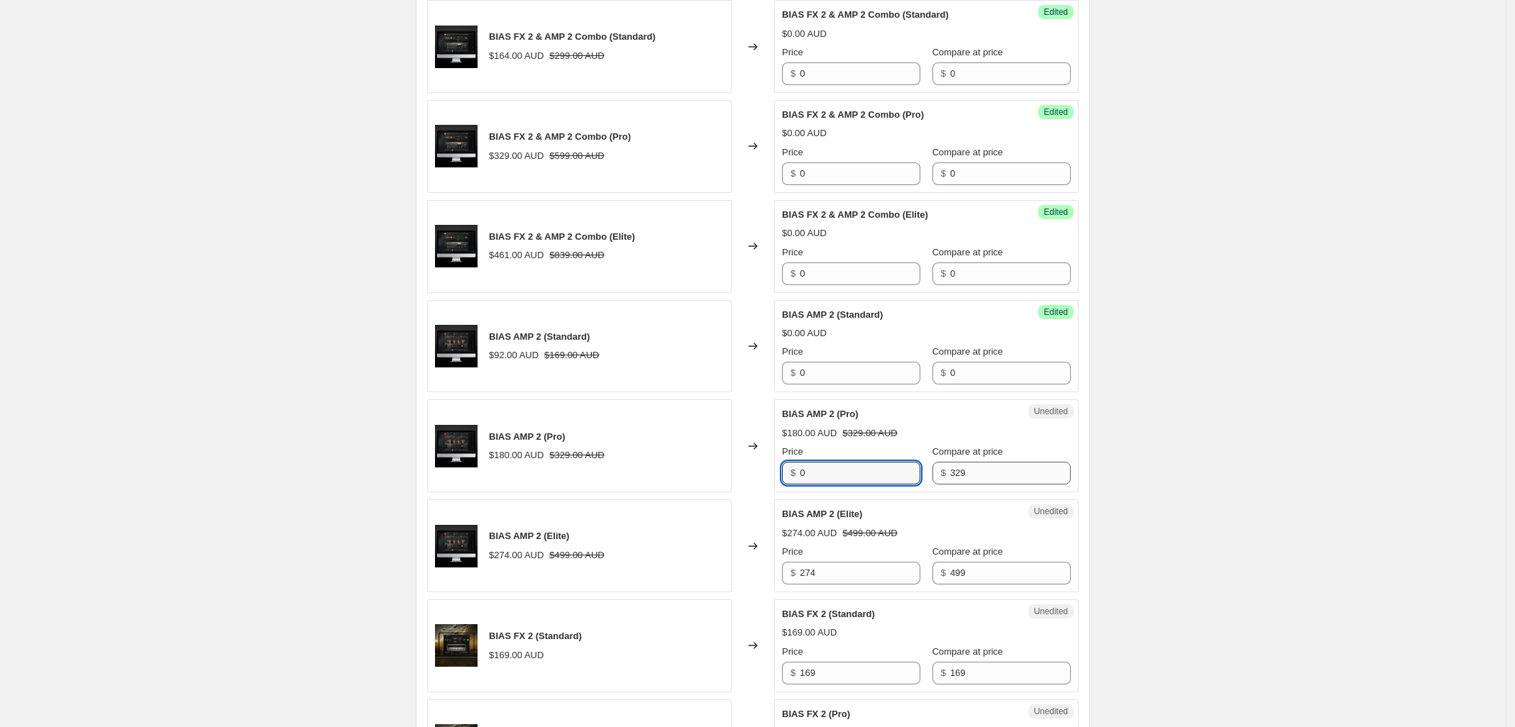
type input "0"
click at [878, 490] on div "Unedited BIAS AMP 2 (Pro) $180.00 AUD $329.00 AUD Price $ 0 Compare at price $ …" at bounding box center [926, 445] width 304 height 93
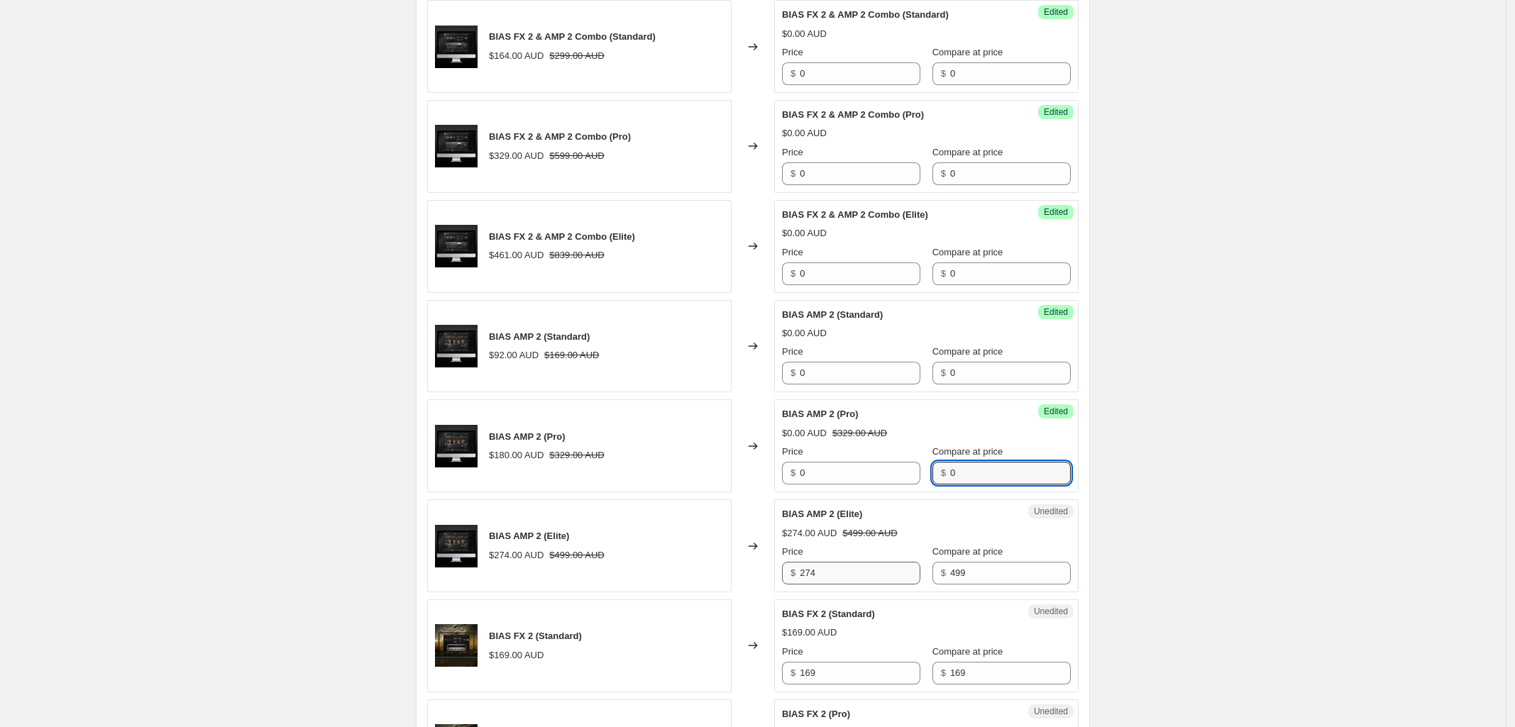
type input "0"
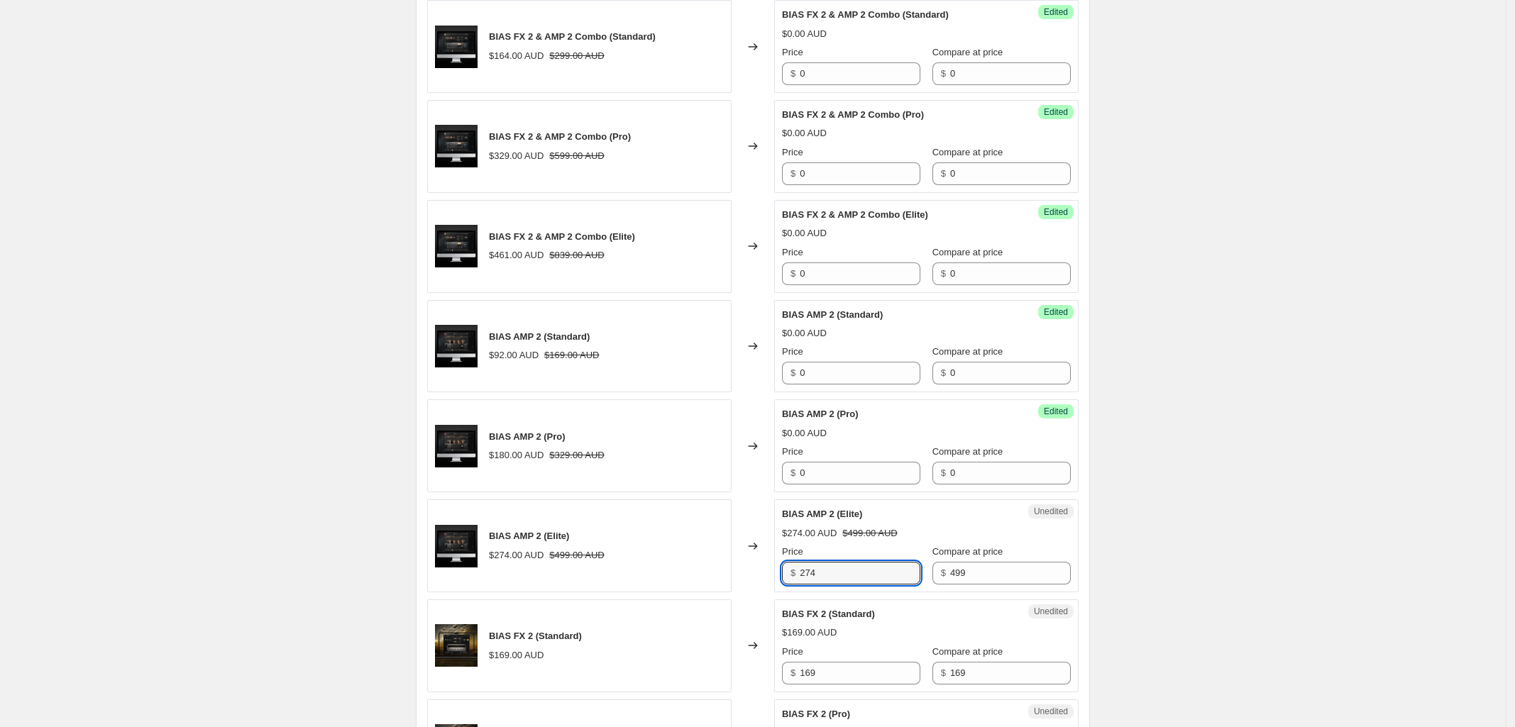
click at [663, 588] on div "BIAS AMP 2 (Elite) $274.00 AUD $499.00 AUD Changed to Unedited BIAS AMP 2 (Elit…" at bounding box center [752, 546] width 651 height 93
type input "0"
click at [875, 573] on div "Price $ 0 Compare at price $ 499" at bounding box center [926, 565] width 289 height 40
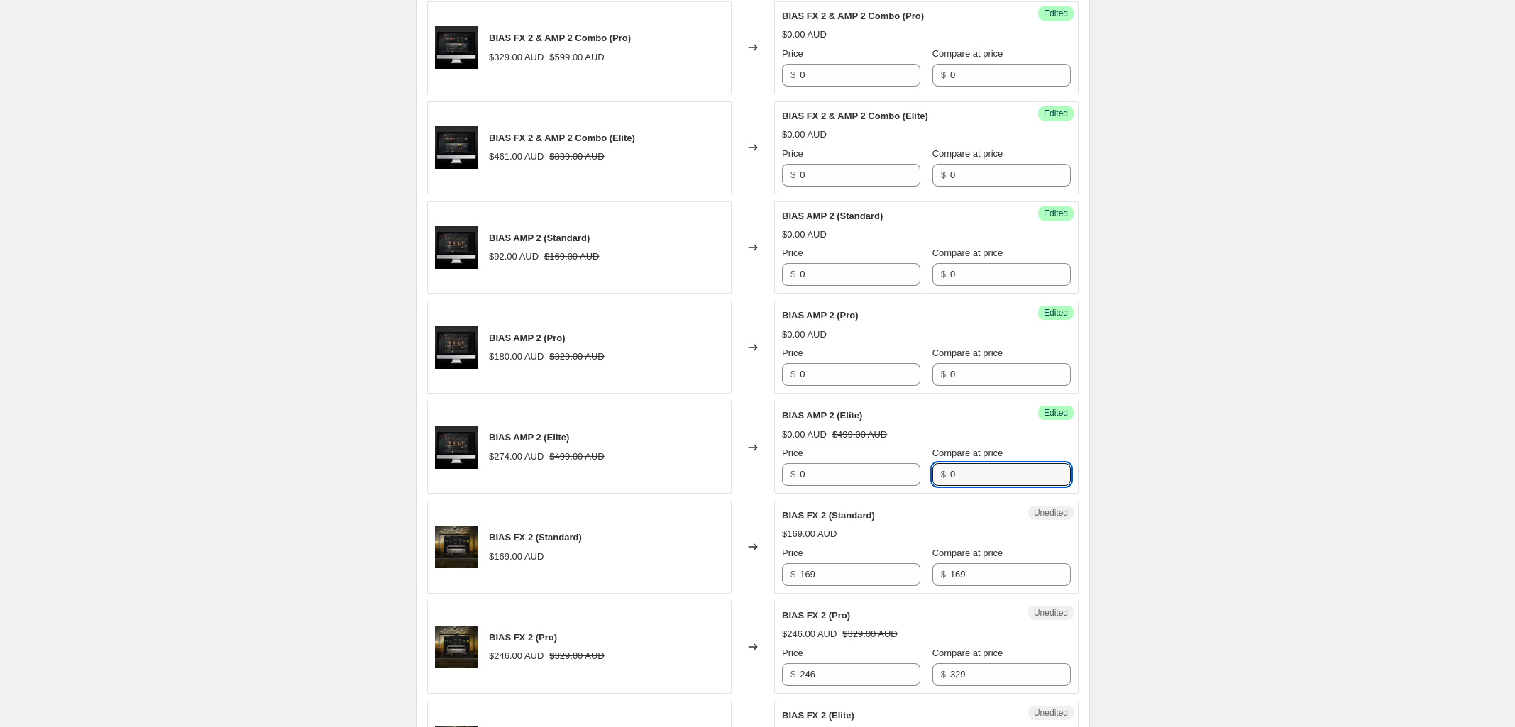
scroll to position [1342, 0]
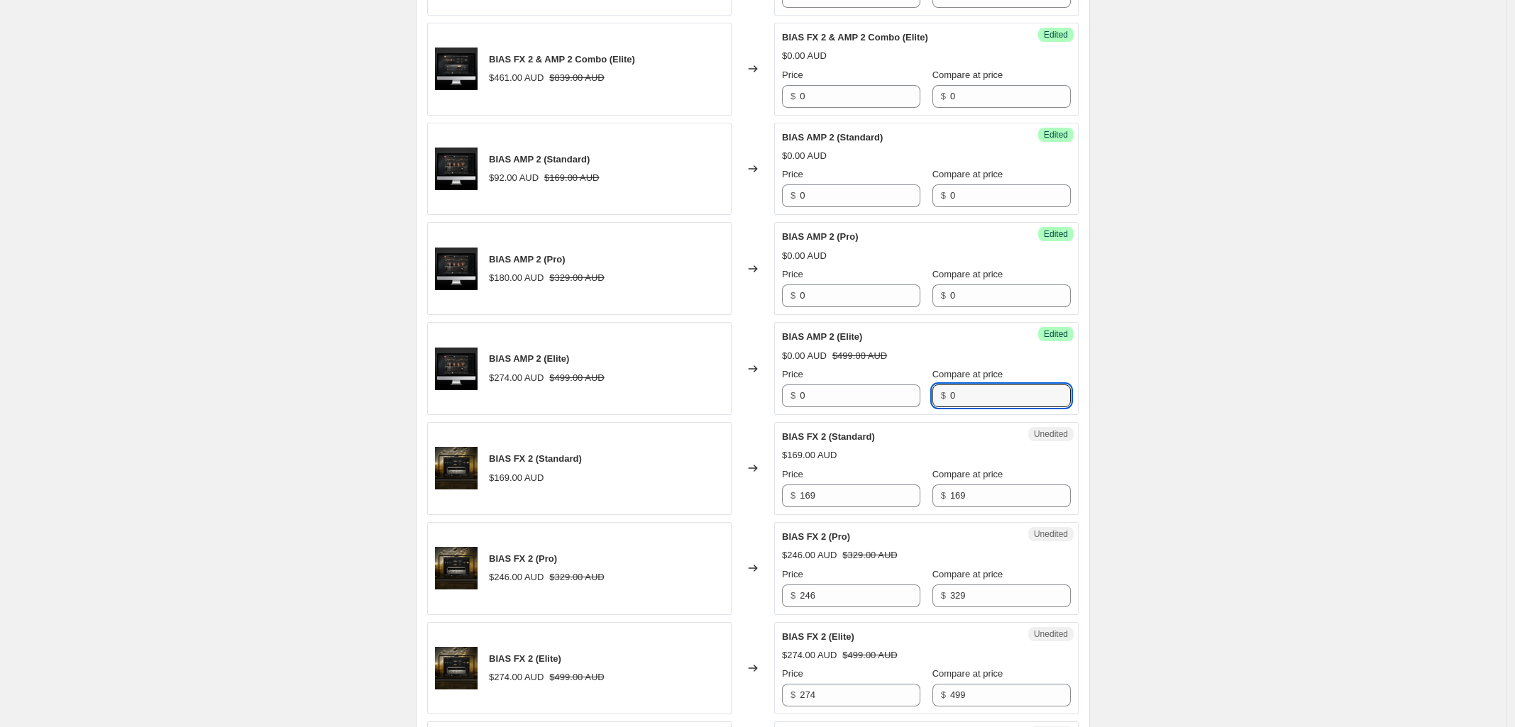
type input "0"
click at [752, 502] on div "BIAS FX 2 (Standard) $169.00 AUD Changed to Unedited BIAS FX 2 (Standard) $169.…" at bounding box center [752, 468] width 651 height 93
type input "0"
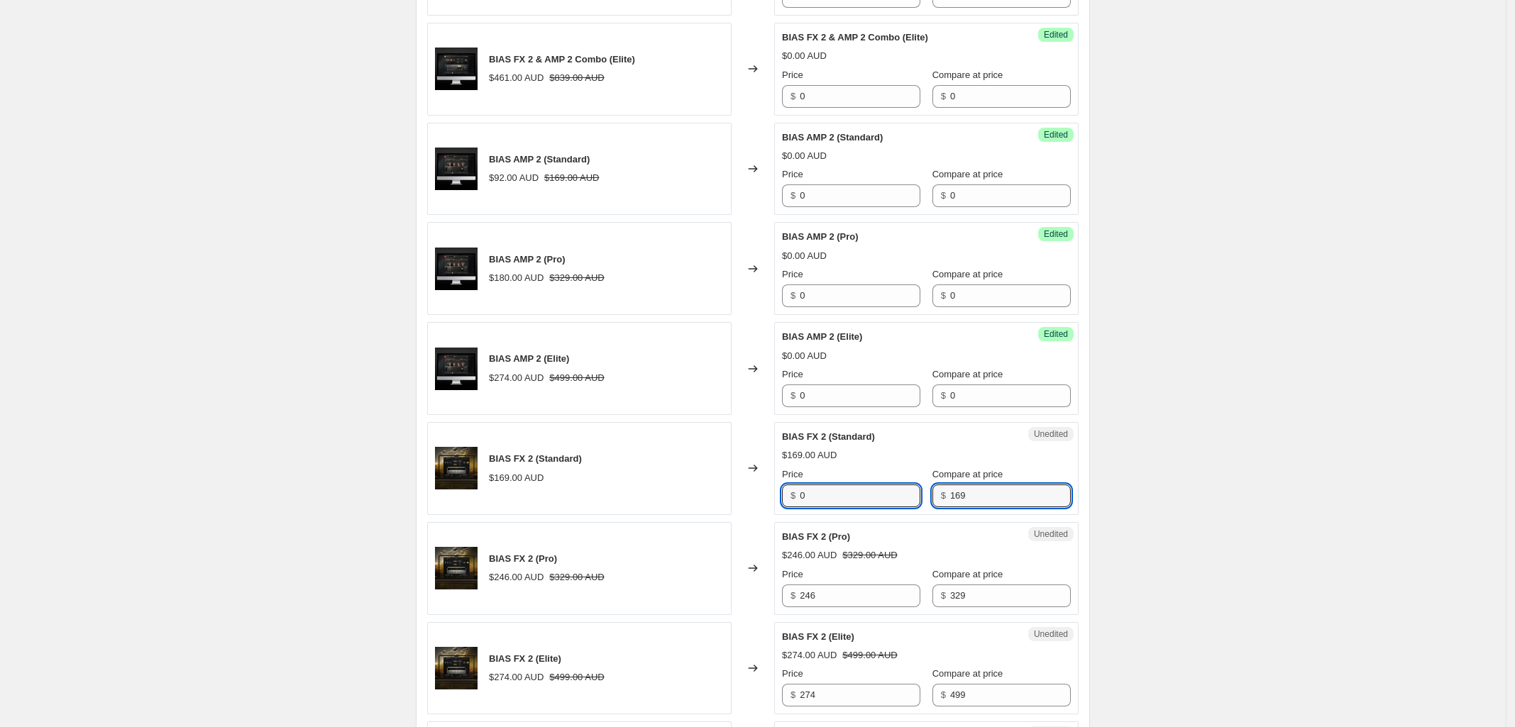
click at [857, 523] on div "Experience [PERSON_NAME]™ Official Gear Collection (BIAS) $92.00 AUD $169.00 AU…" at bounding box center [752, 55] width 651 height 1520
type input "0"
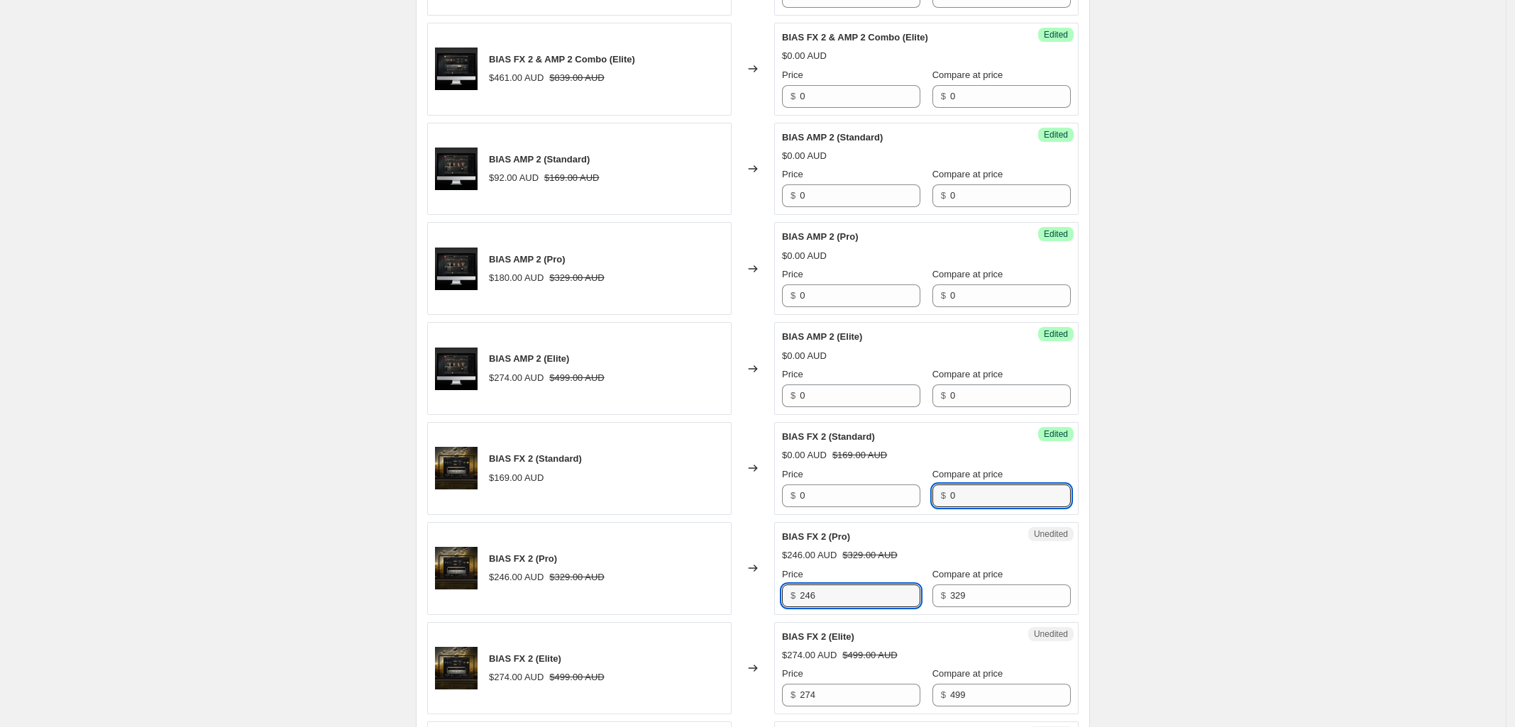
click at [725, 600] on div "BIAS FX 2 (Pro) $246.00 AUD $329.00 AUD Changed to Unedited BIAS FX 2 (Pro) $24…" at bounding box center [752, 568] width 651 height 93
type input "0"
click at [853, 607] on div "Price $ 0 Compare at price $ 329" at bounding box center [926, 588] width 289 height 40
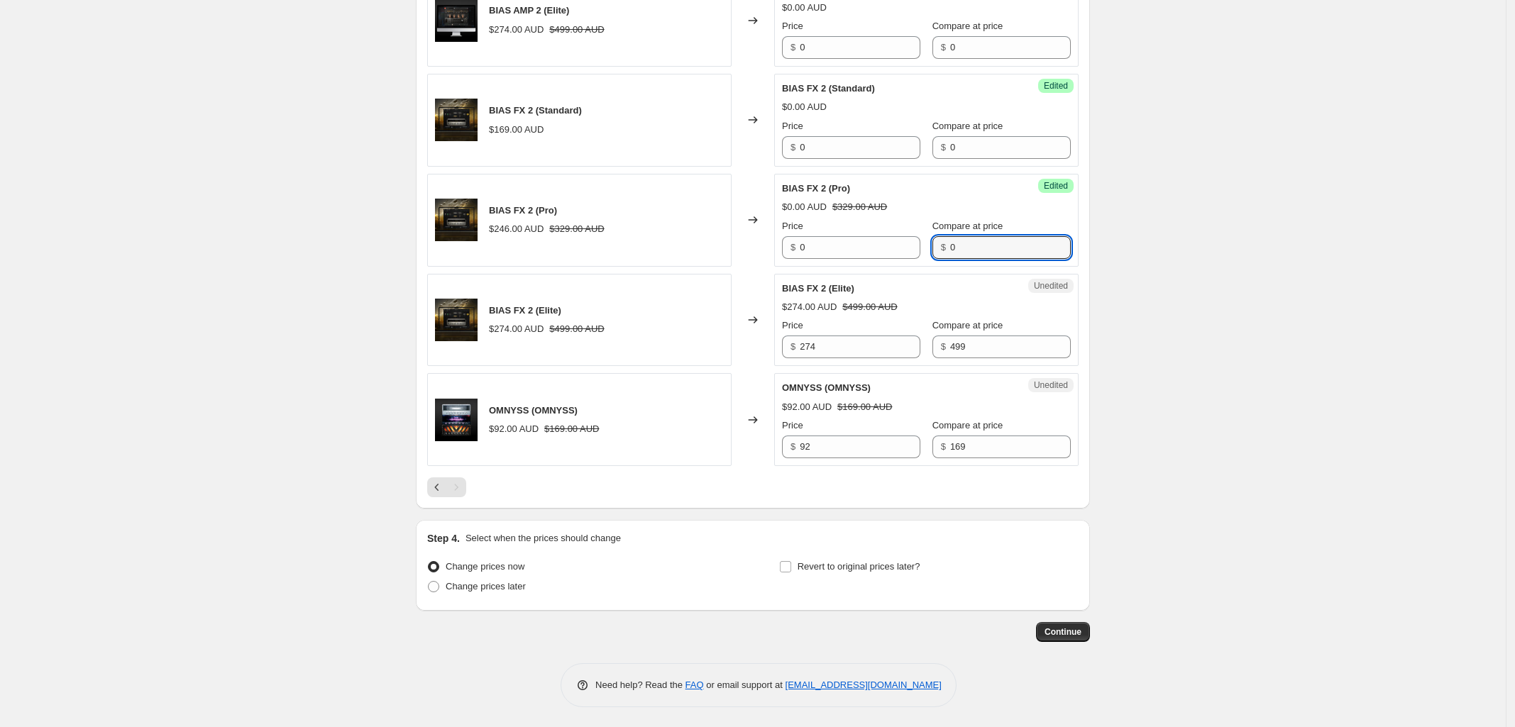
scroll to position [1697, 0]
type input "0"
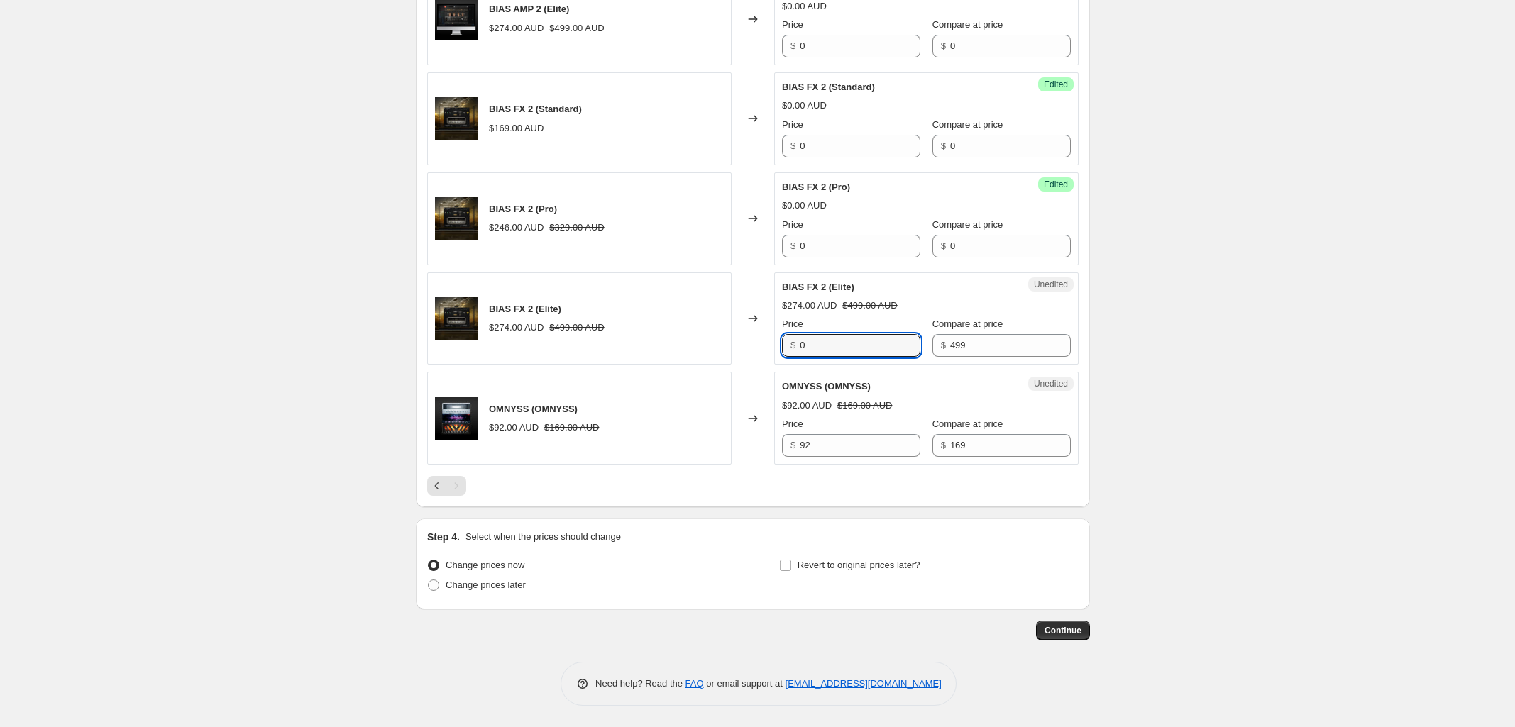
type input "0"
click at [942, 344] on div "$ 4990" at bounding box center [1001, 345] width 138 height 23
type input "0"
click at [739, 458] on div "OMNYSS (OMNYSS) $92.00 AUD $169.00 AUD Changed to Unedited OMNYSS (OMNYSS) $92.…" at bounding box center [752, 418] width 651 height 93
type input "0"
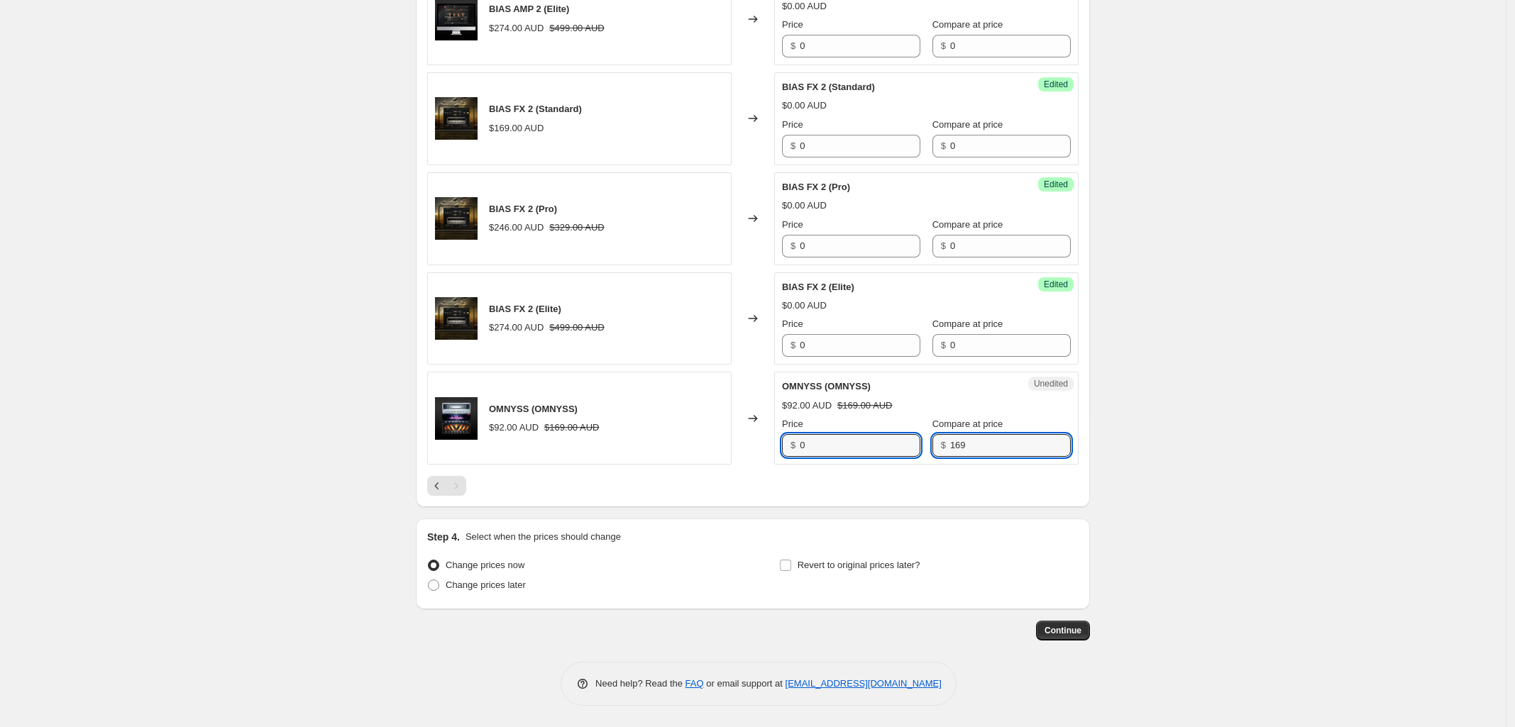
type input "0"
click at [1076, 639] on button "Continue" at bounding box center [1063, 631] width 54 height 20
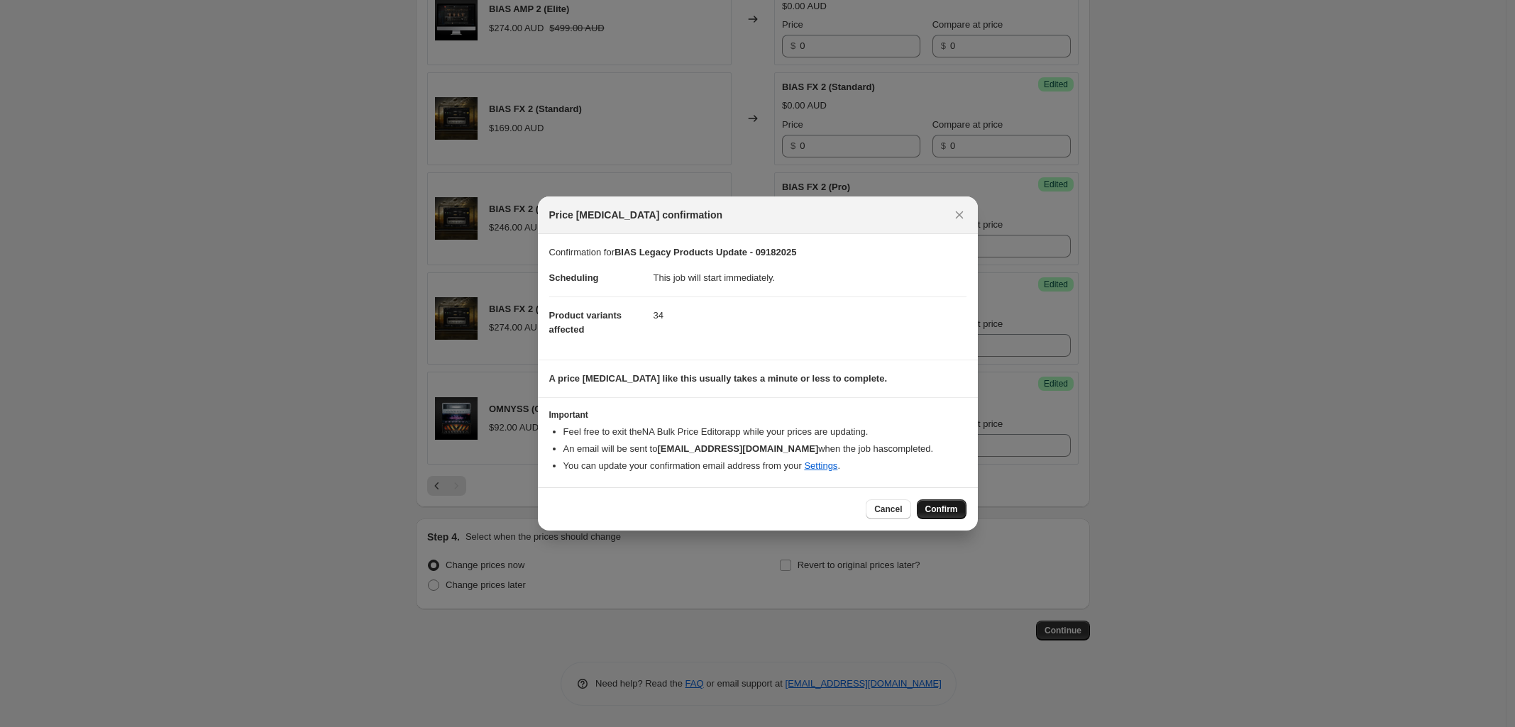
click at [931, 509] on span "Confirm" at bounding box center [941, 509] width 33 height 11
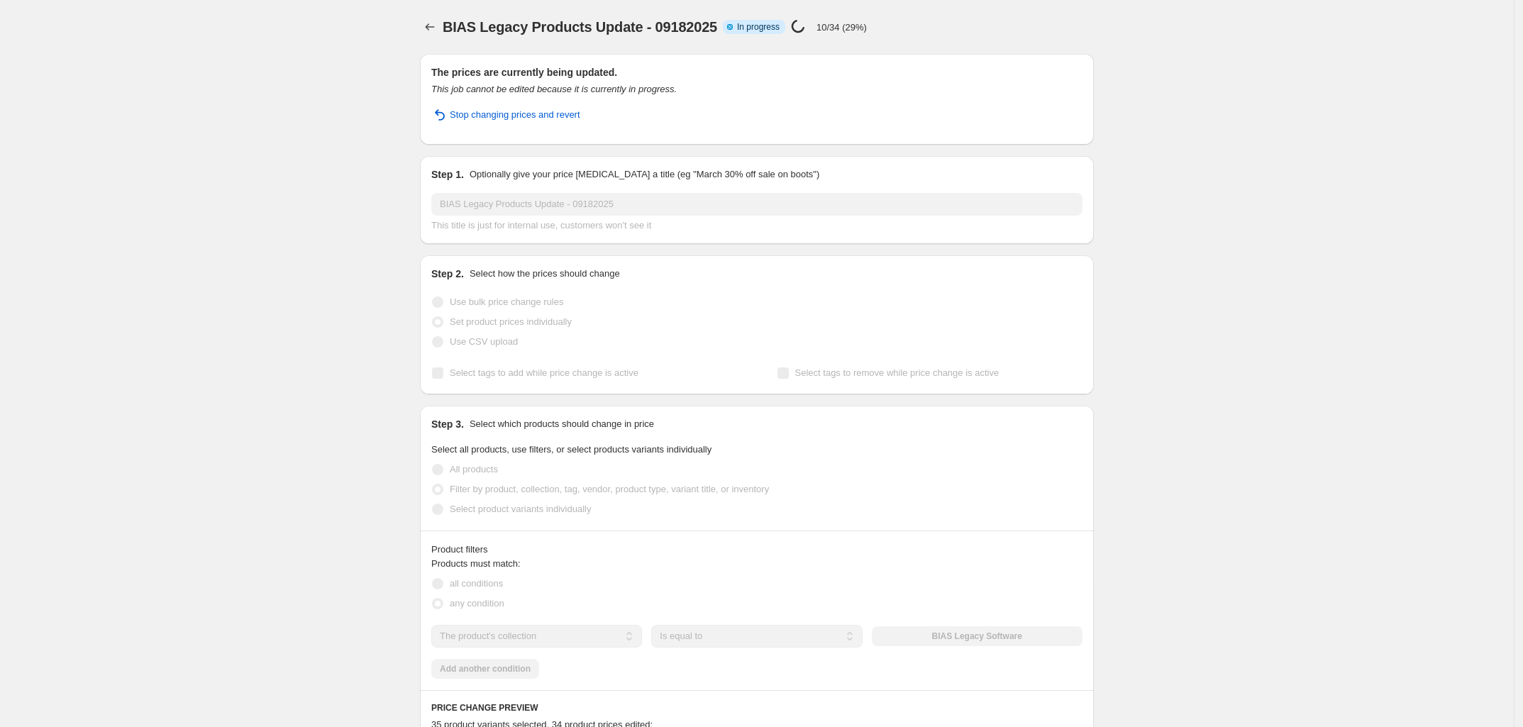
select select "collection"
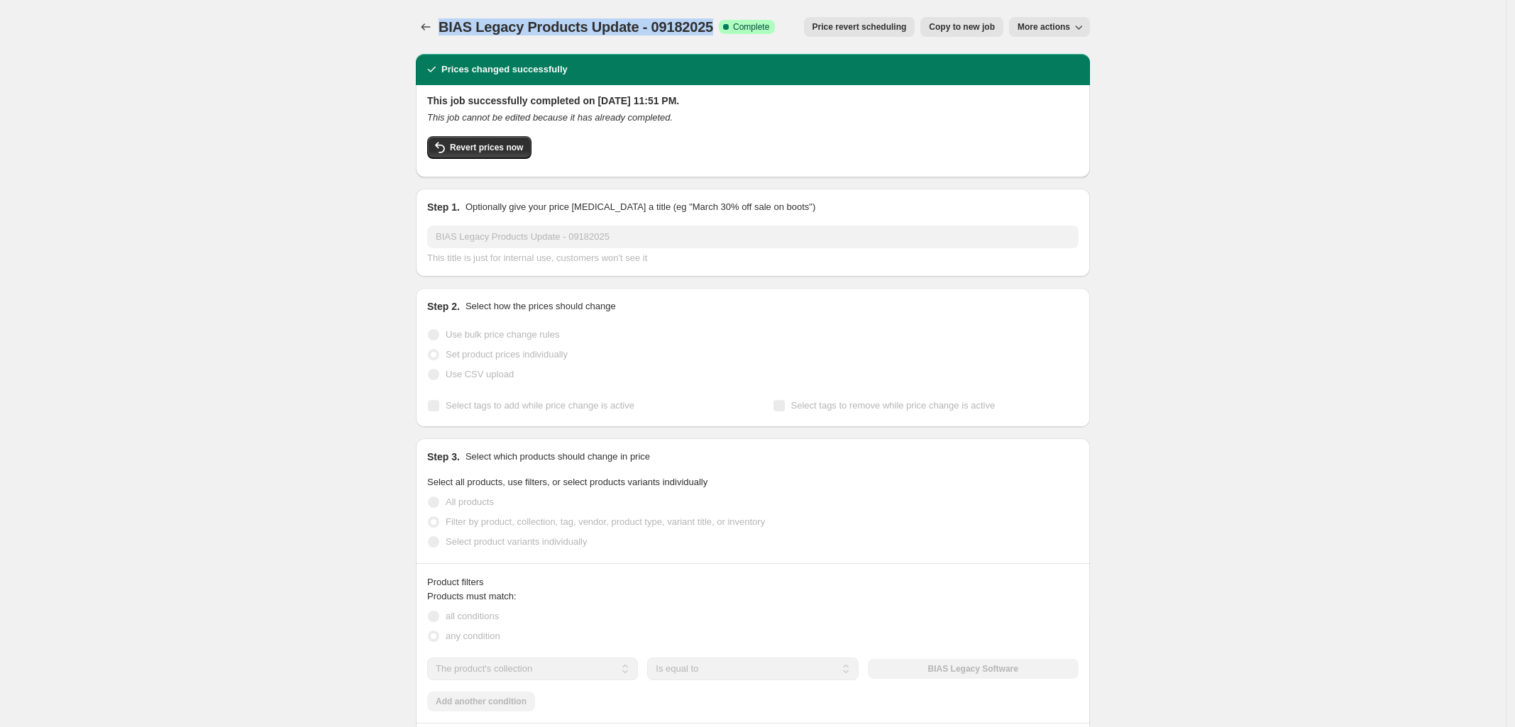
drag, startPoint x: 715, startPoint y: 26, endPoint x: 445, endPoint y: 26, distance: 269.6
click at [445, 26] on div "BIAS Legacy Products Update - 09182025 Success Complete Complete" at bounding box center [607, 27] width 336 height 20
copy span "BIAS Legacy Products Update - 09182025"
